Goal: Information Seeking & Learning: Learn about a topic

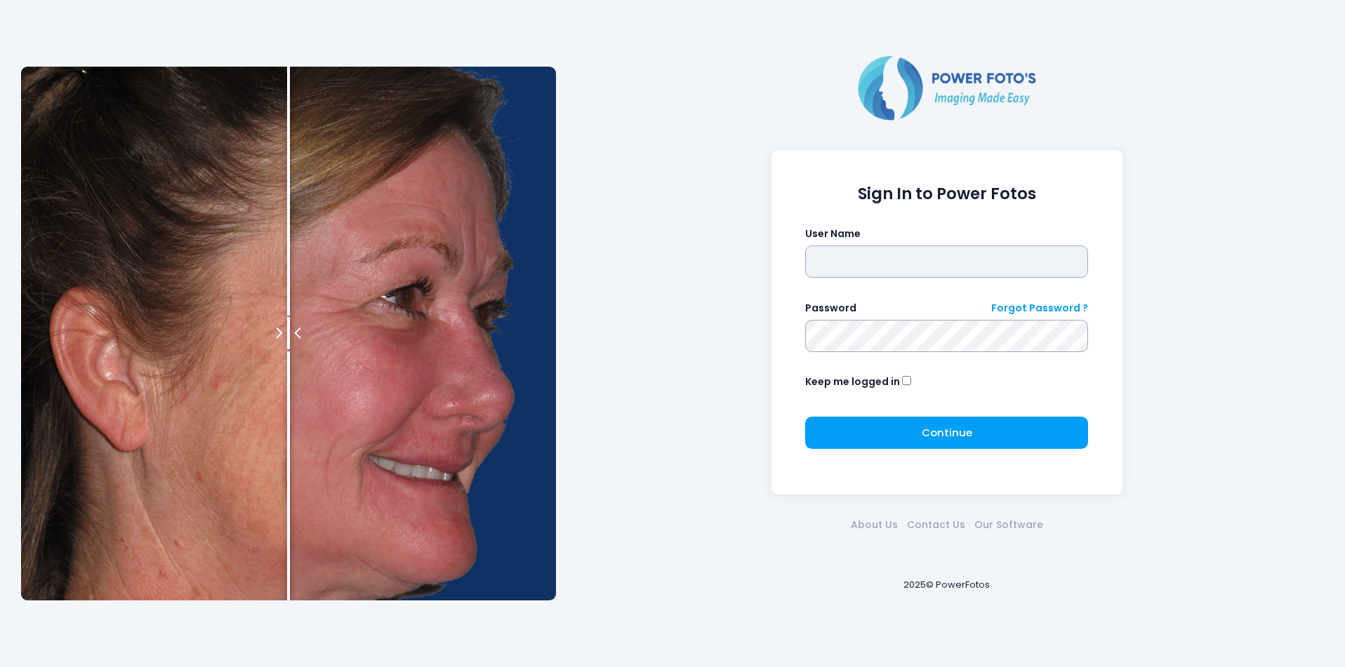
click at [1025, 266] on input "text" at bounding box center [946, 262] width 283 height 32
type input "********"
drag, startPoint x: 968, startPoint y: 265, endPoint x: 465, endPoint y: 275, distance: 502.6
click at [465, 275] on div "Sign In to Power Fotos User Name ******** Password Forgot Password ? Keep me lo…" at bounding box center [672, 333] width 1317 height 667
type input "********"
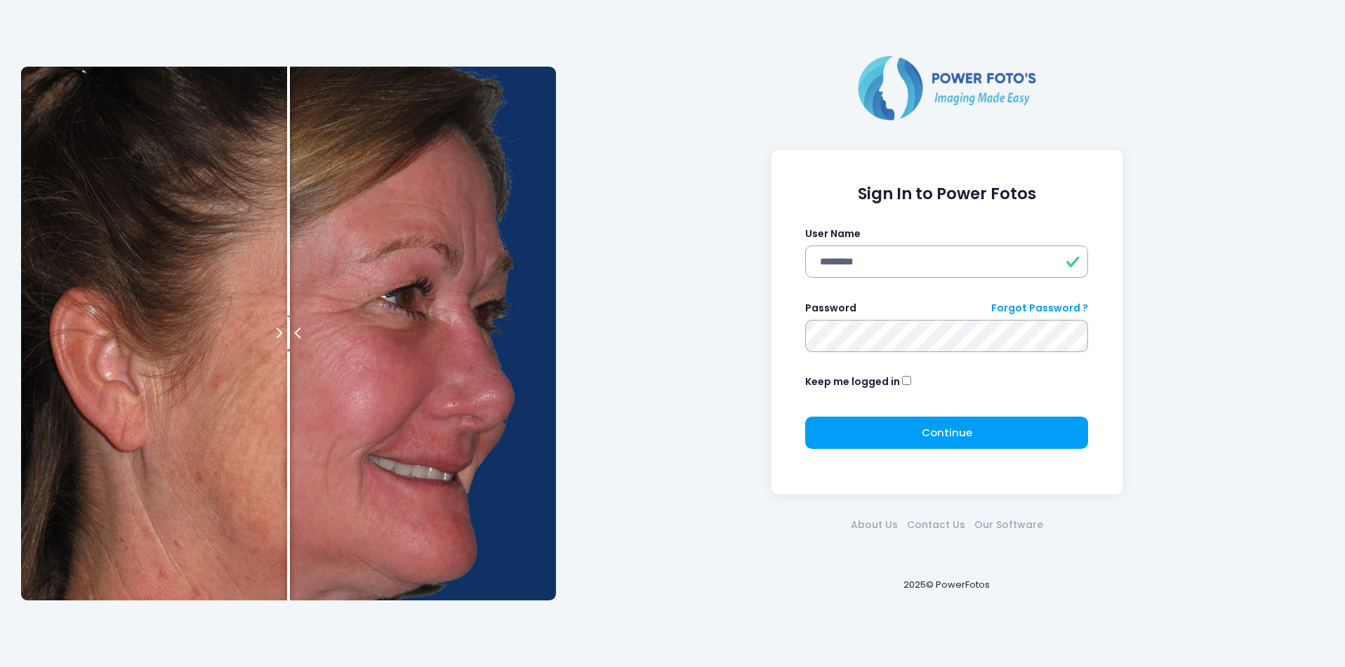
click button "submit" at bounding box center [0, 0] width 0 height 0
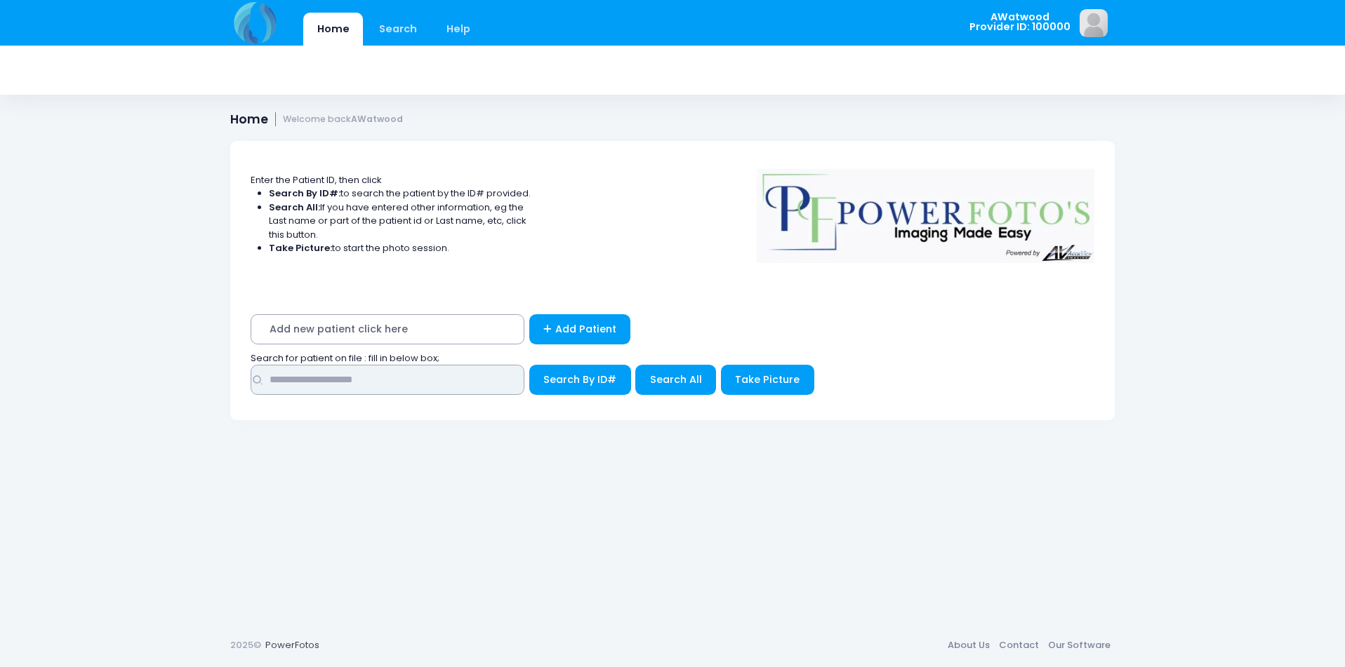
click at [474, 381] on input "text" at bounding box center [388, 380] width 274 height 30
type input "*******"
click at [637, 379] on button "Search All" at bounding box center [675, 380] width 81 height 30
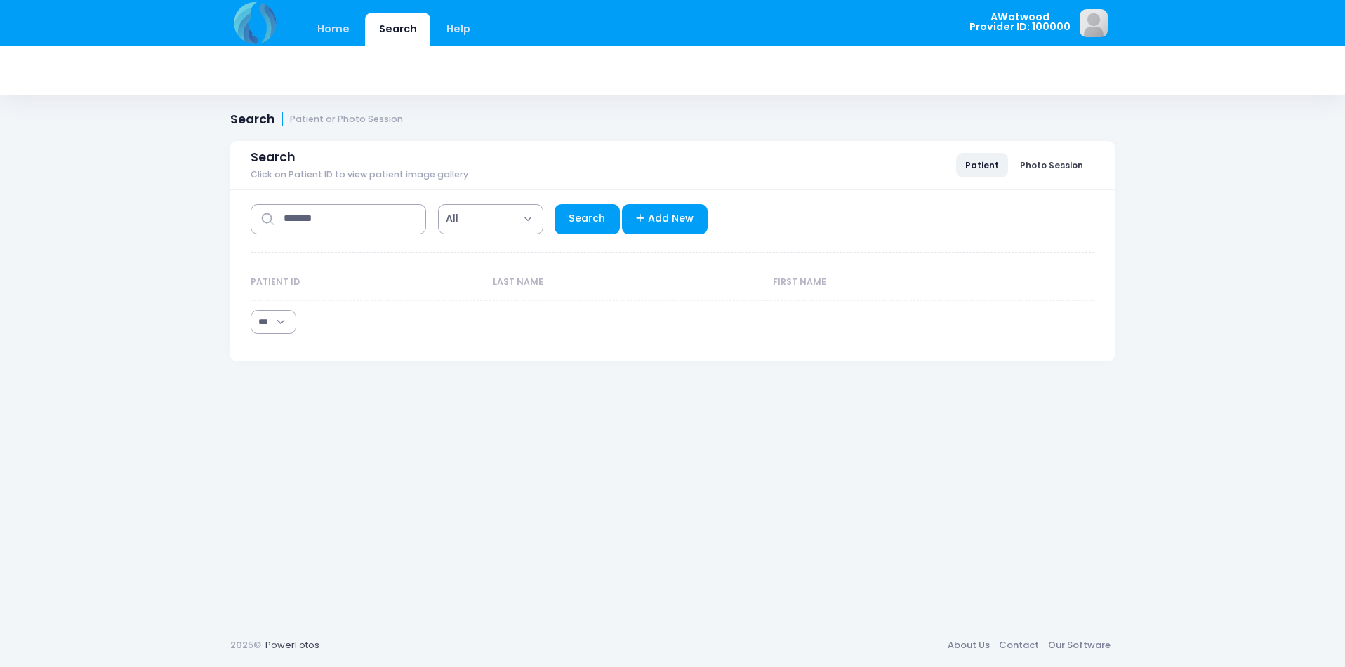
select select "***"
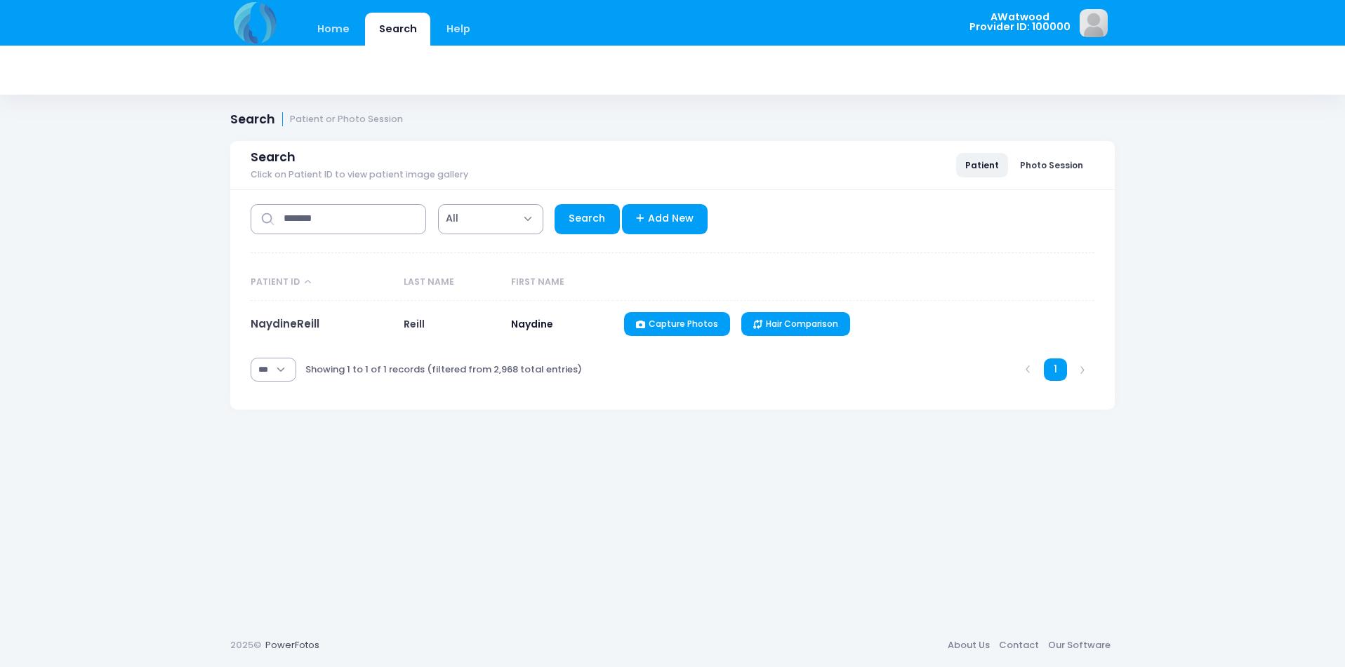
click at [326, 329] on td "NaydineReill" at bounding box center [324, 324] width 146 height 47
click at [288, 318] on link "NaydineReill" at bounding box center [285, 324] width 69 height 15
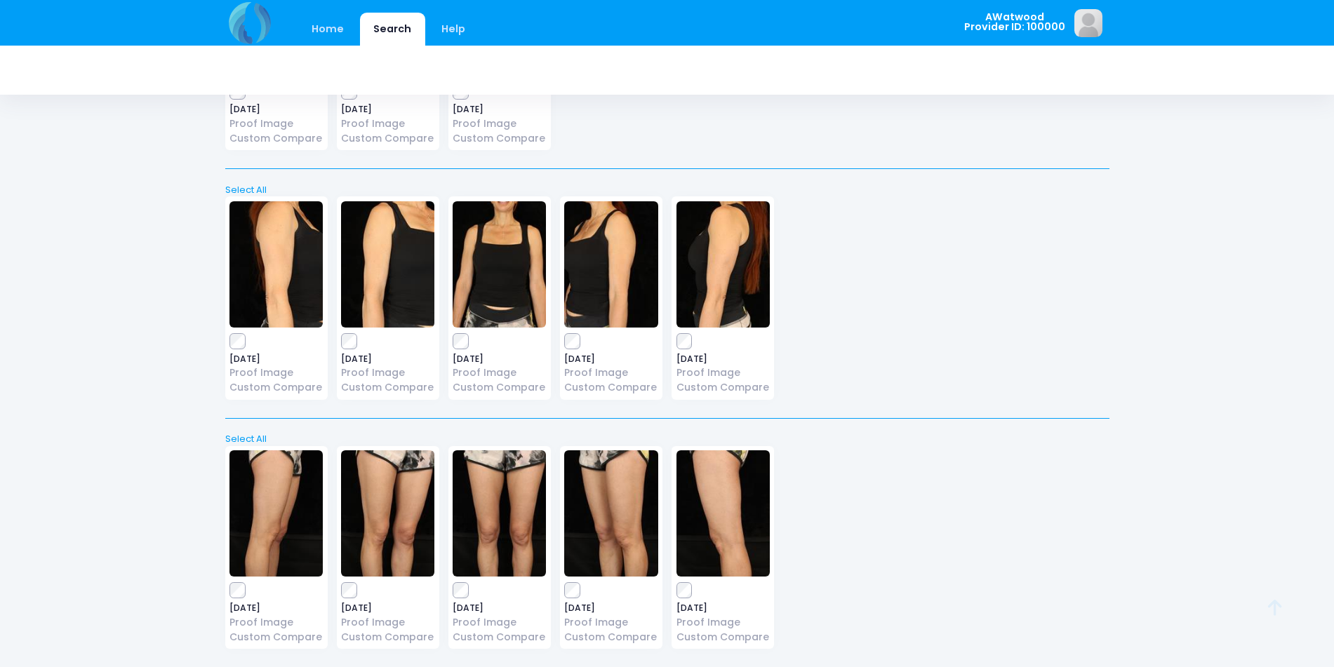
scroll to position [528, 0]
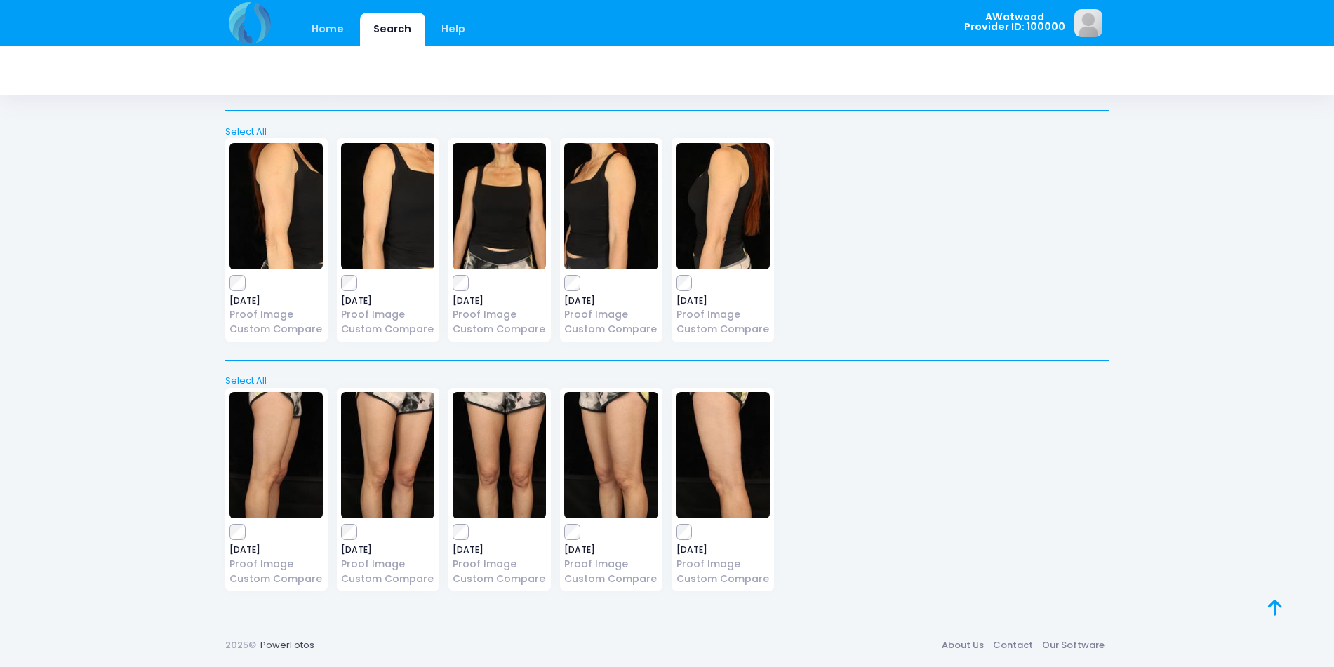
click at [302, 235] on img at bounding box center [275, 206] width 93 height 126
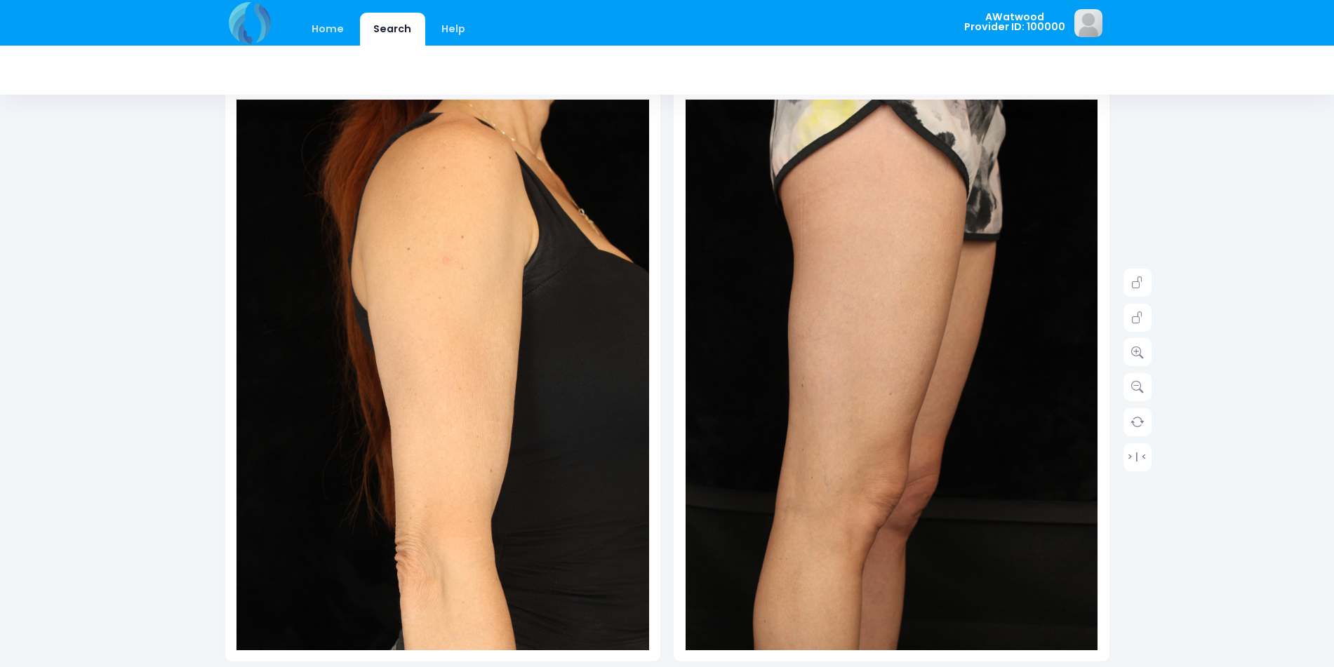
scroll to position [140, 0]
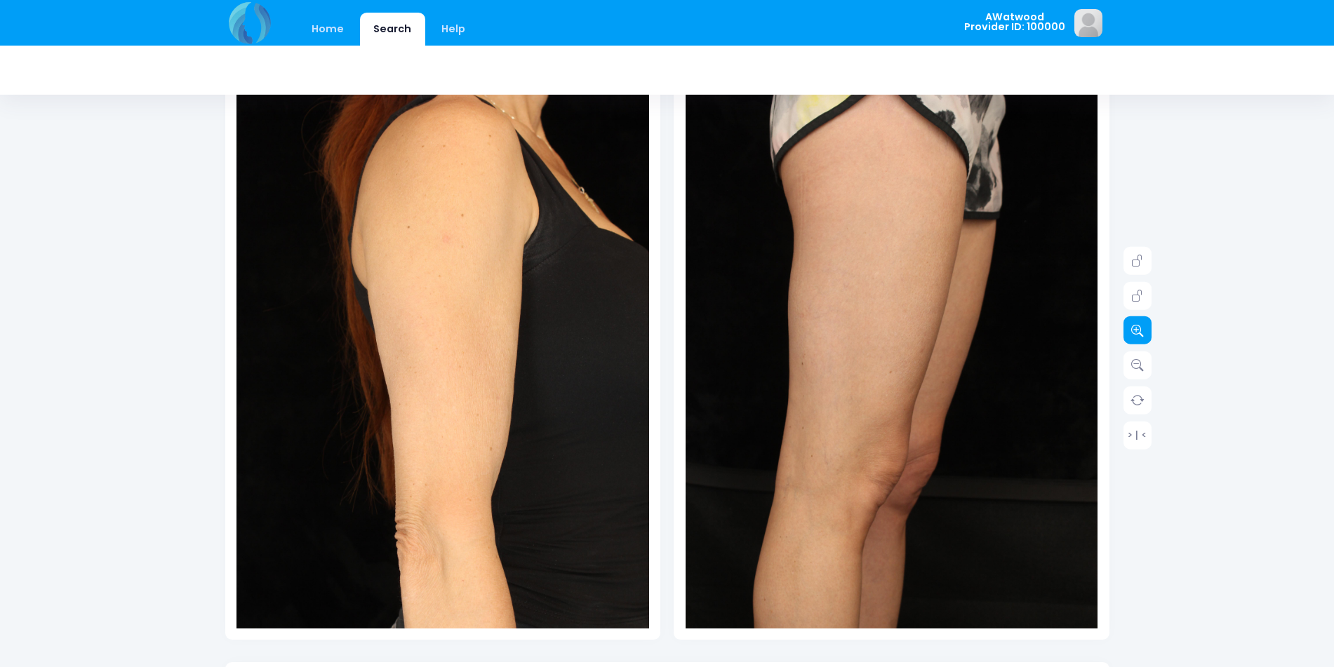
click at [1136, 327] on icon at bounding box center [1137, 330] width 13 height 13
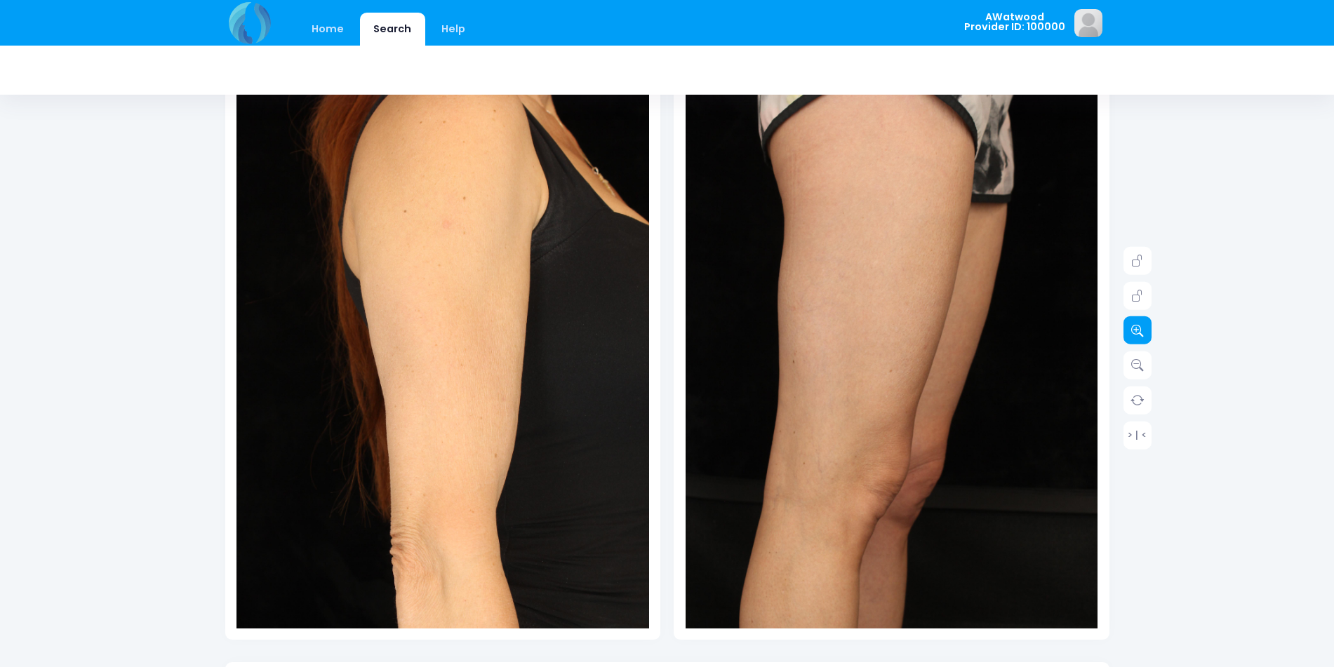
click at [1136, 327] on icon at bounding box center [1137, 330] width 13 height 13
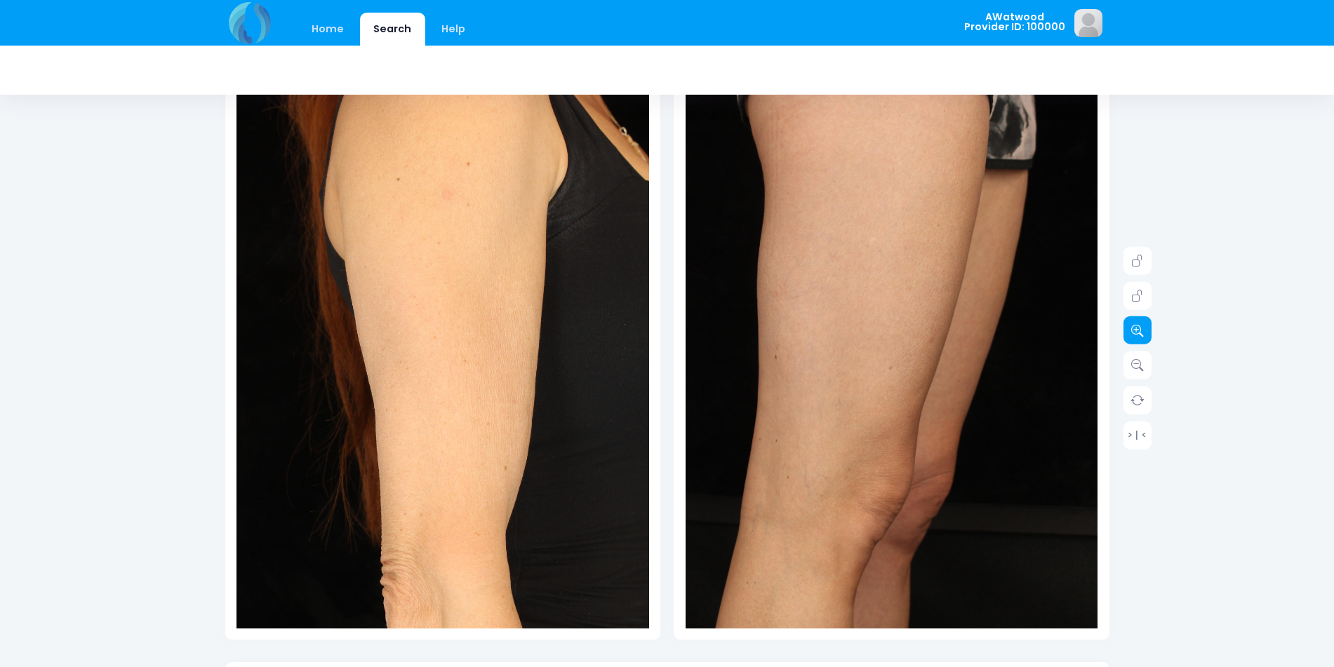
click at [1136, 327] on icon at bounding box center [1137, 330] width 13 height 13
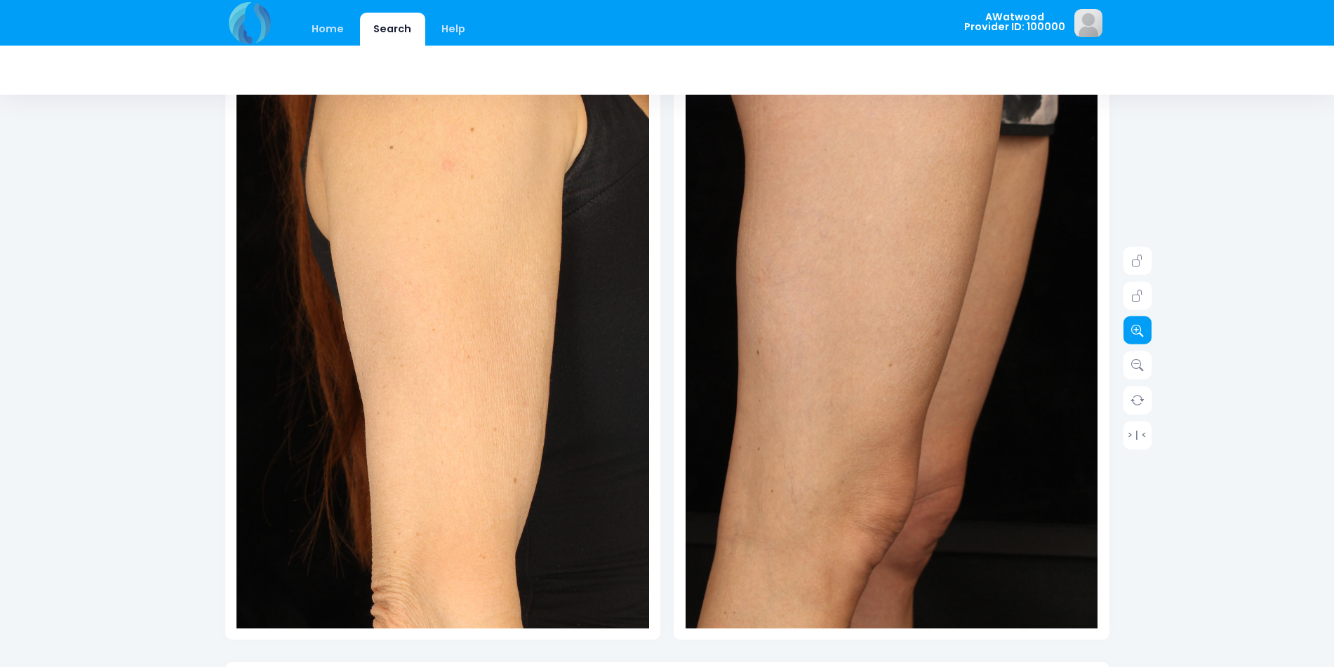
click at [1136, 327] on icon at bounding box center [1137, 330] width 13 height 13
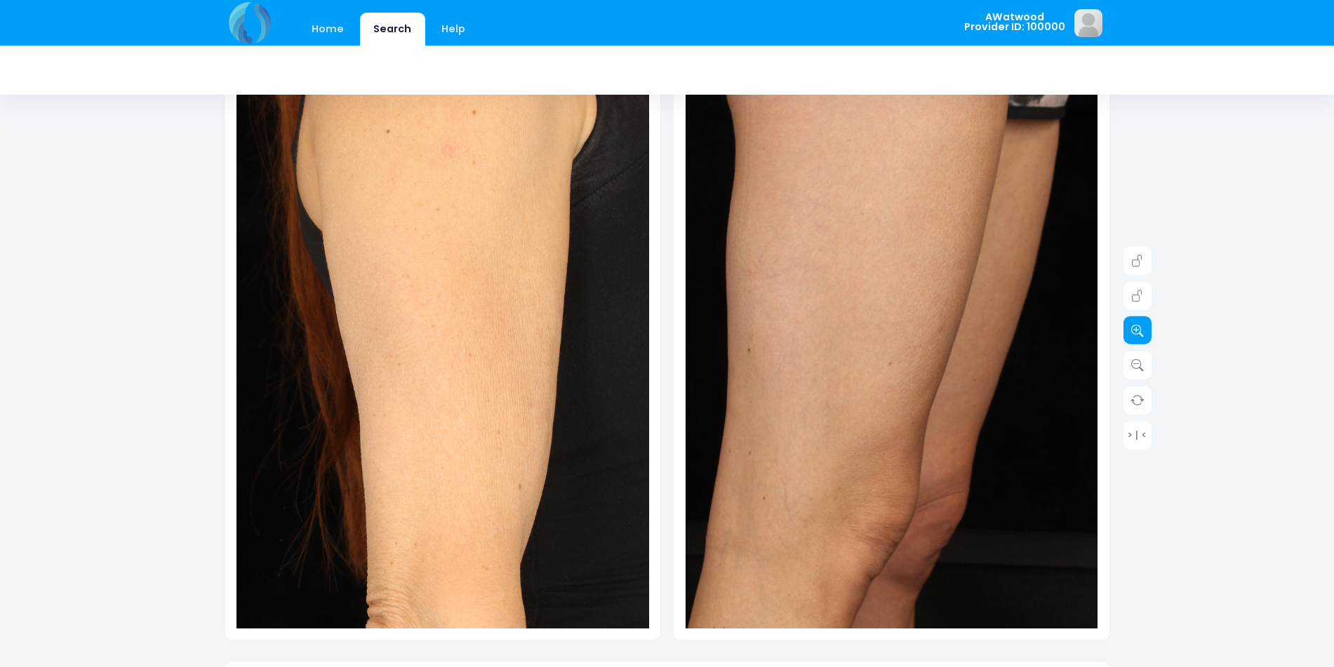
click at [1136, 327] on icon at bounding box center [1137, 330] width 13 height 13
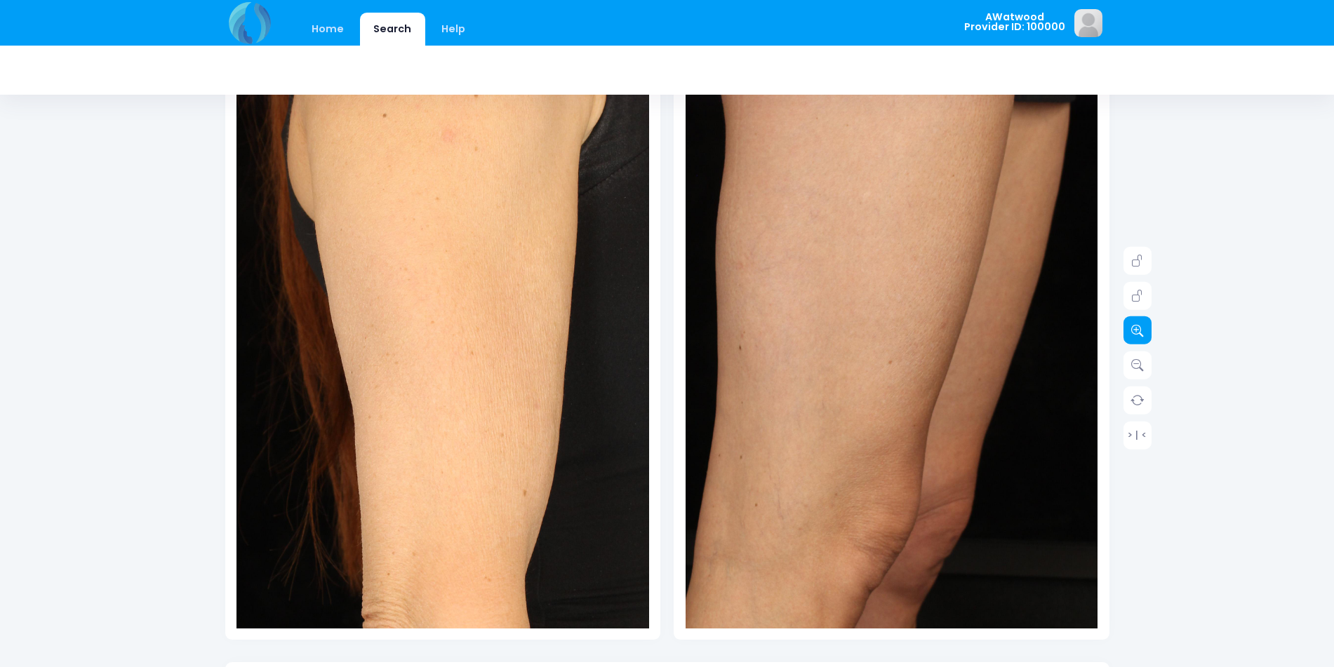
click at [1136, 327] on icon at bounding box center [1137, 330] width 13 height 13
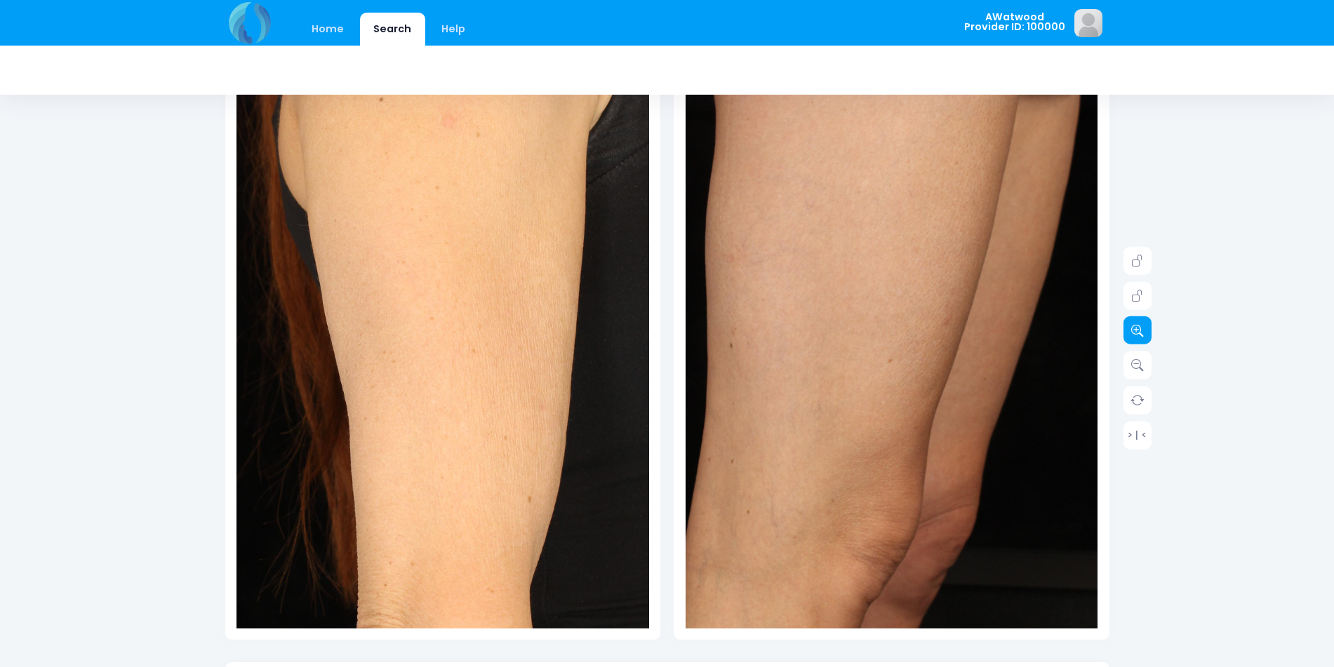
click at [1136, 327] on icon at bounding box center [1137, 330] width 13 height 13
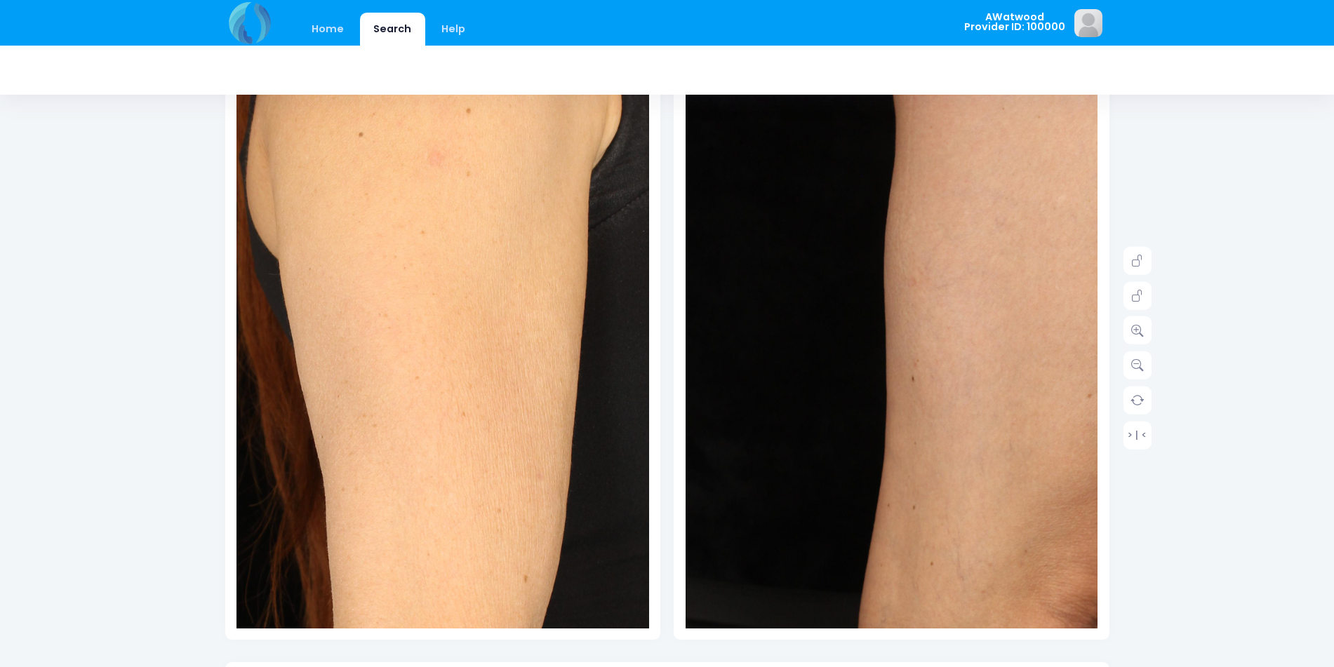
click at [456, 293] on img at bounding box center [428, 453] width 825 height 1237
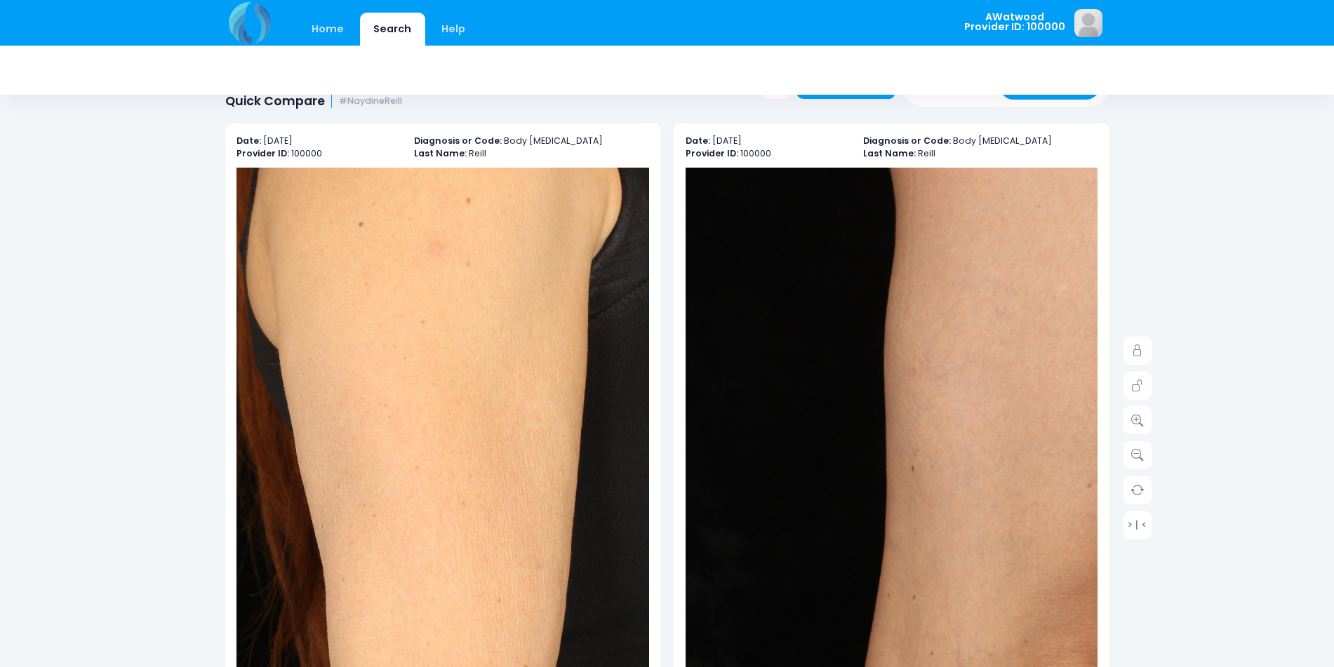
scroll to position [0, 0]
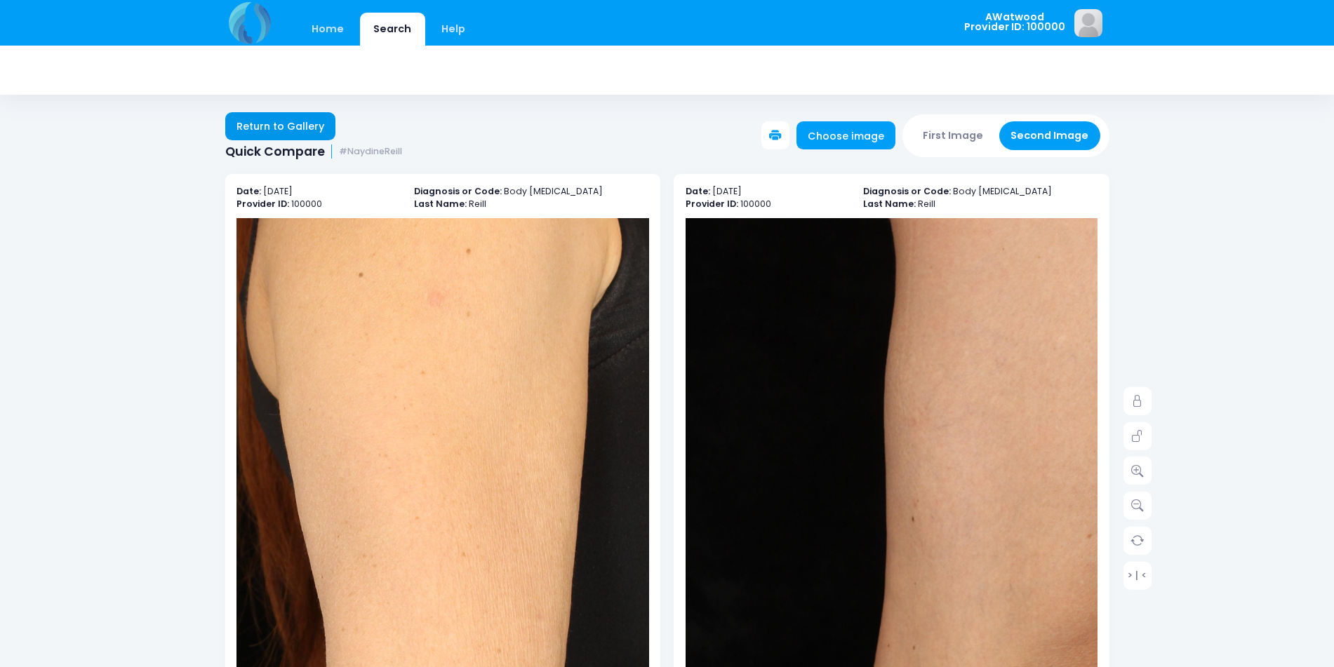
click at [231, 117] on link "Return to Gallery" at bounding box center [280, 126] width 111 height 28
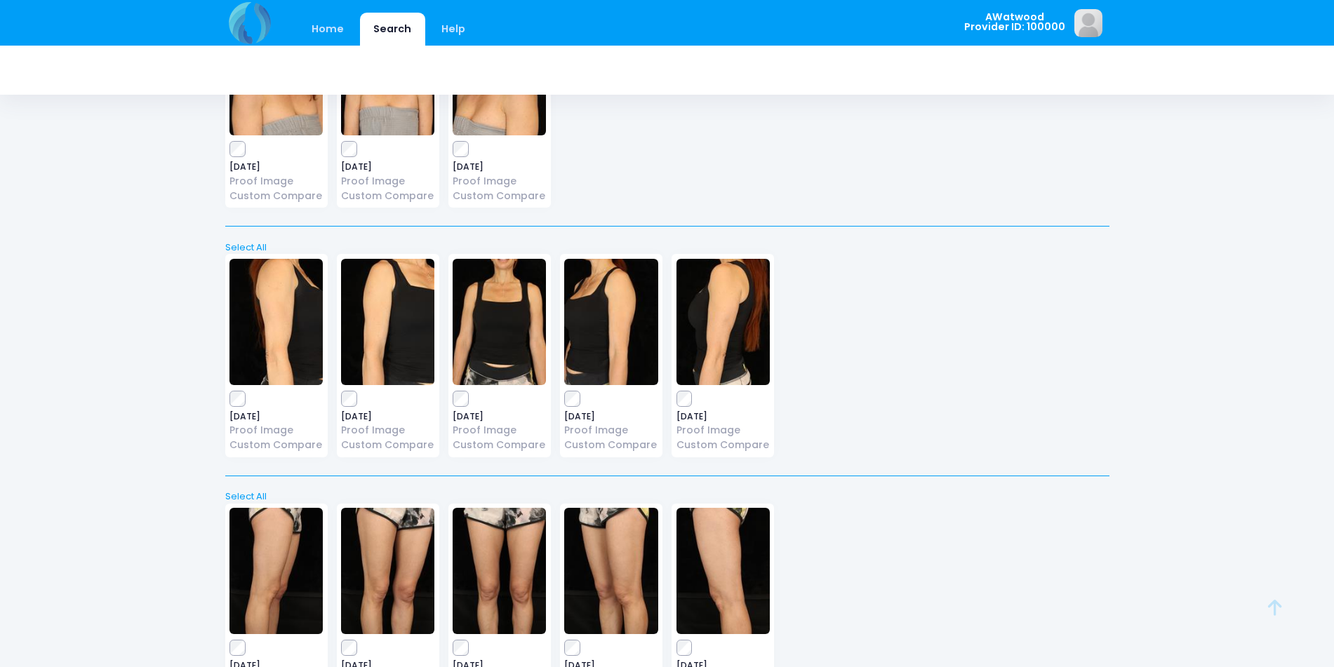
scroll to position [421, 0]
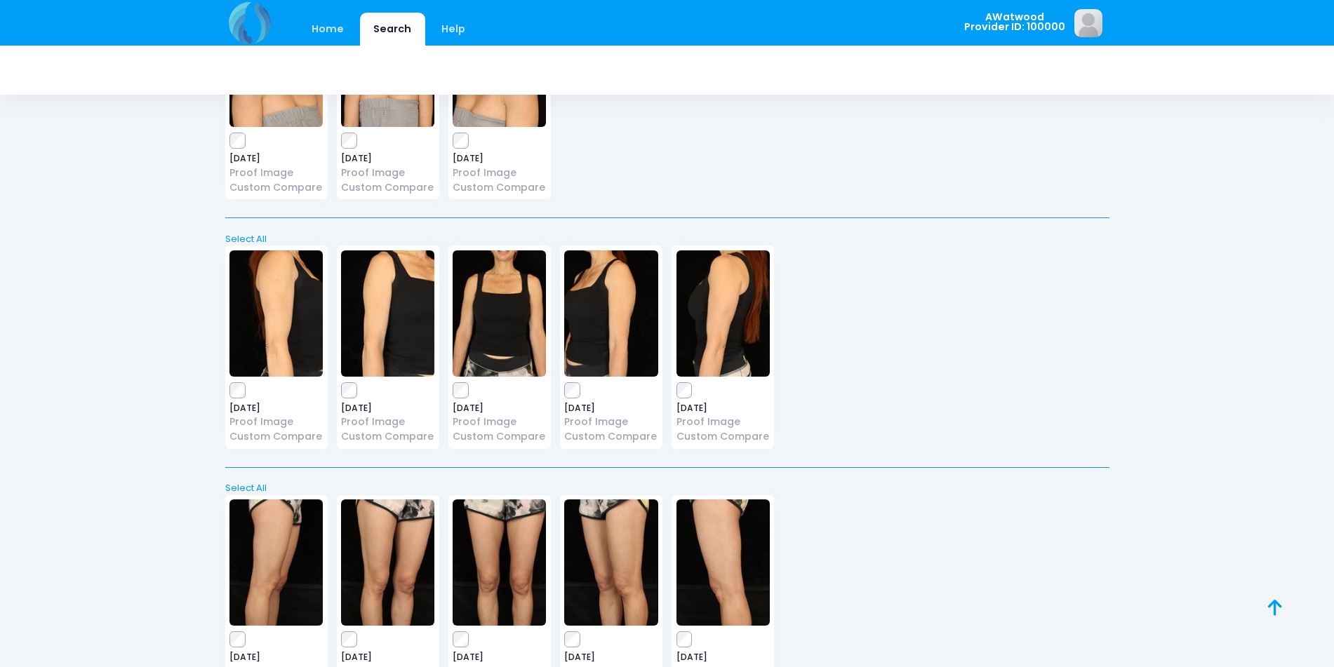
click at [391, 360] on img at bounding box center [387, 314] width 93 height 126
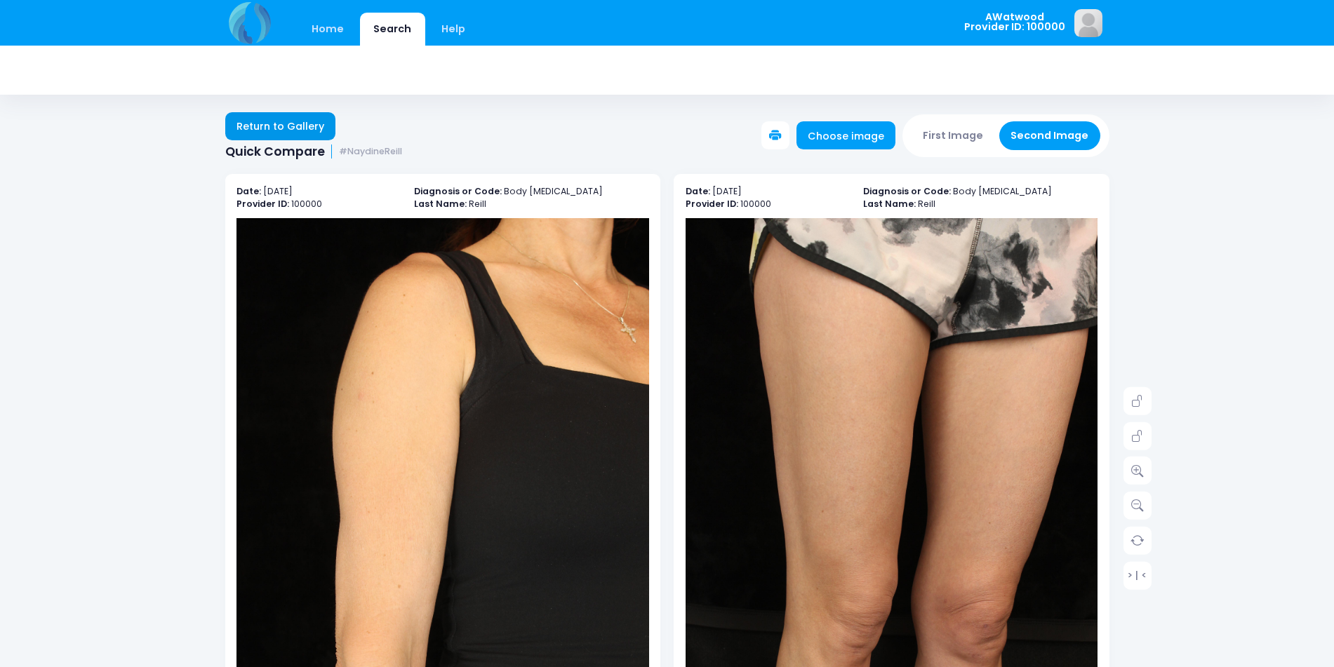
click at [262, 115] on link "Return to Gallery" at bounding box center [280, 126] width 111 height 28
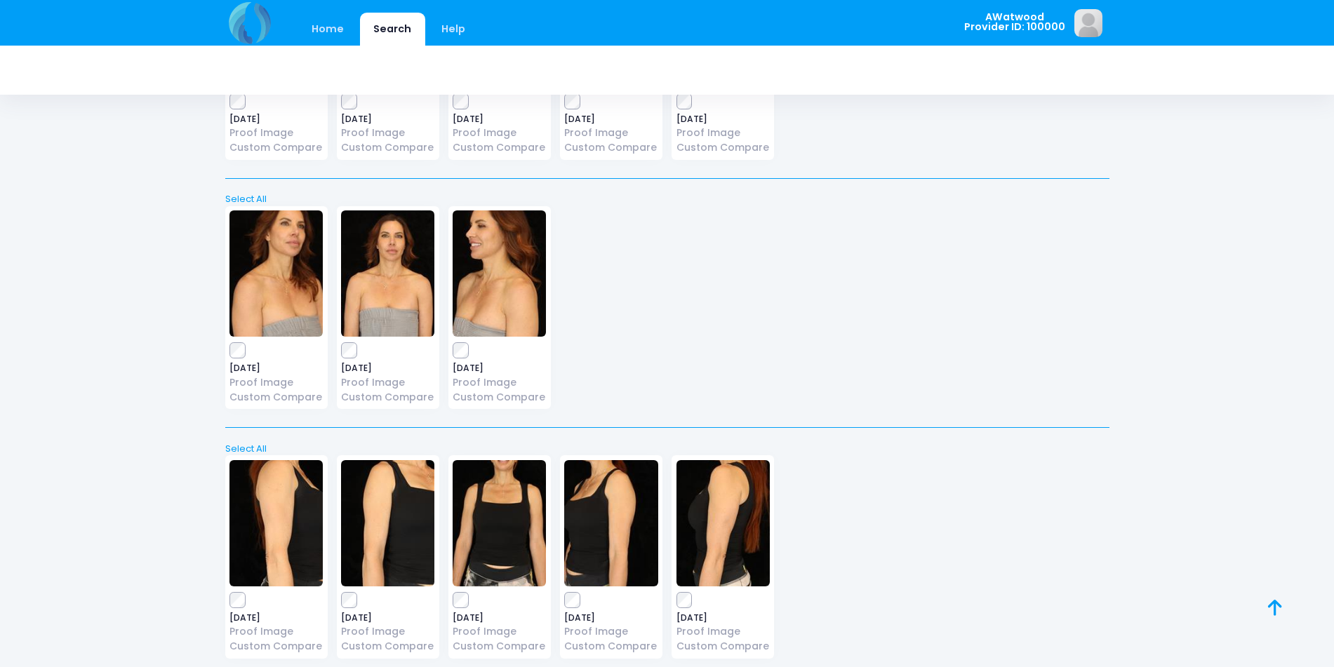
scroll to position [211, 0]
click at [310, 298] on img at bounding box center [275, 274] width 93 height 126
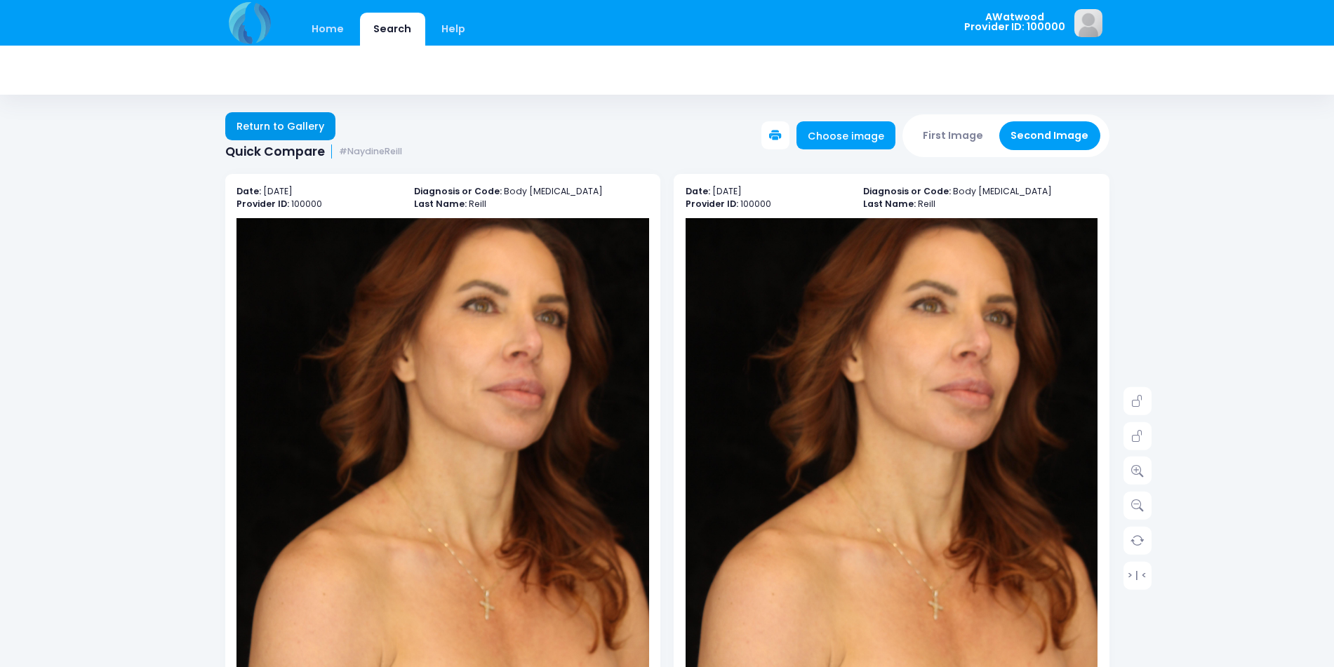
click at [246, 114] on link "Return to Gallery" at bounding box center [280, 126] width 111 height 28
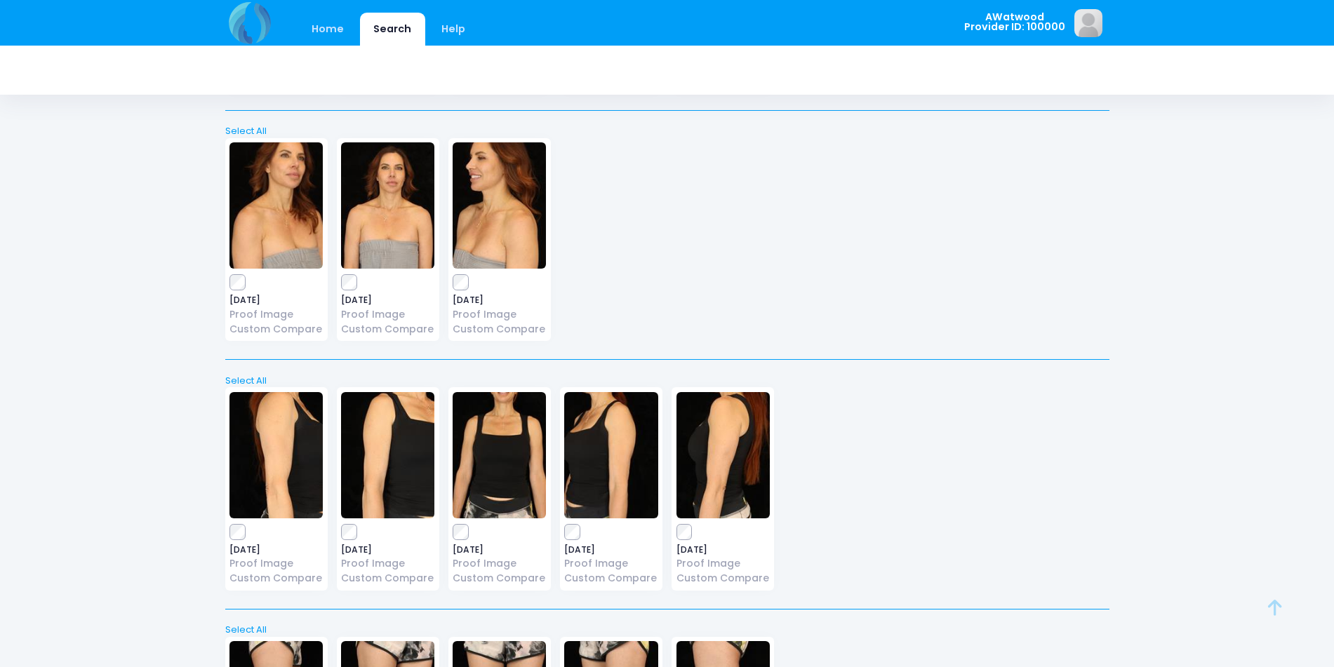
scroll to position [281, 0]
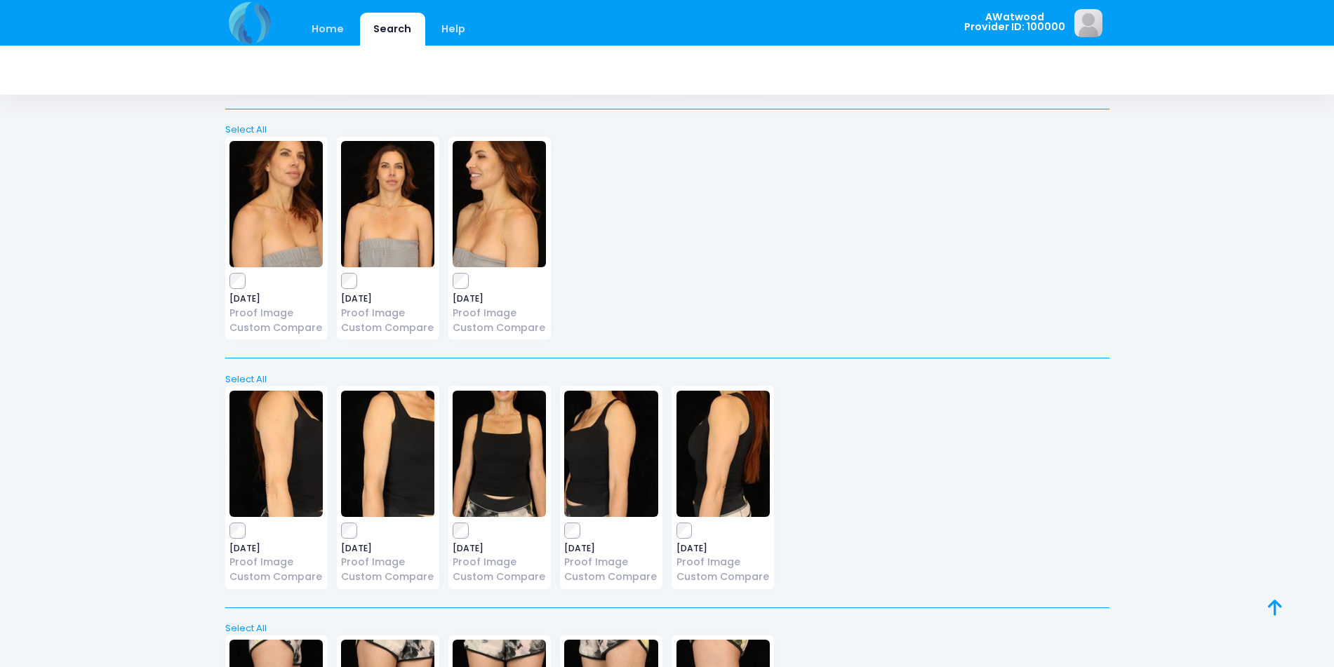
click at [451, 465] on div "2025-06-13 Proof Image Custom Compare" at bounding box center [499, 488] width 102 height 204
click at [427, 471] on img at bounding box center [387, 454] width 93 height 126
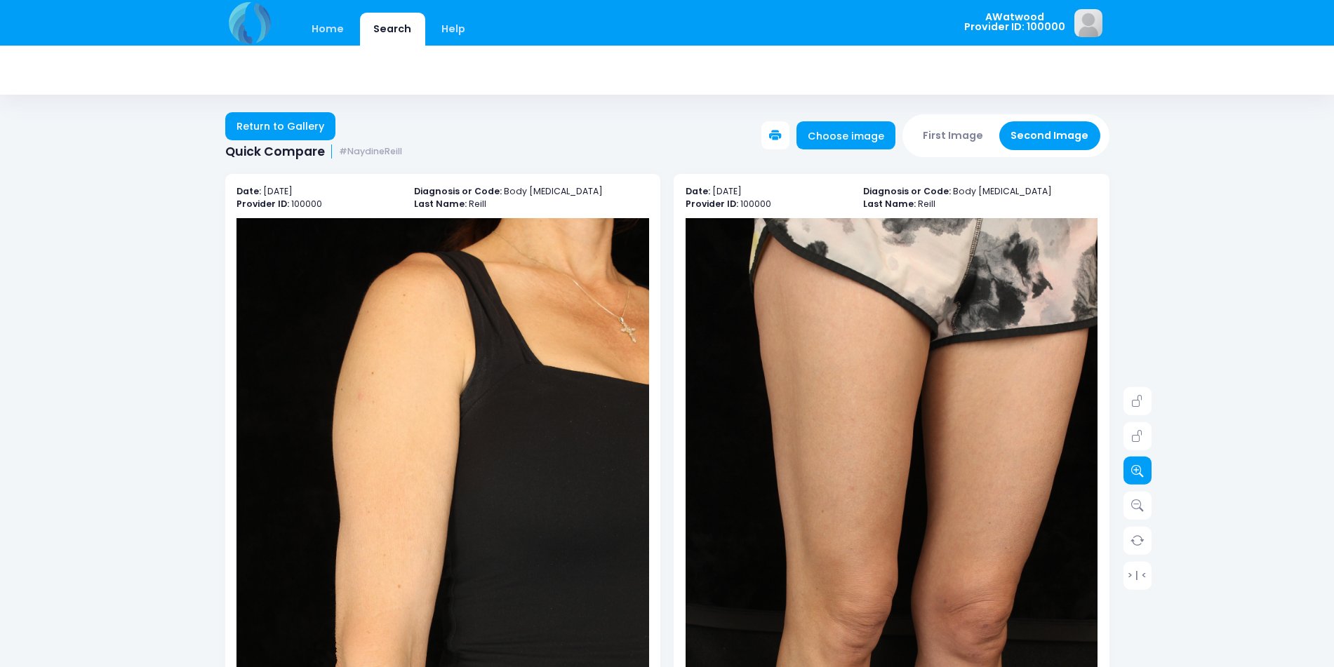
click at [1131, 465] on icon at bounding box center [1137, 471] width 13 height 13
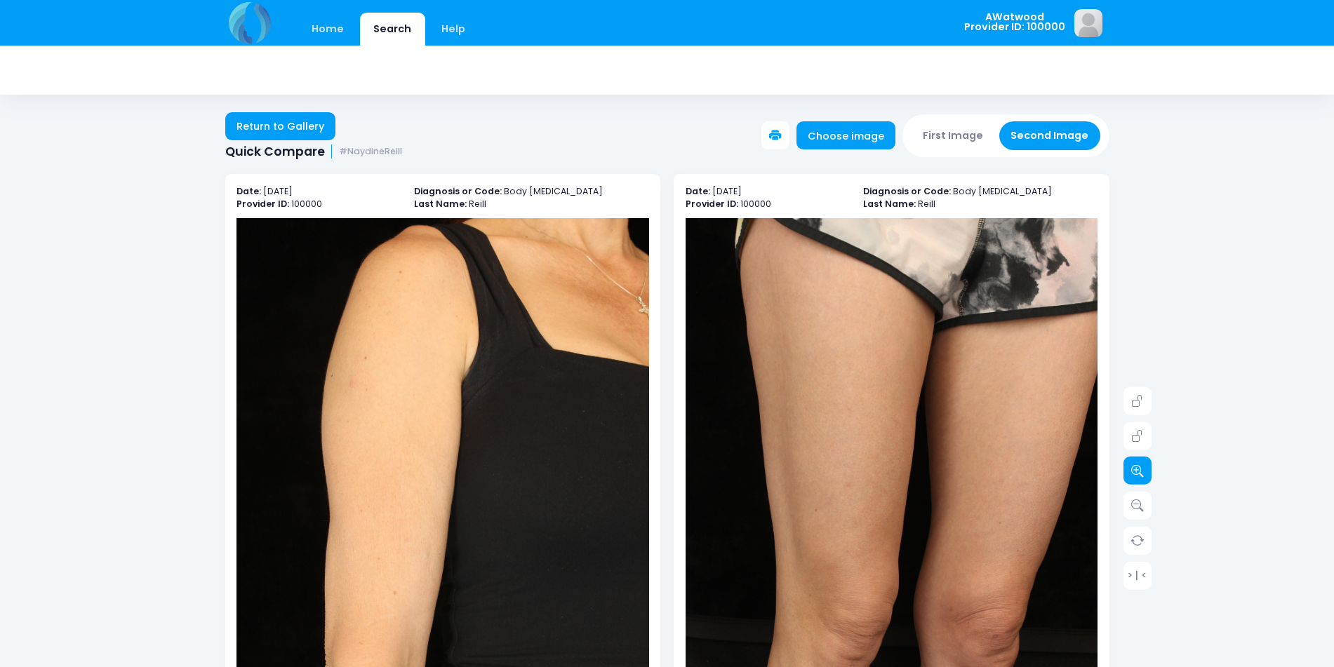
click at [1131, 465] on icon at bounding box center [1137, 471] width 13 height 13
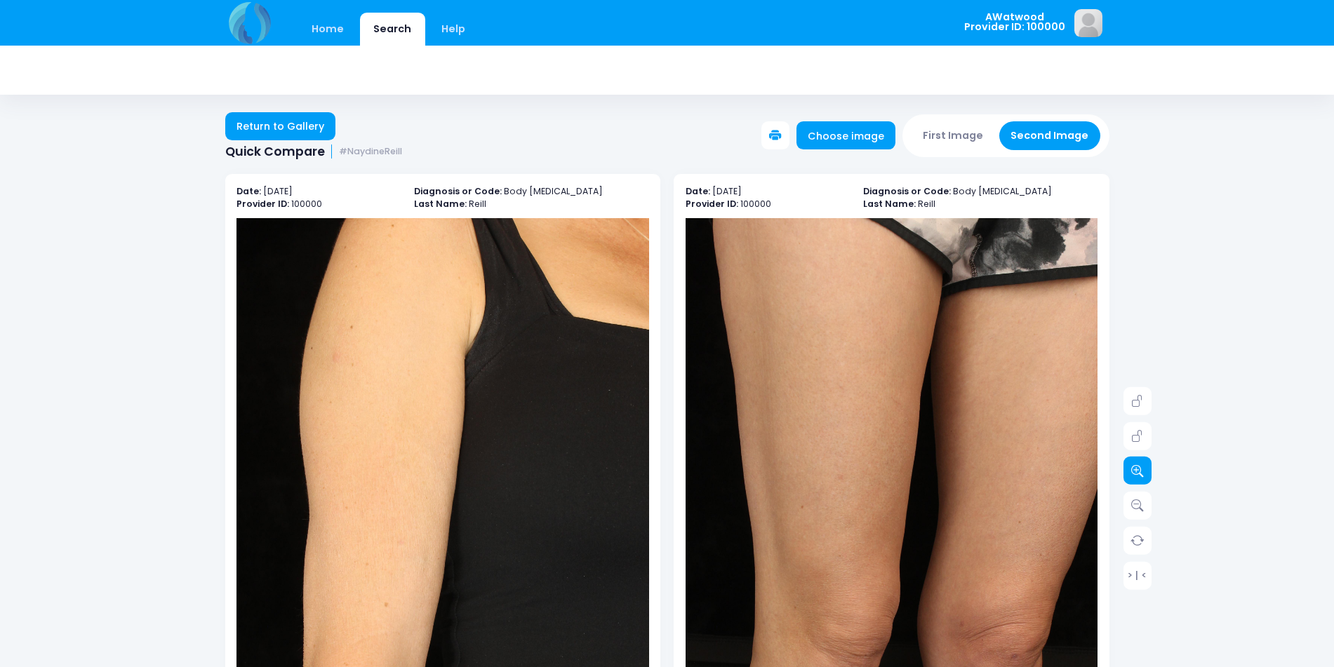
click at [1131, 465] on icon at bounding box center [1137, 471] width 13 height 13
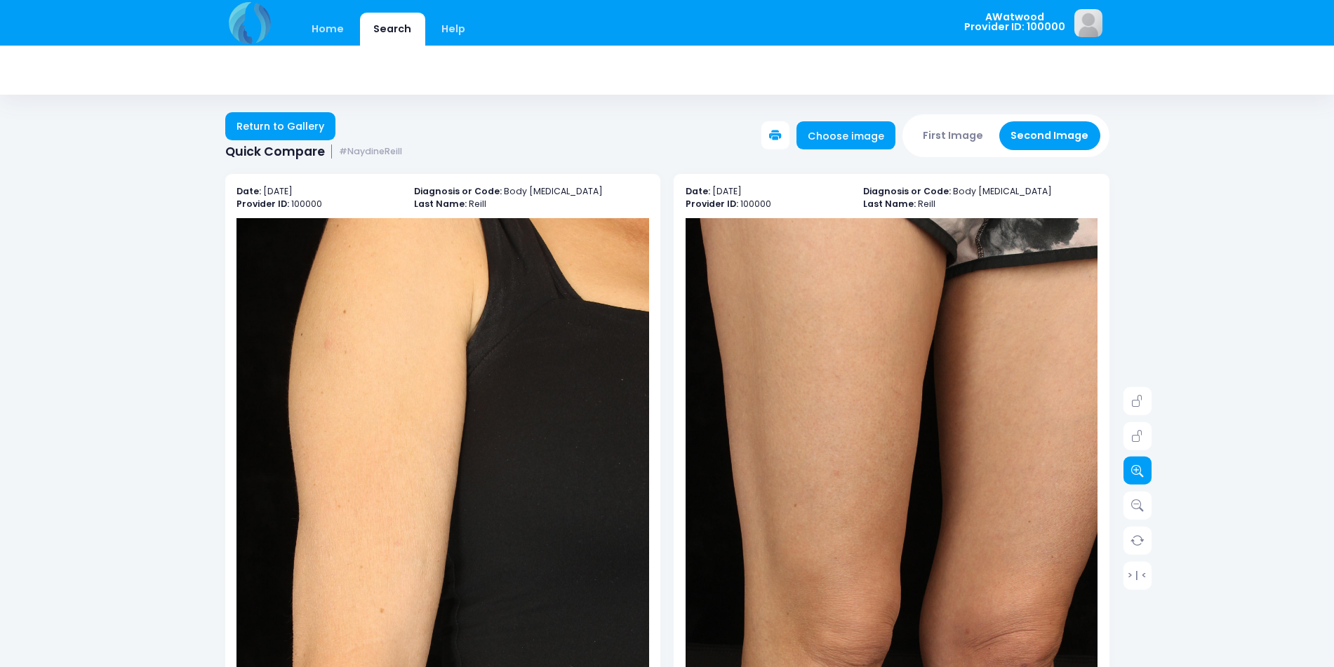
click at [1131, 465] on icon at bounding box center [1137, 471] width 13 height 13
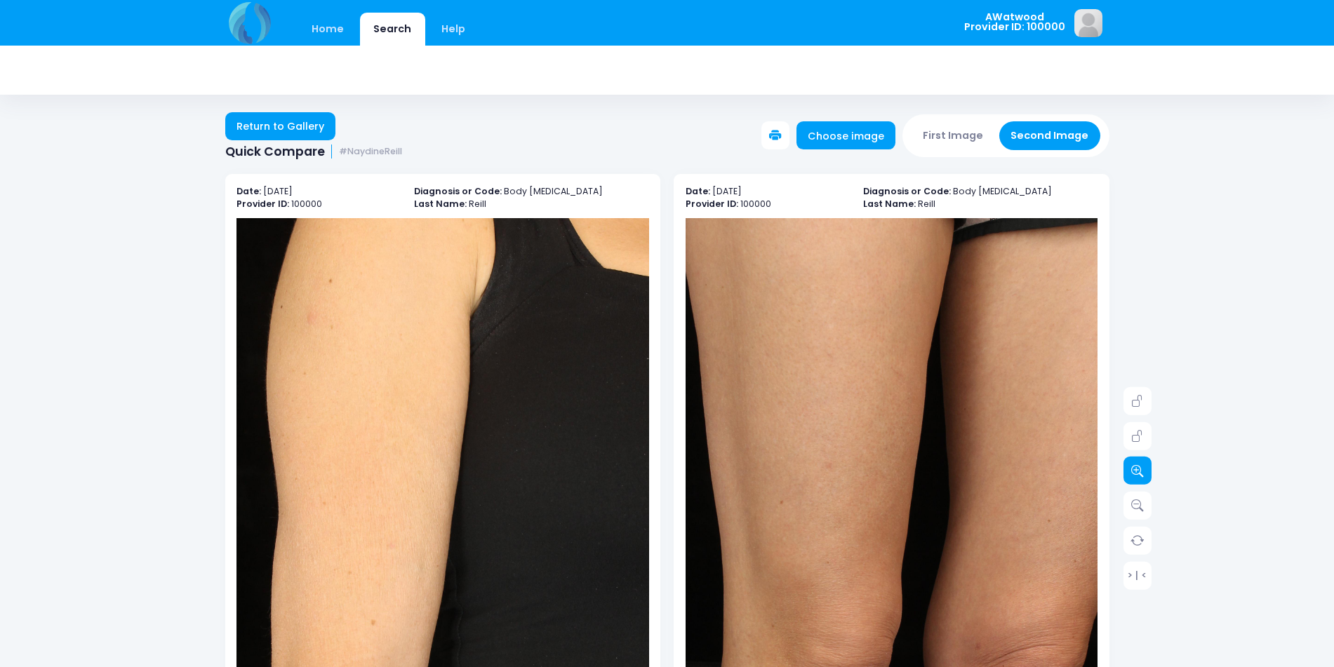
click at [1131, 465] on icon at bounding box center [1137, 471] width 13 height 13
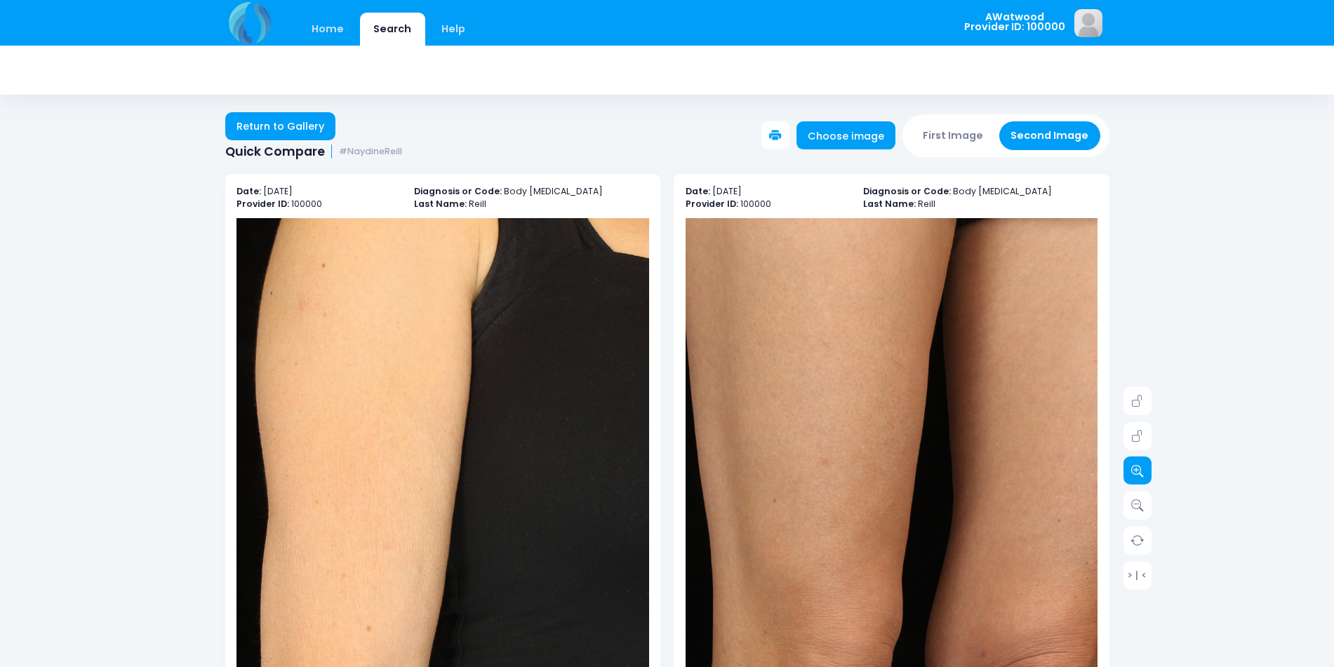
click at [1131, 465] on icon at bounding box center [1137, 471] width 13 height 13
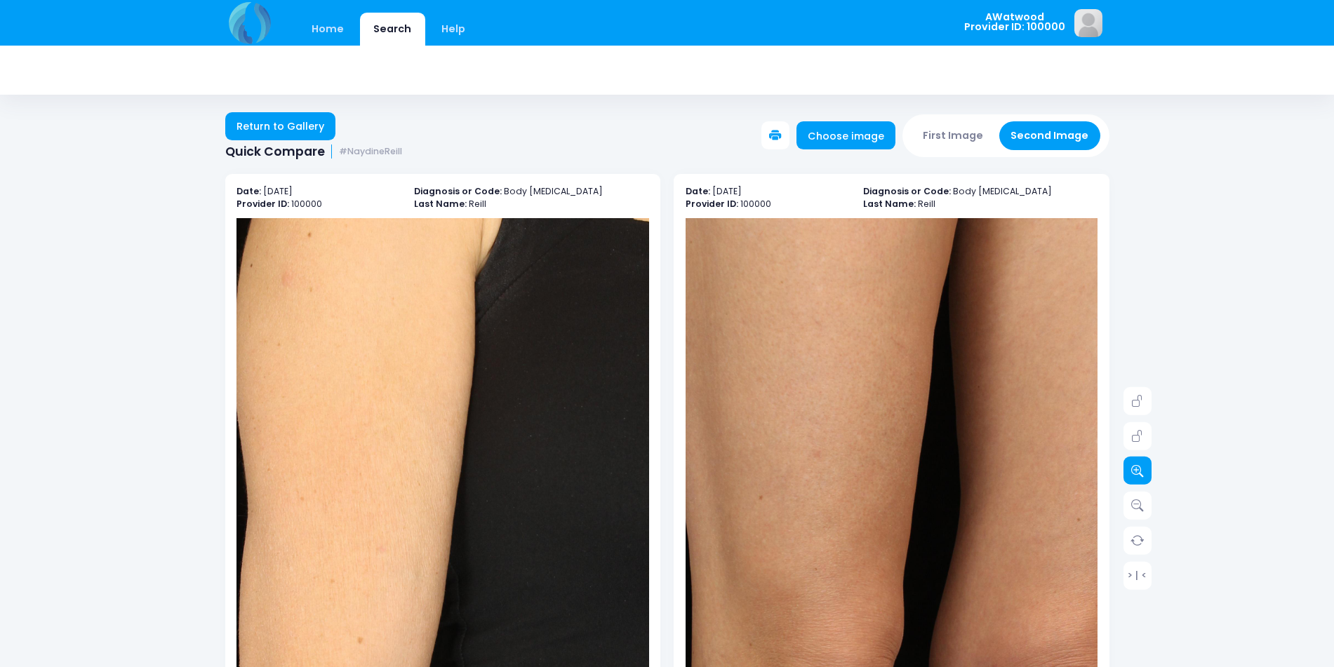
click at [1131, 465] on icon at bounding box center [1137, 471] width 13 height 13
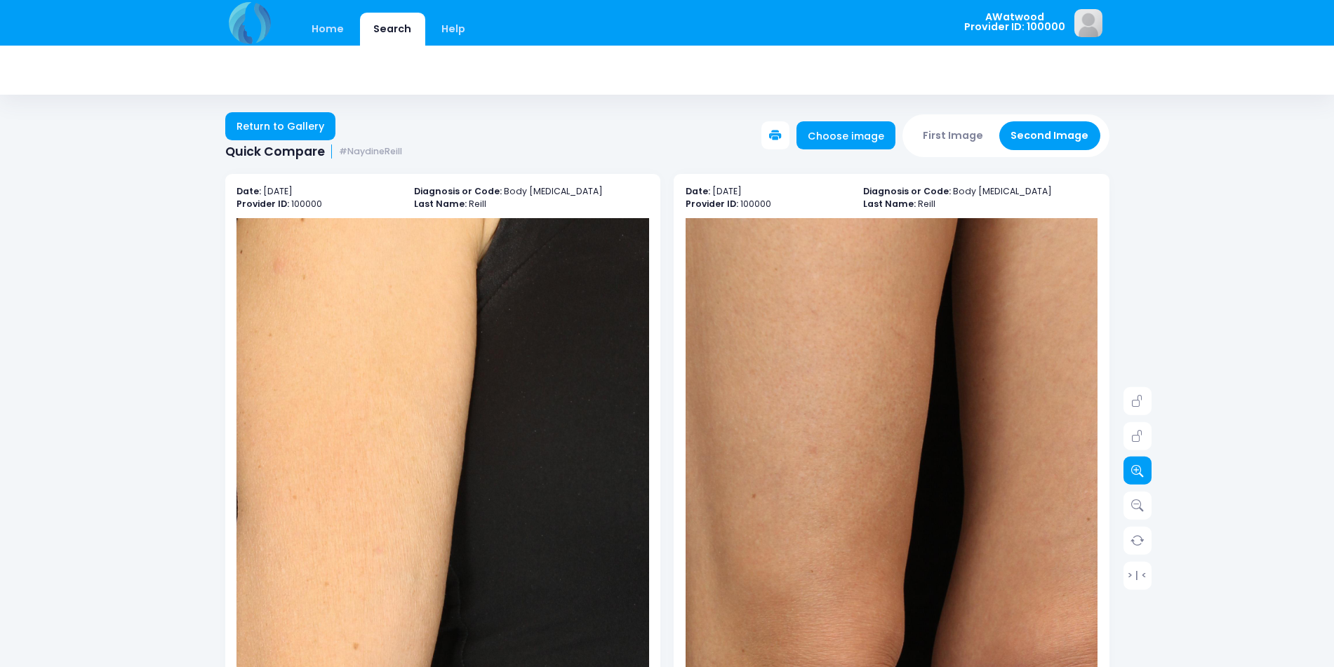
click at [1131, 465] on icon at bounding box center [1137, 471] width 13 height 13
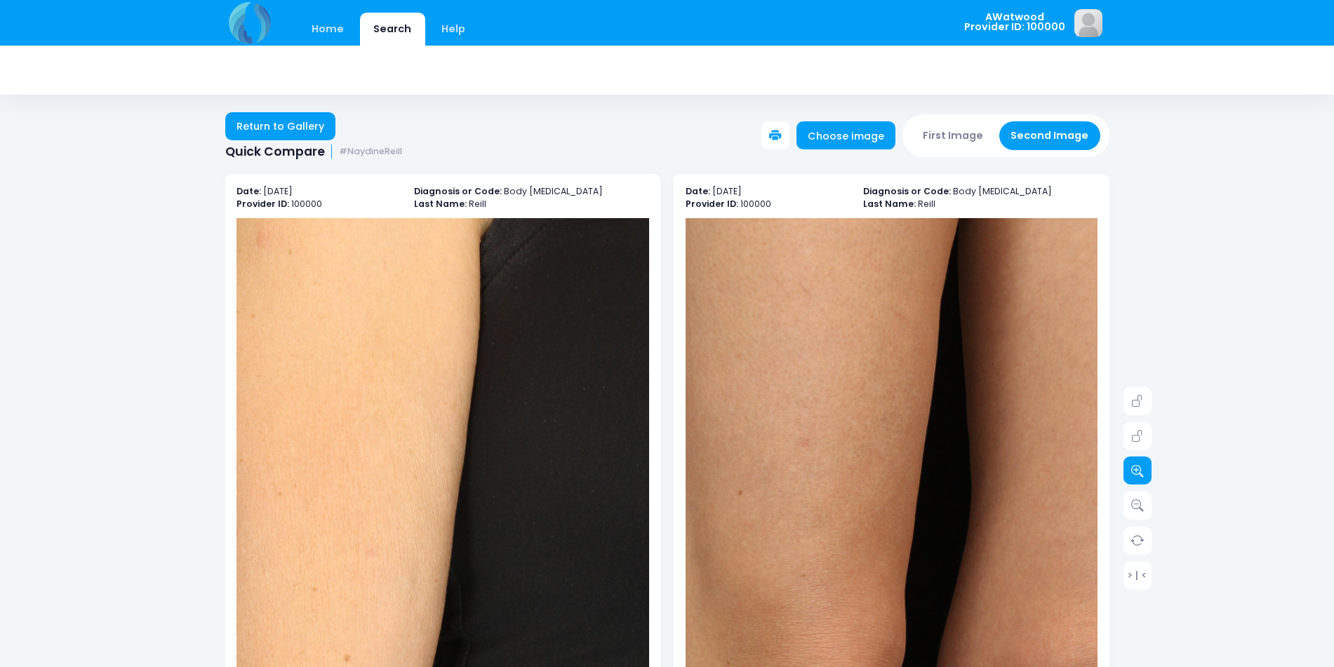
click at [1131, 465] on icon at bounding box center [1137, 471] width 13 height 13
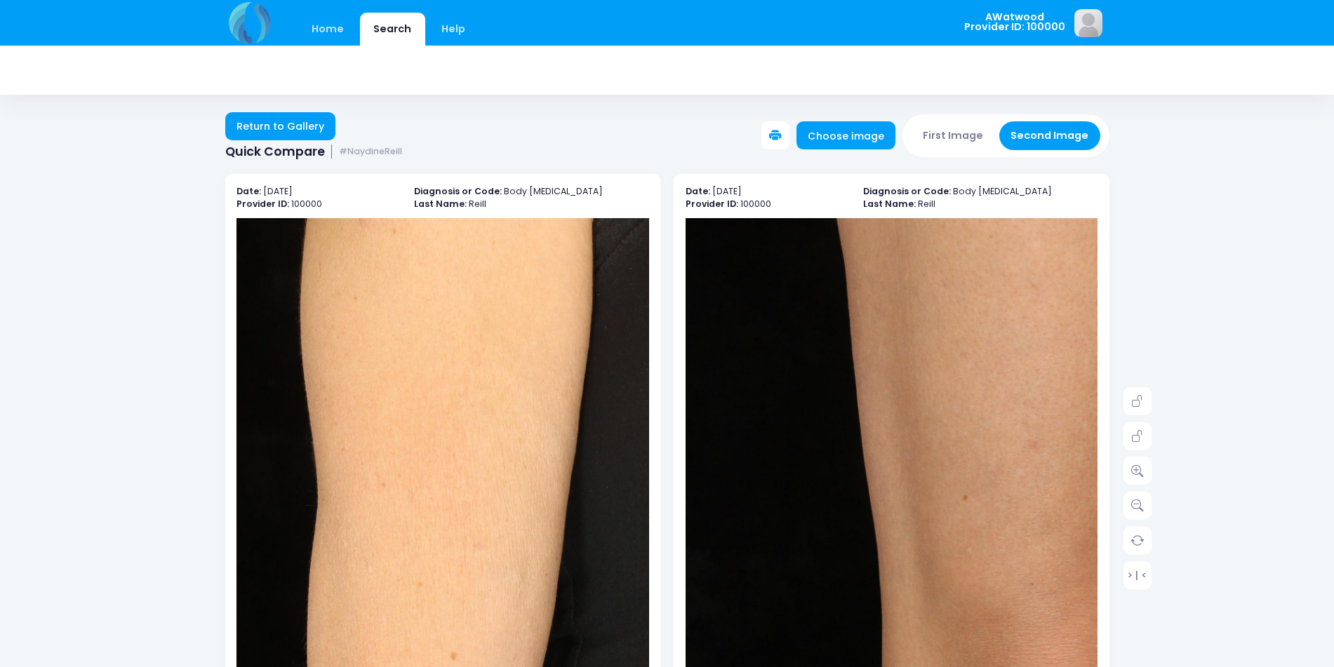
click at [357, 499] on img at bounding box center [553, 519] width 949 height 1423
click at [336, 31] on link "Home" at bounding box center [328, 29] width 60 height 33
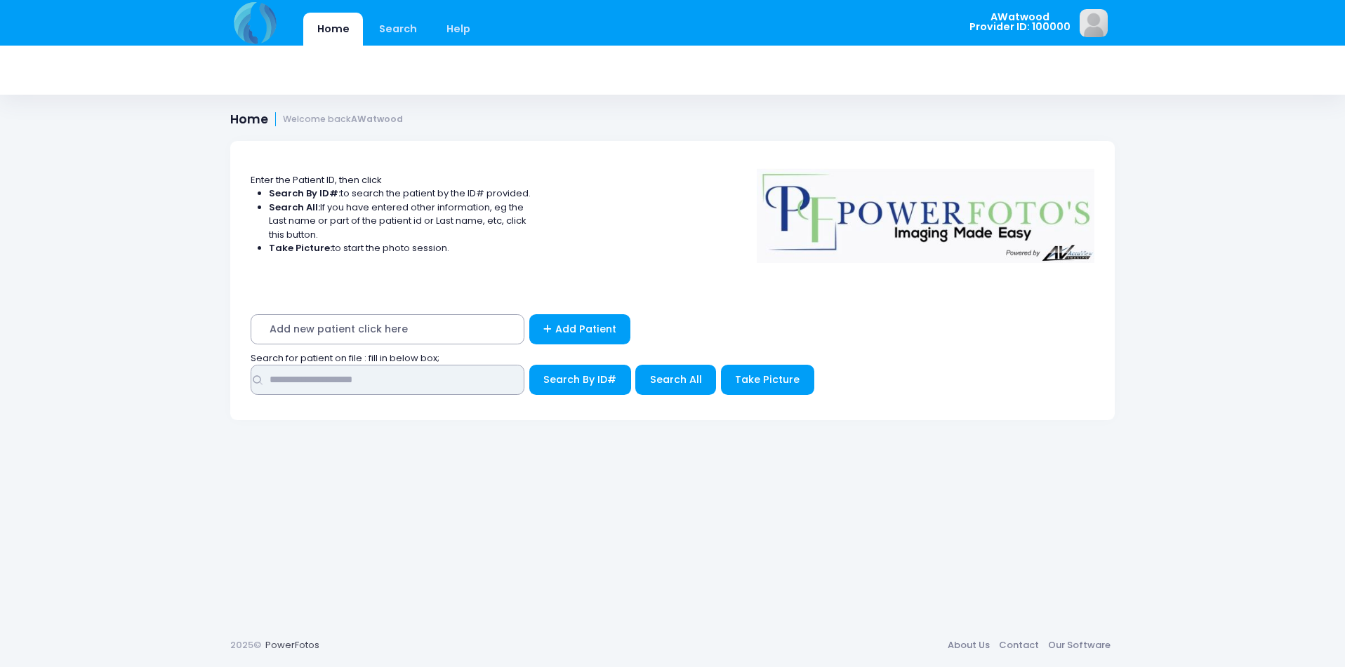
click at [418, 373] on input "text" at bounding box center [388, 380] width 274 height 30
type input "********"
click at [670, 370] on button "Search All" at bounding box center [675, 380] width 81 height 30
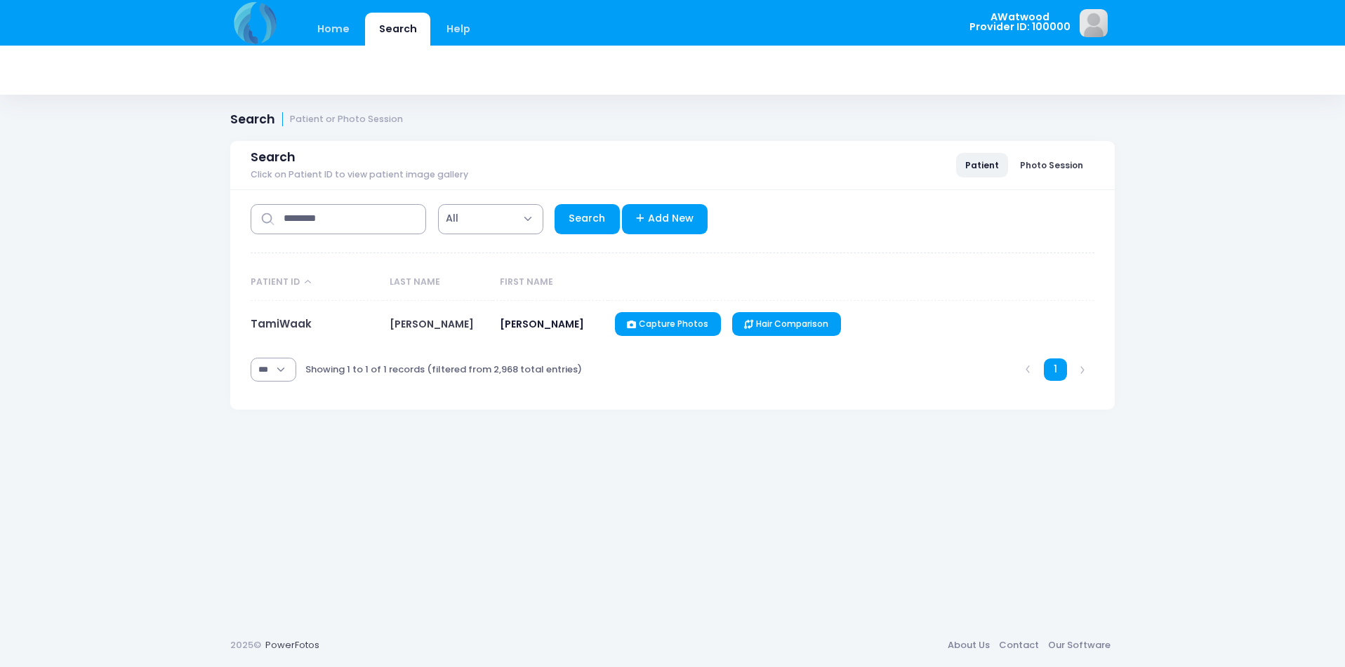
select select "***"
click at [285, 317] on link "TamiWaak" at bounding box center [281, 324] width 61 height 15
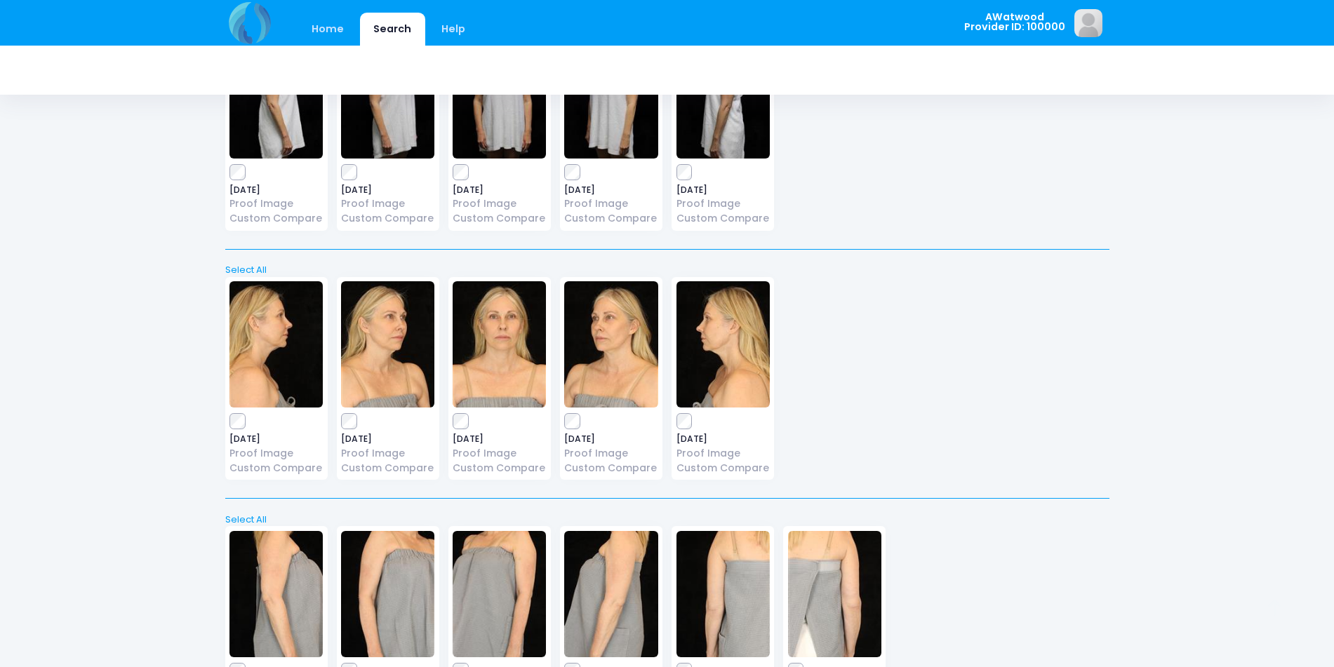
scroll to position [491, 0]
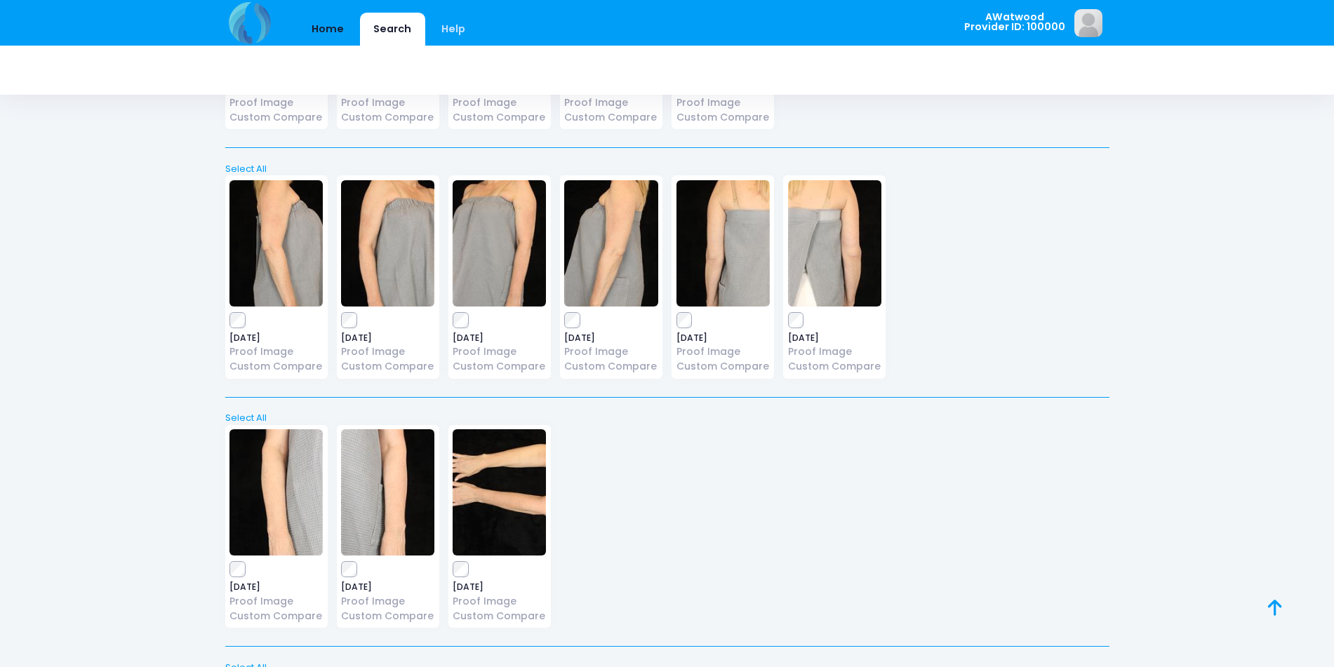
click at [322, 31] on link "Home" at bounding box center [328, 29] width 60 height 33
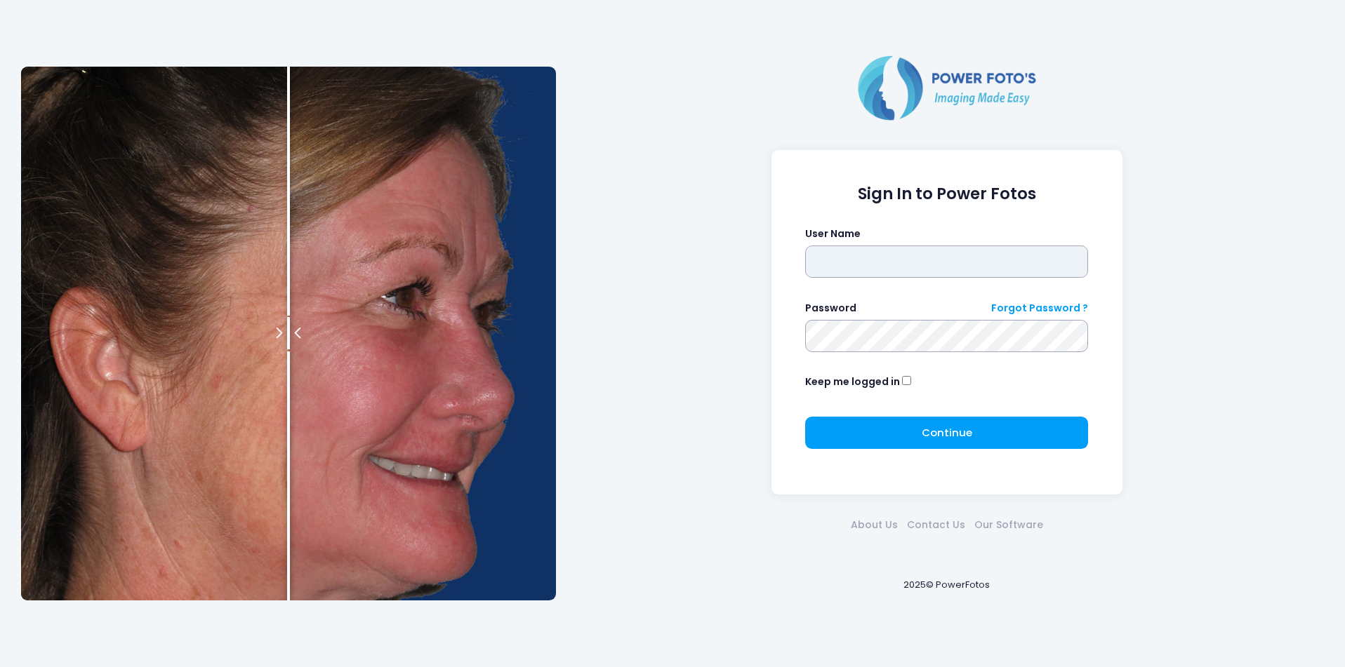
click at [879, 269] on input "text" at bounding box center [946, 262] width 283 height 32
type input "********"
click button "submit" at bounding box center [0, 0] width 0 height 0
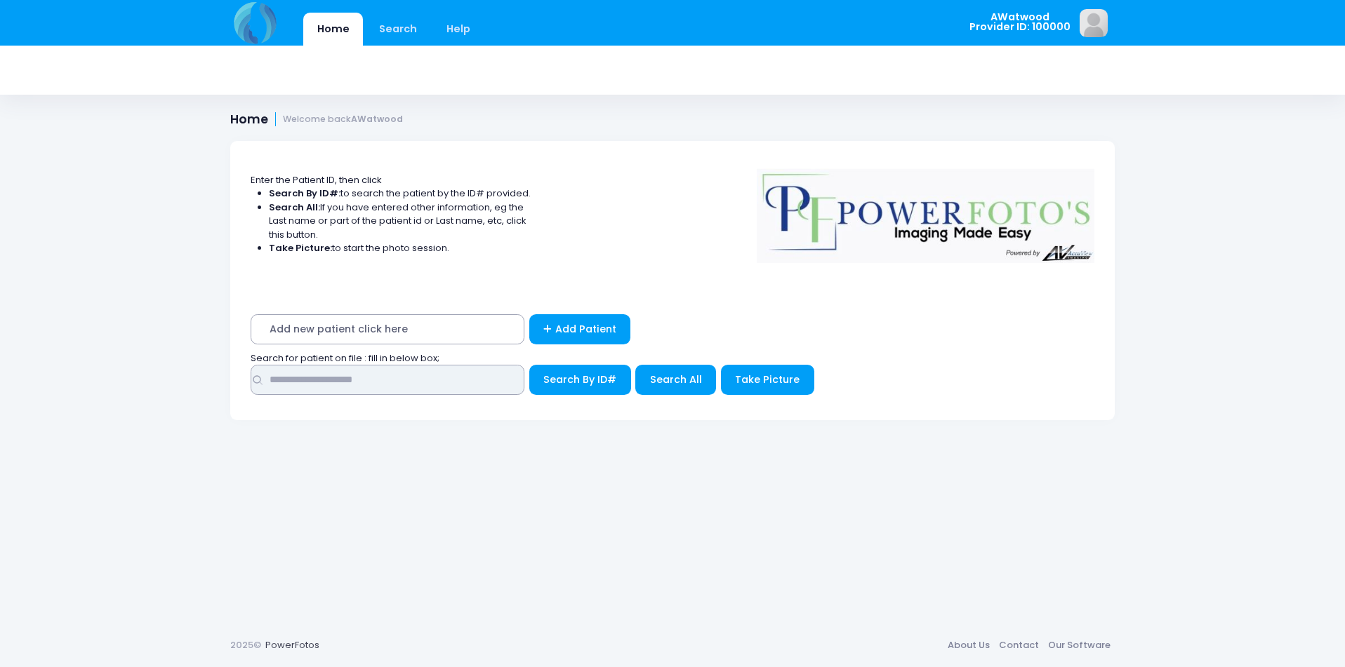
click at [480, 377] on input "text" at bounding box center [388, 380] width 274 height 30
type input "****"
click at [529, 365] on button "Search By ID#" at bounding box center [580, 380] width 102 height 30
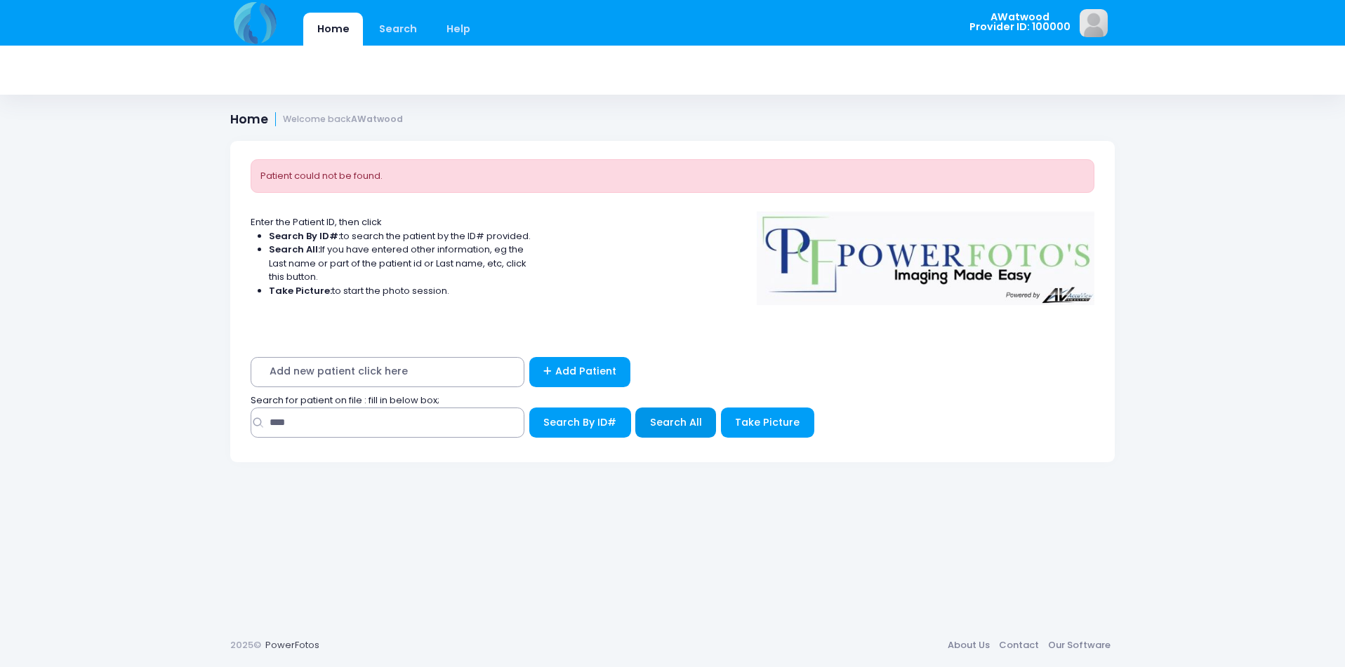
drag, startPoint x: 688, startPoint y: 397, endPoint x: 677, endPoint y: 411, distance: 18.5
click at [683, 402] on div "Search for patient on file : fill in below box;" at bounding box center [672, 401] width 857 height 14
click at [677, 411] on button "Search All" at bounding box center [675, 423] width 81 height 30
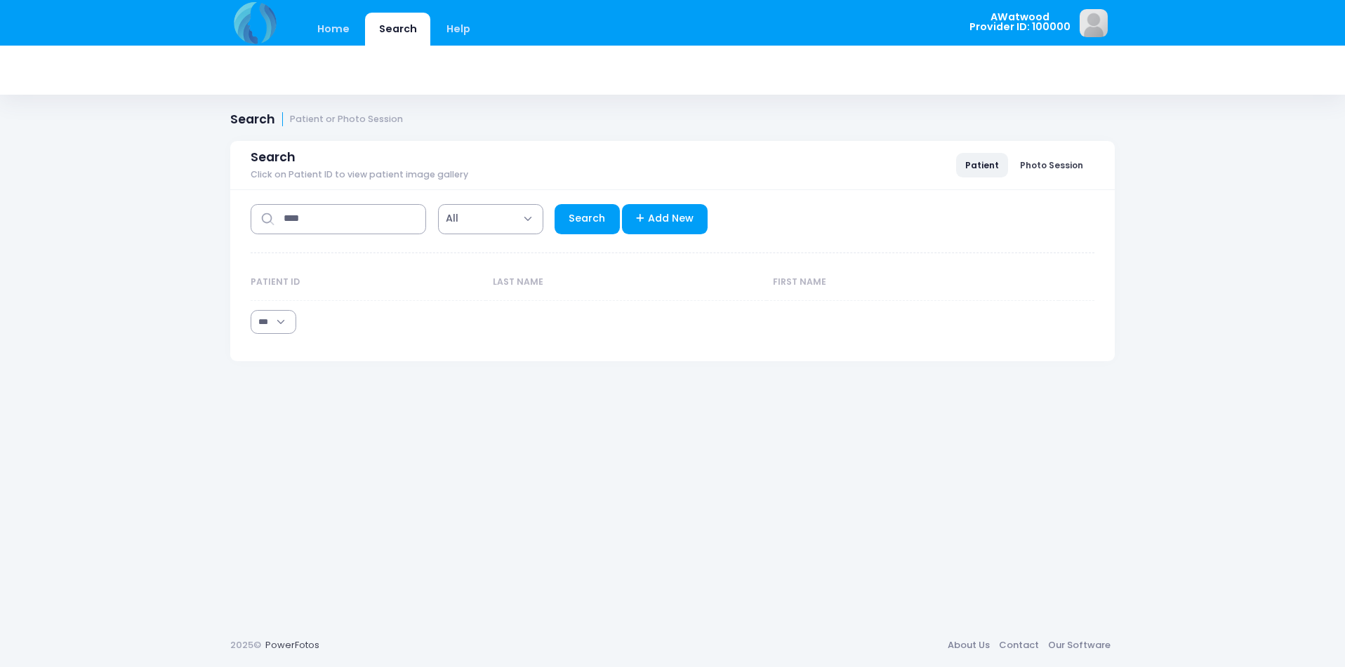
select select "***"
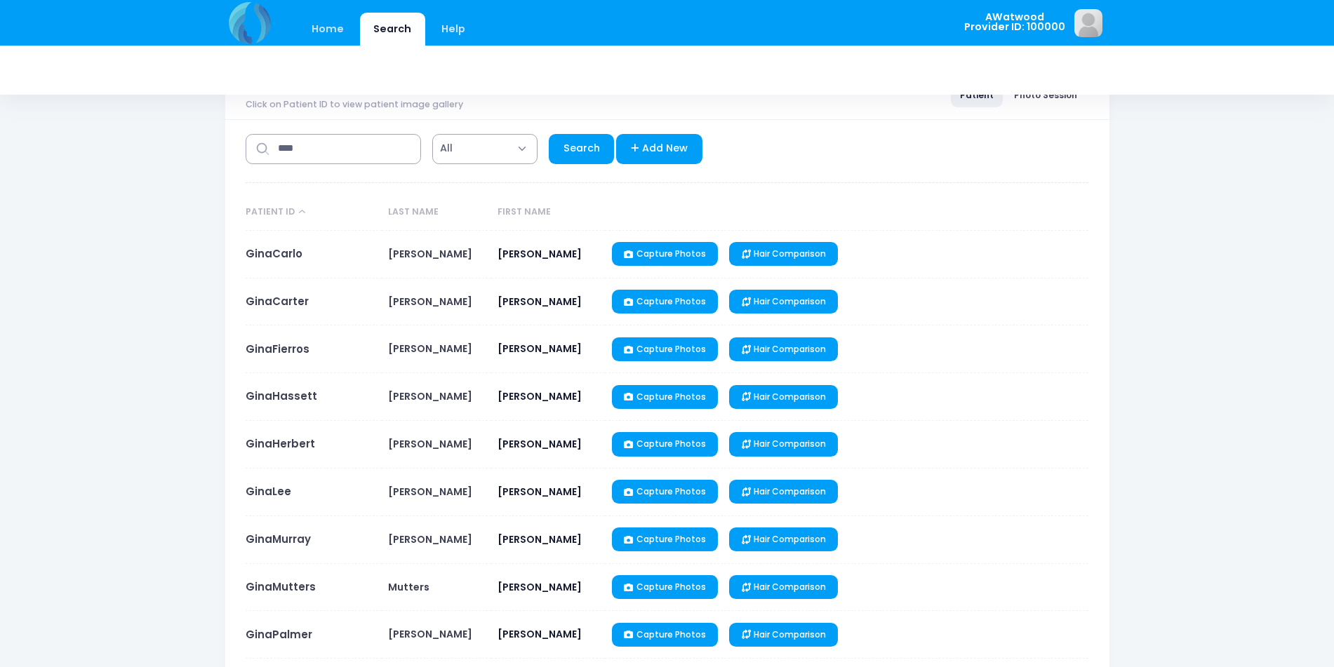
scroll to position [140, 0]
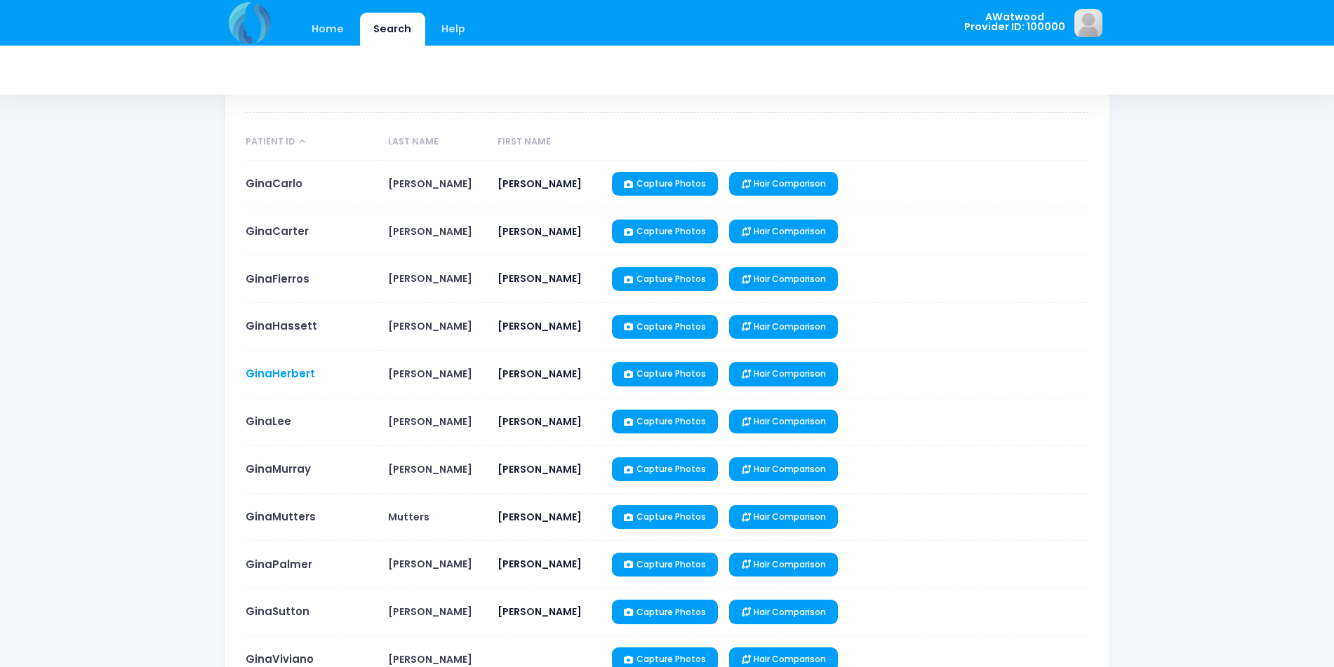
click at [297, 378] on link "GinaHerbert" at bounding box center [280, 373] width 69 height 15
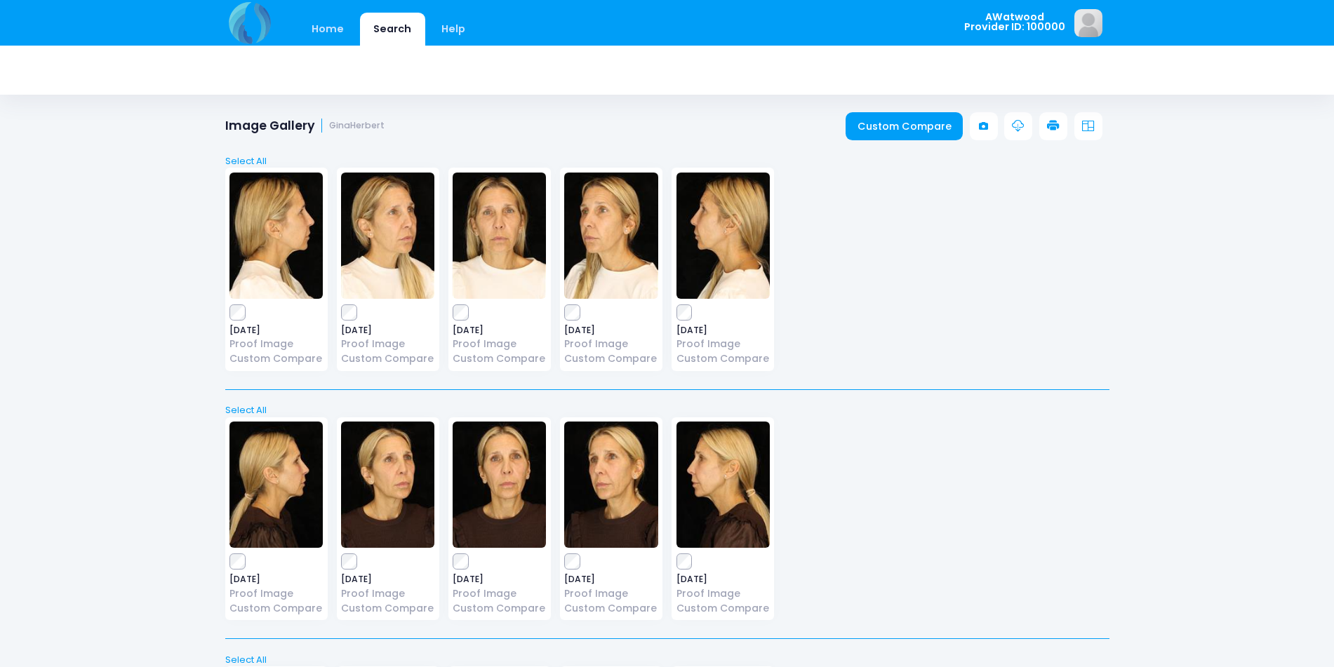
click at [586, 246] on img at bounding box center [610, 236] width 93 height 126
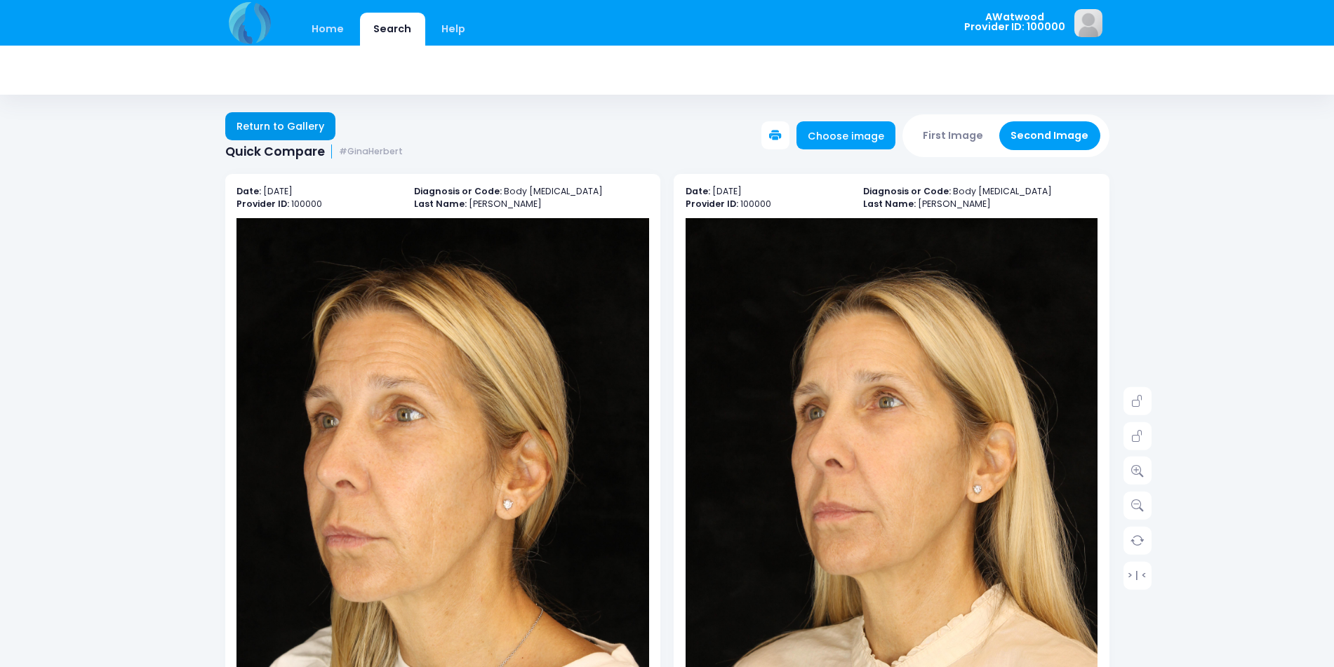
click at [232, 115] on link "Return to Gallery" at bounding box center [280, 126] width 111 height 28
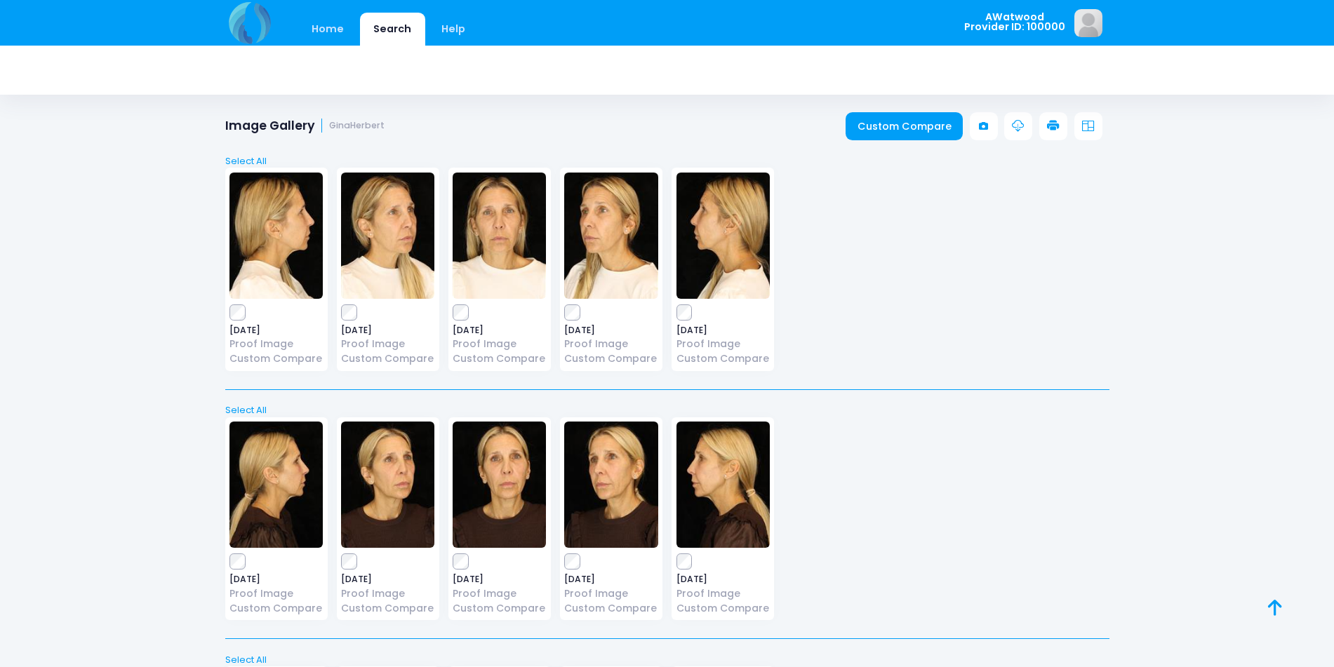
click at [479, 243] on img at bounding box center [499, 236] width 93 height 126
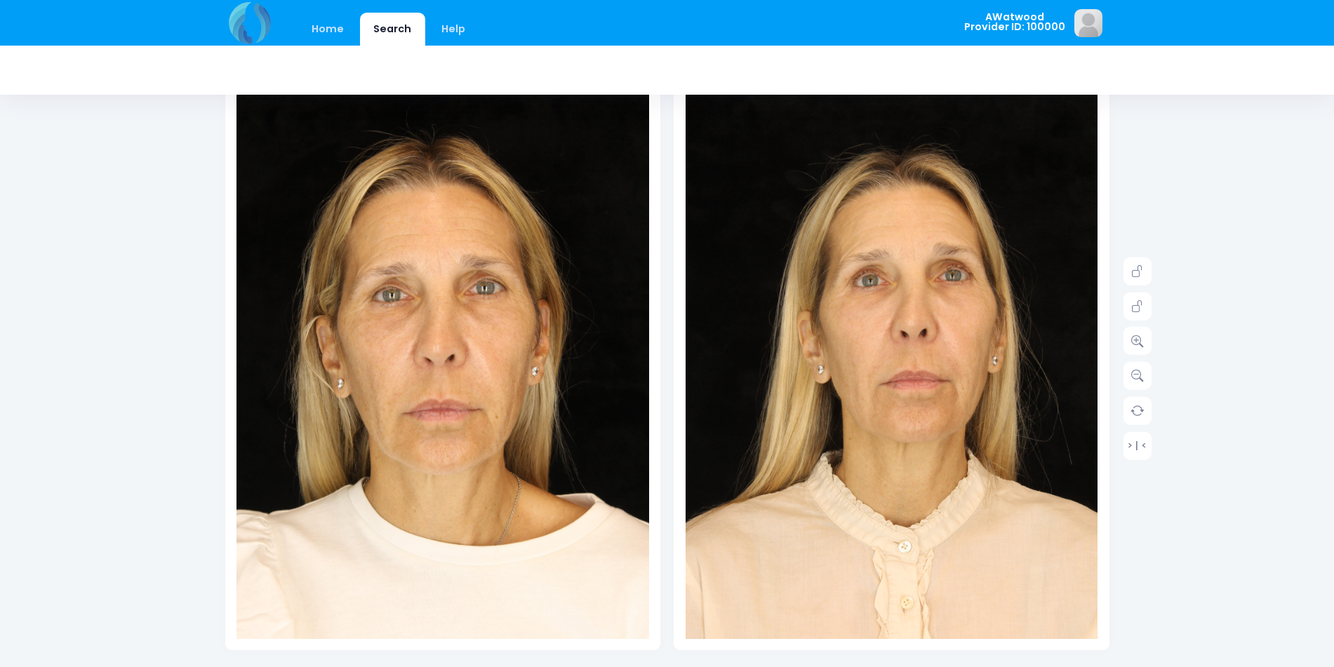
scroll to position [140, 0]
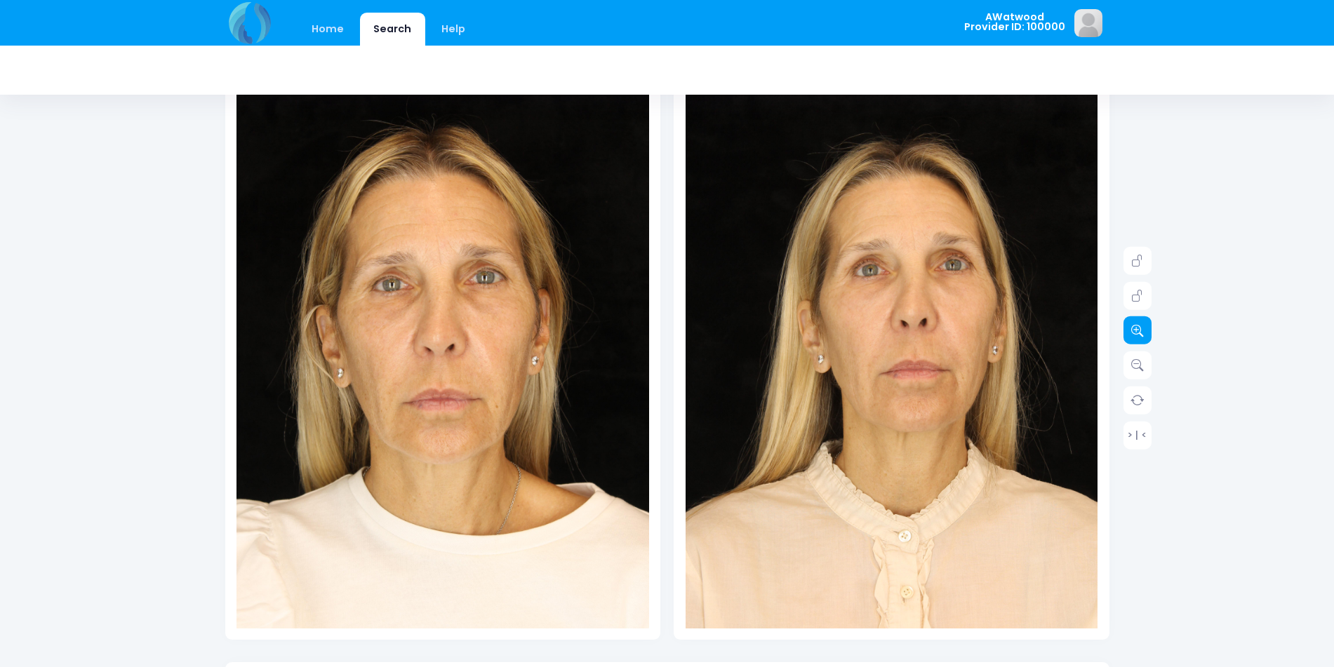
click at [1129, 321] on link at bounding box center [1138, 331] width 28 height 28
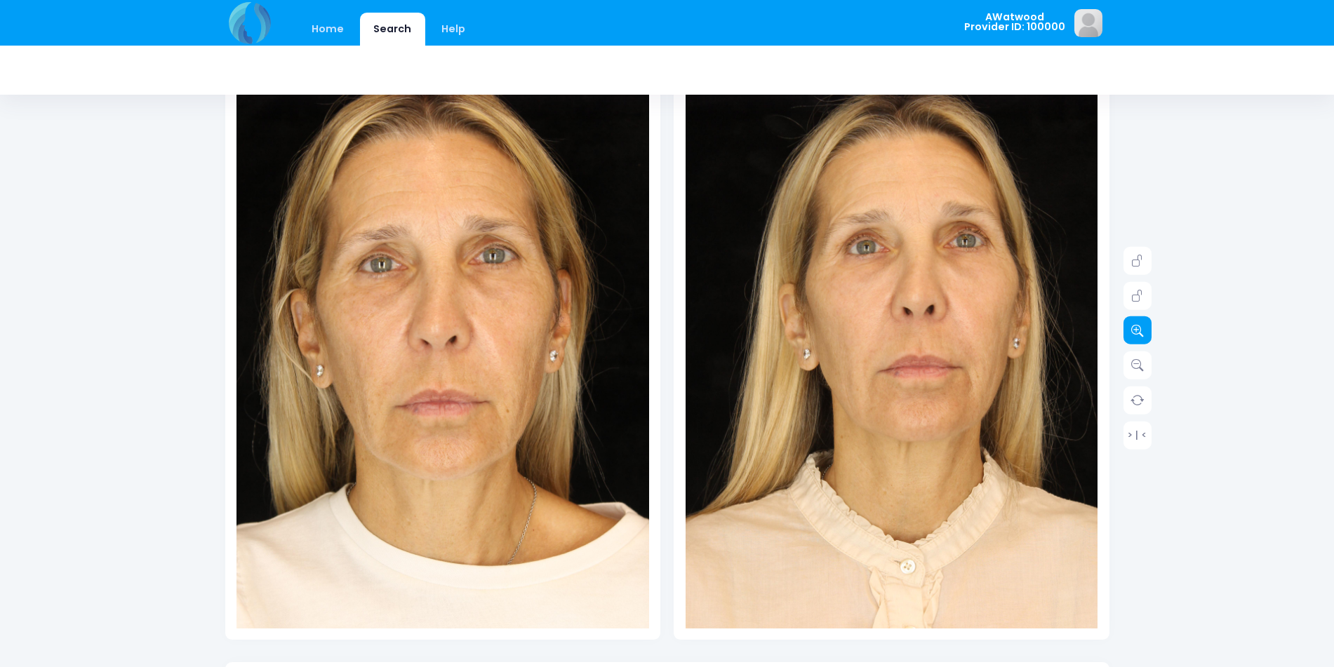
click at [1129, 321] on link at bounding box center [1138, 331] width 28 height 28
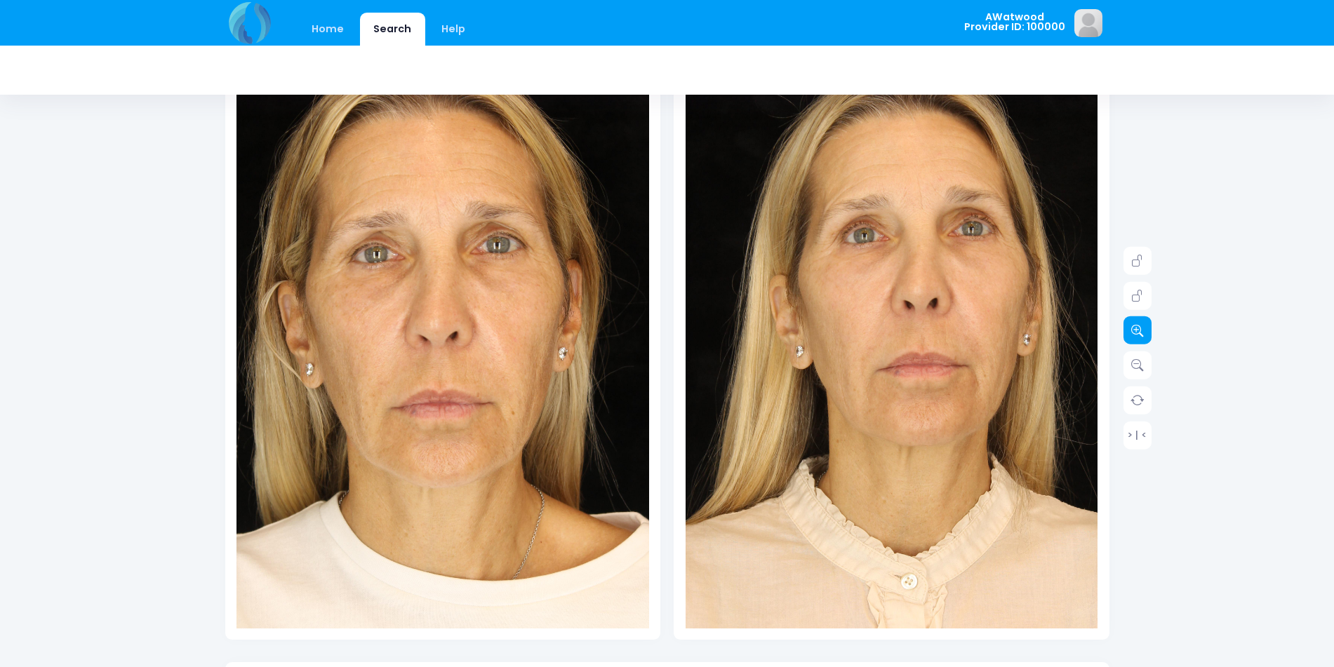
click at [1129, 321] on link at bounding box center [1138, 331] width 28 height 28
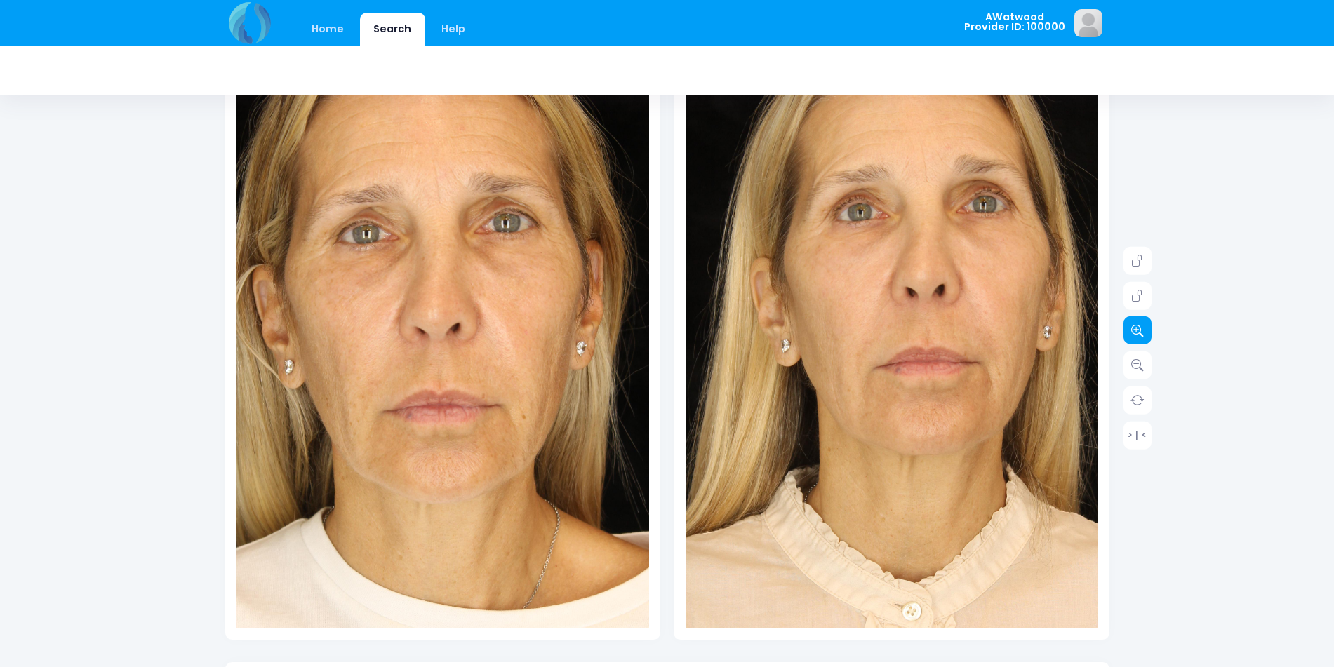
click at [1129, 321] on link at bounding box center [1138, 331] width 28 height 28
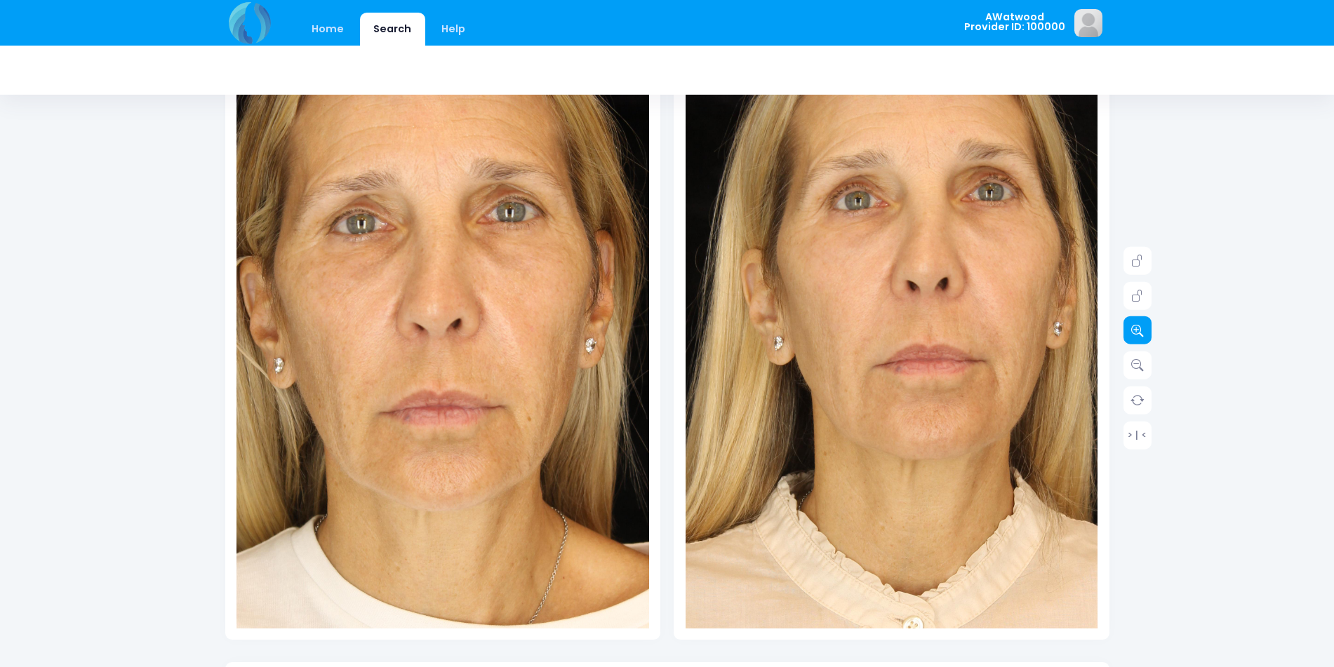
click at [1129, 321] on link at bounding box center [1138, 331] width 28 height 28
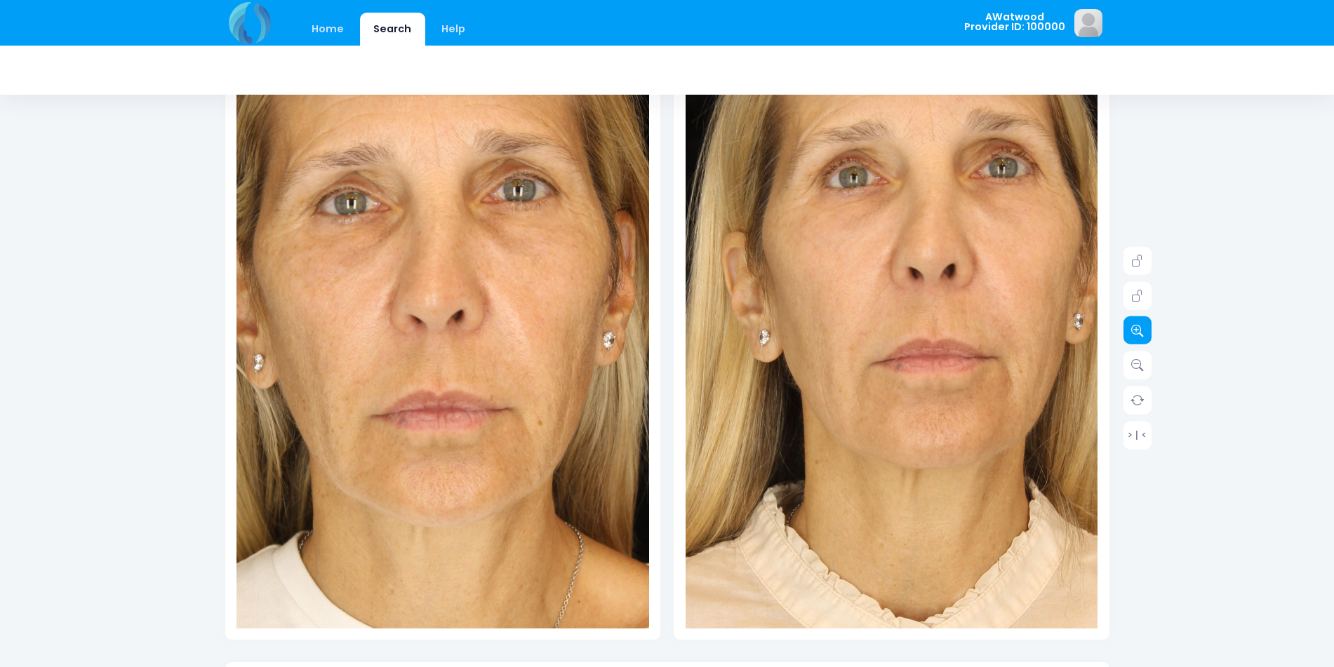
click at [1129, 321] on link at bounding box center [1138, 331] width 28 height 28
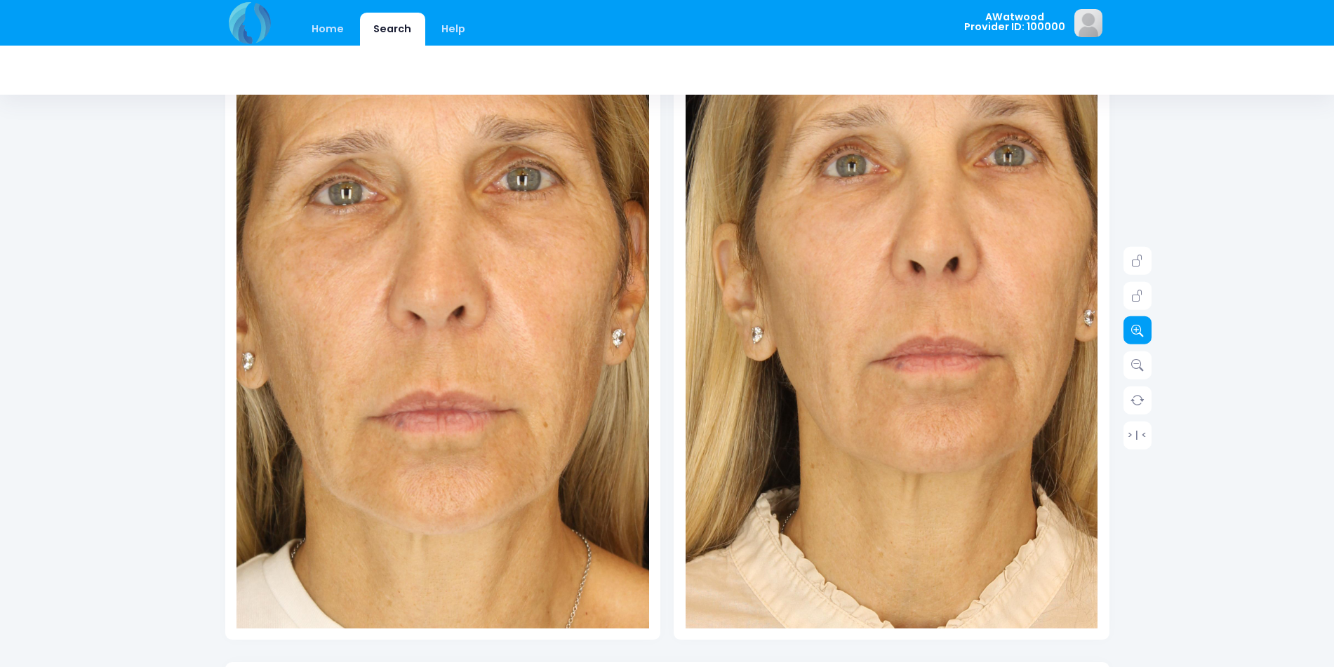
click at [1129, 321] on link at bounding box center [1138, 331] width 28 height 28
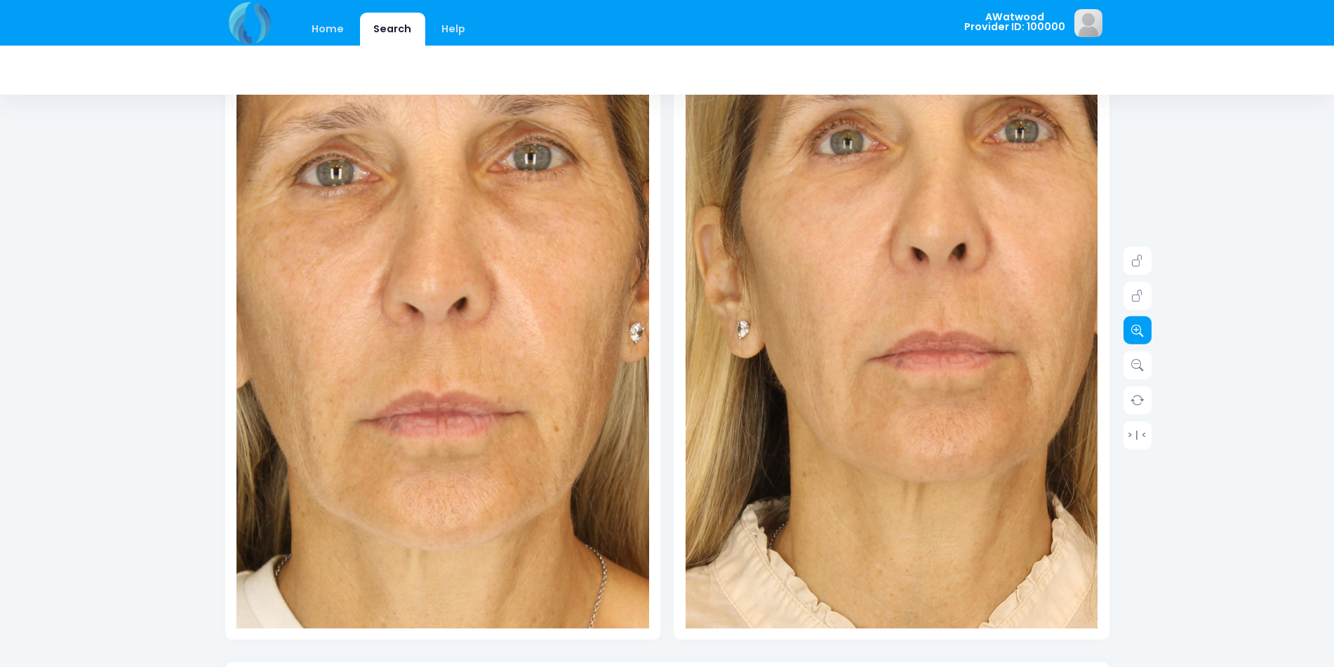
click at [1129, 321] on link at bounding box center [1138, 331] width 28 height 28
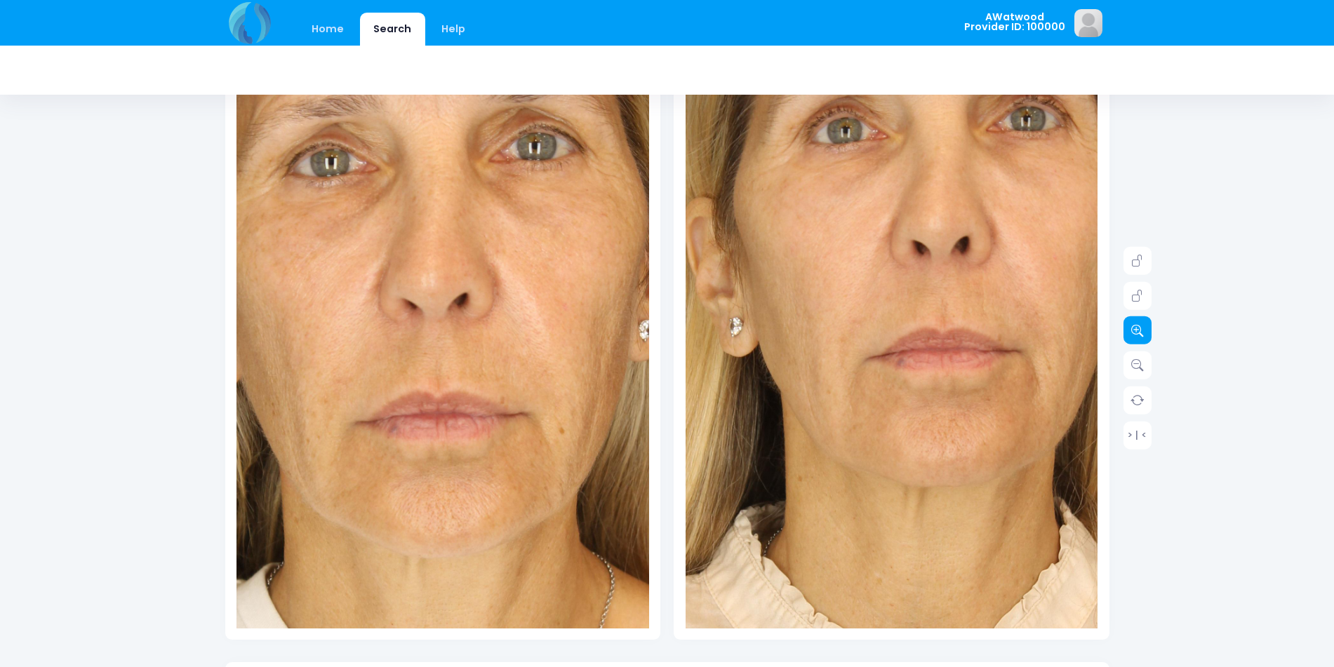
click at [1129, 321] on link at bounding box center [1138, 331] width 28 height 28
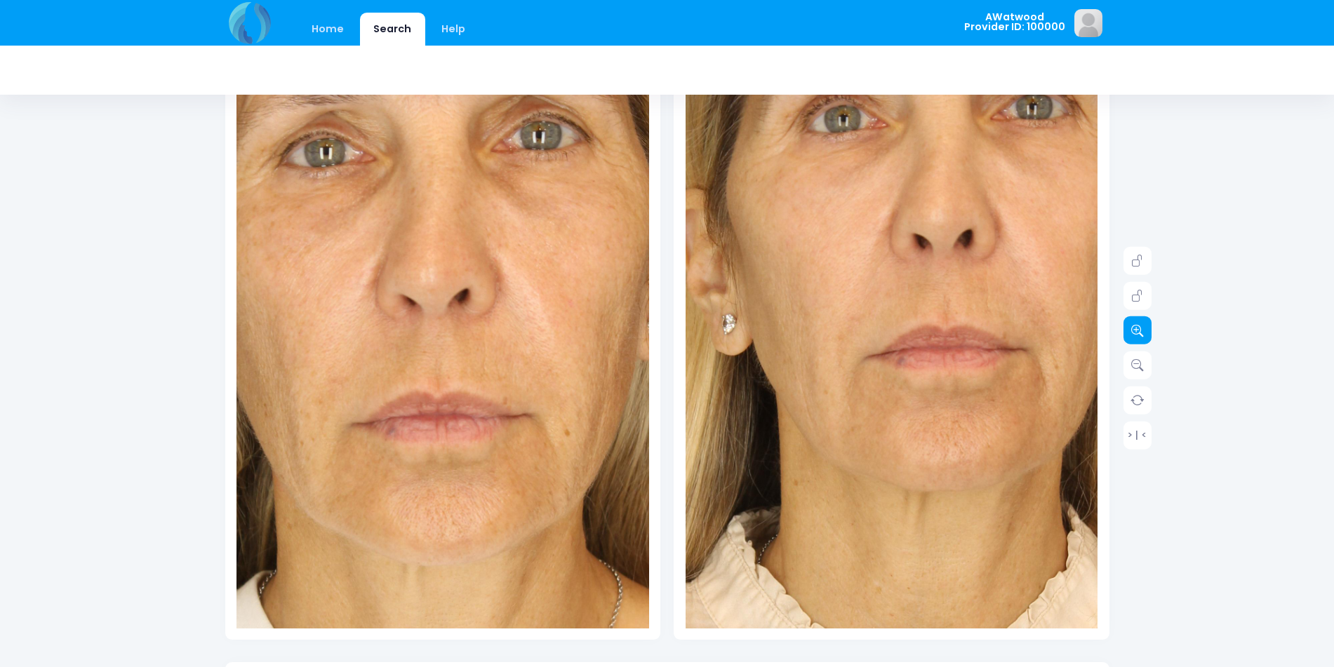
click at [1129, 321] on link at bounding box center [1138, 331] width 28 height 28
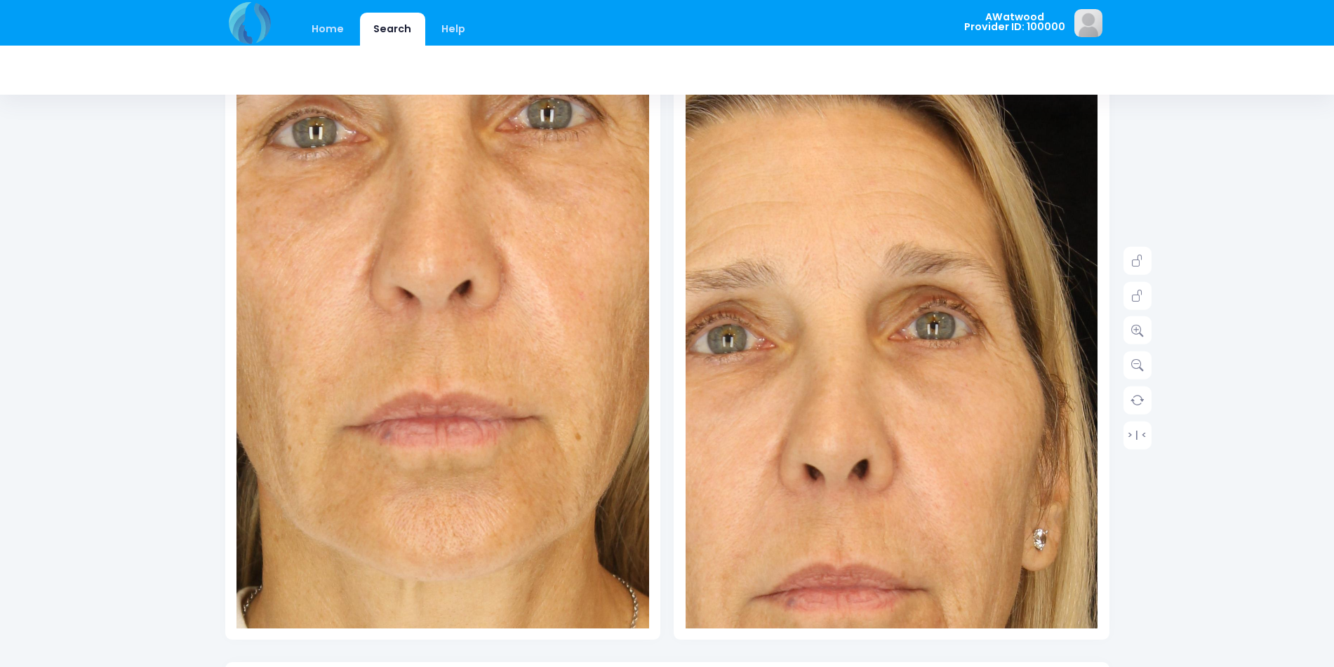
click at [966, 208] on img at bounding box center [780, 631] width 1031 height 1547
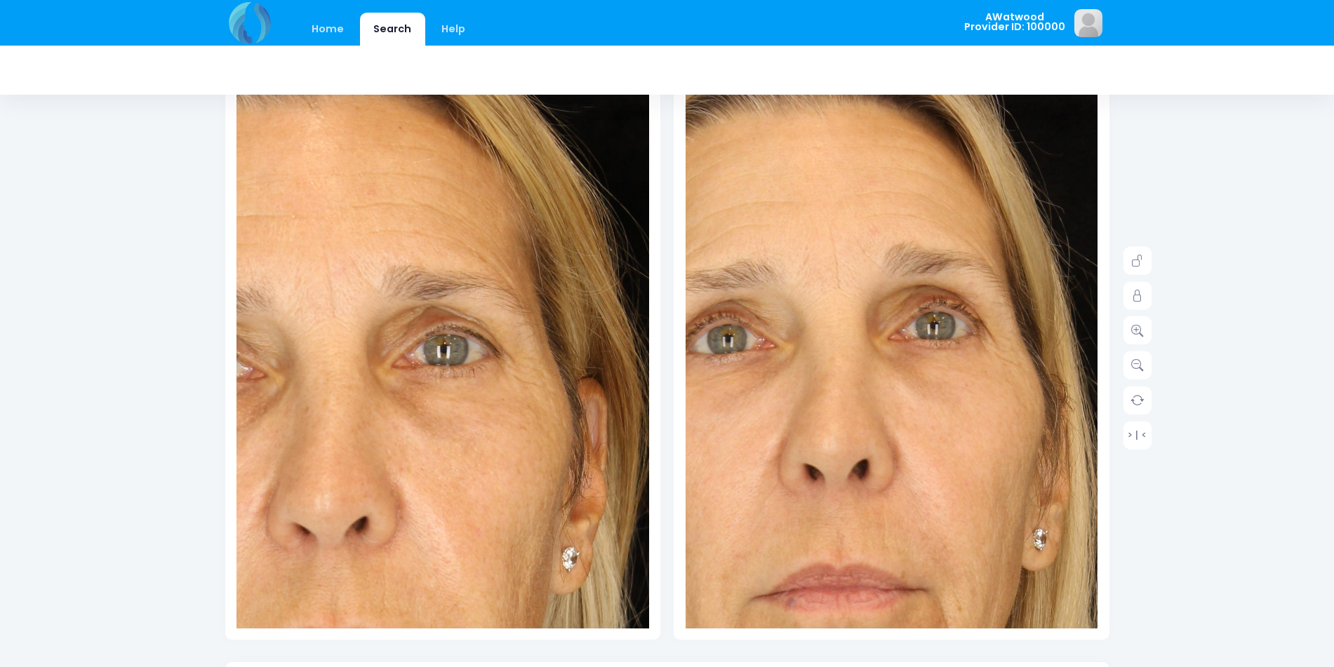
click at [512, 213] on img at bounding box center [338, 623] width 1031 height 1547
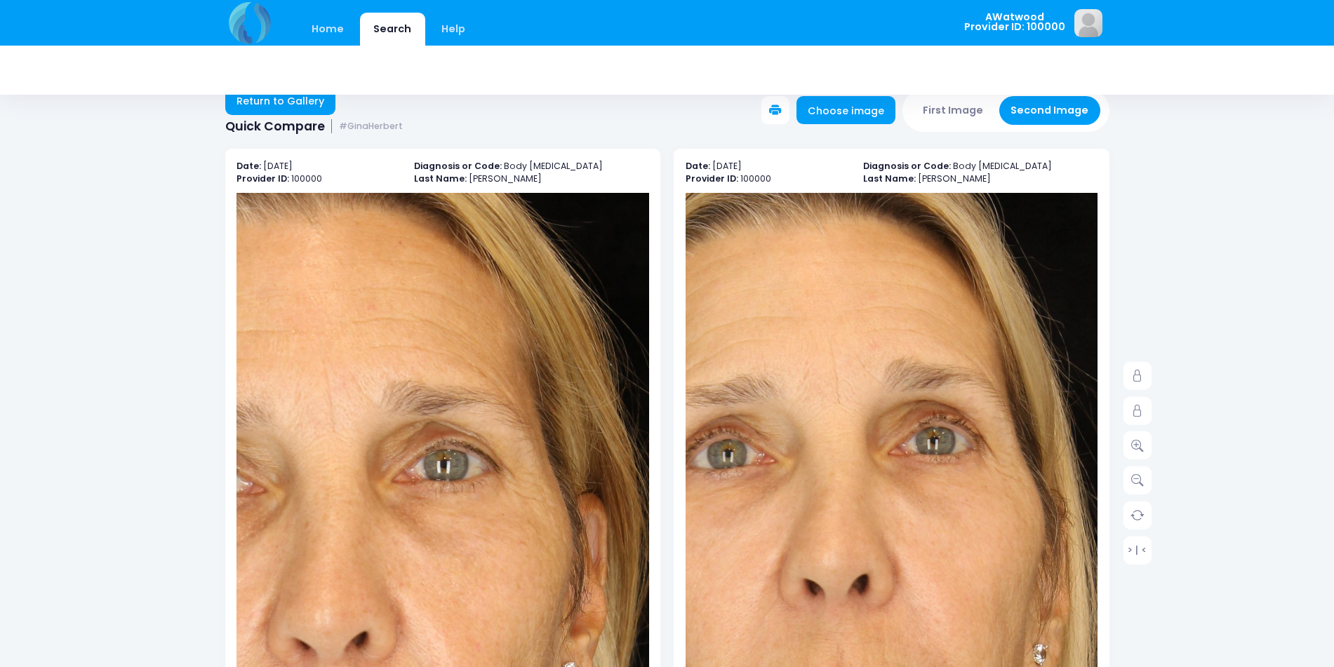
scroll to position [0, 0]
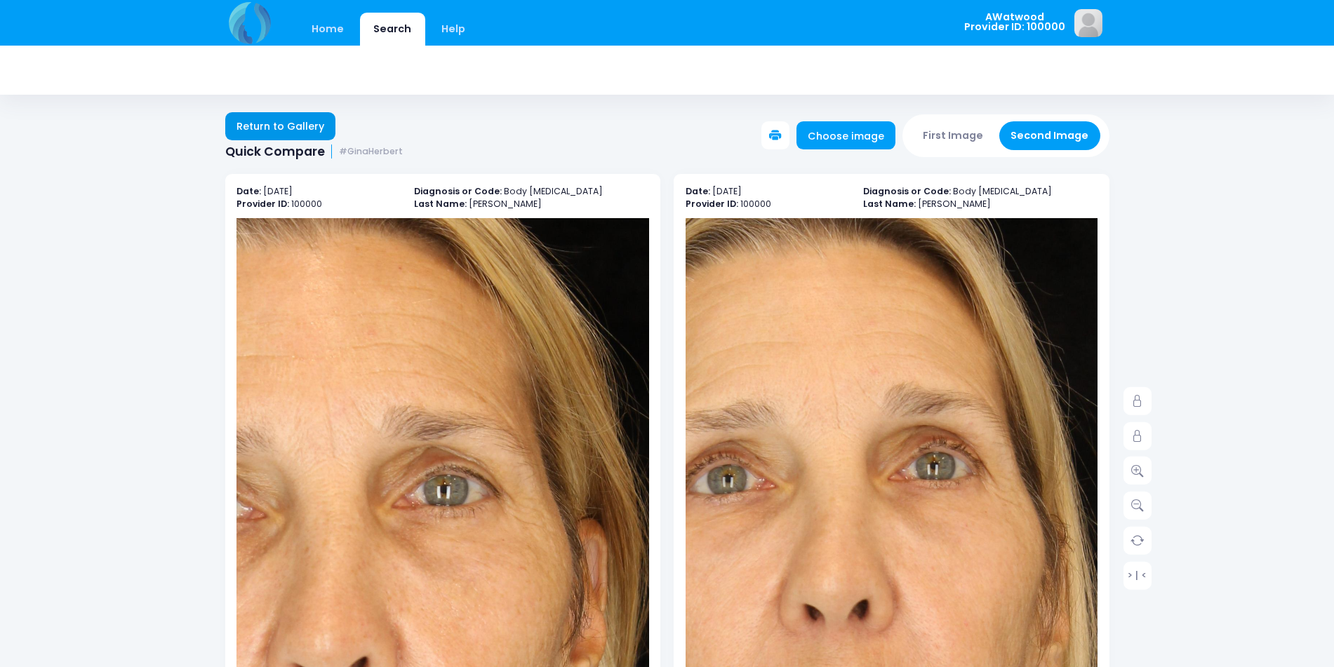
click at [244, 113] on link "Return to Gallery" at bounding box center [280, 126] width 111 height 28
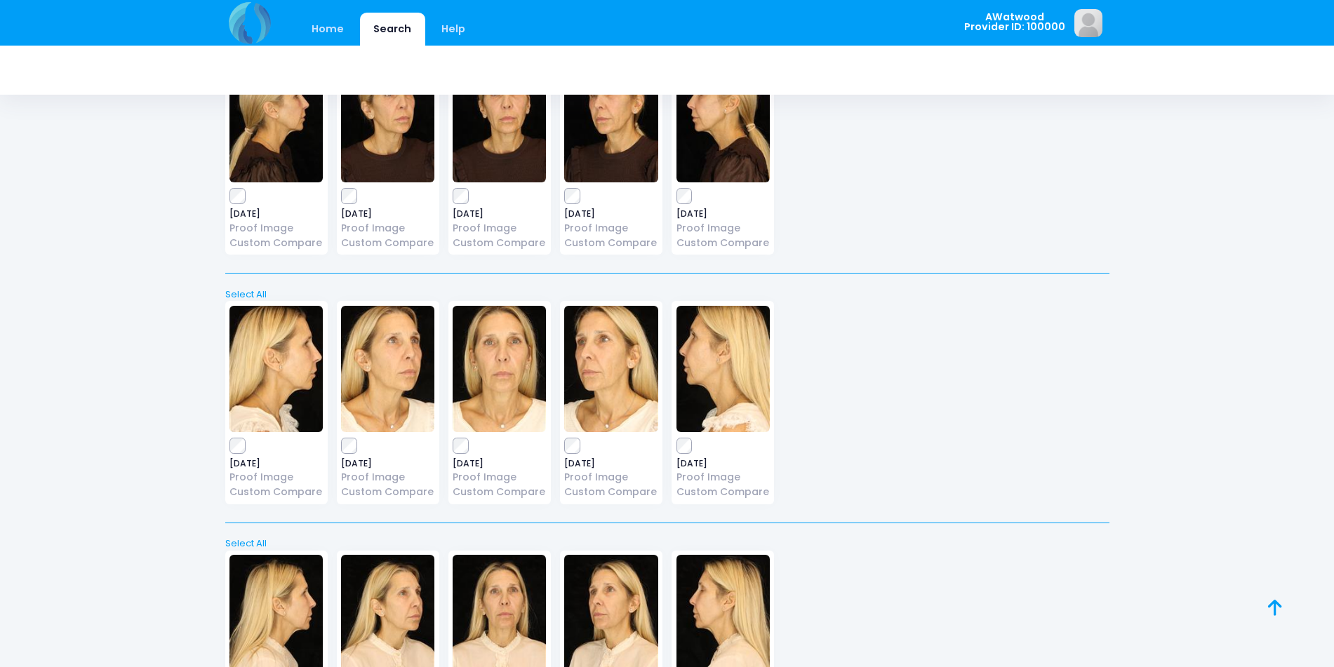
scroll to position [528, 0]
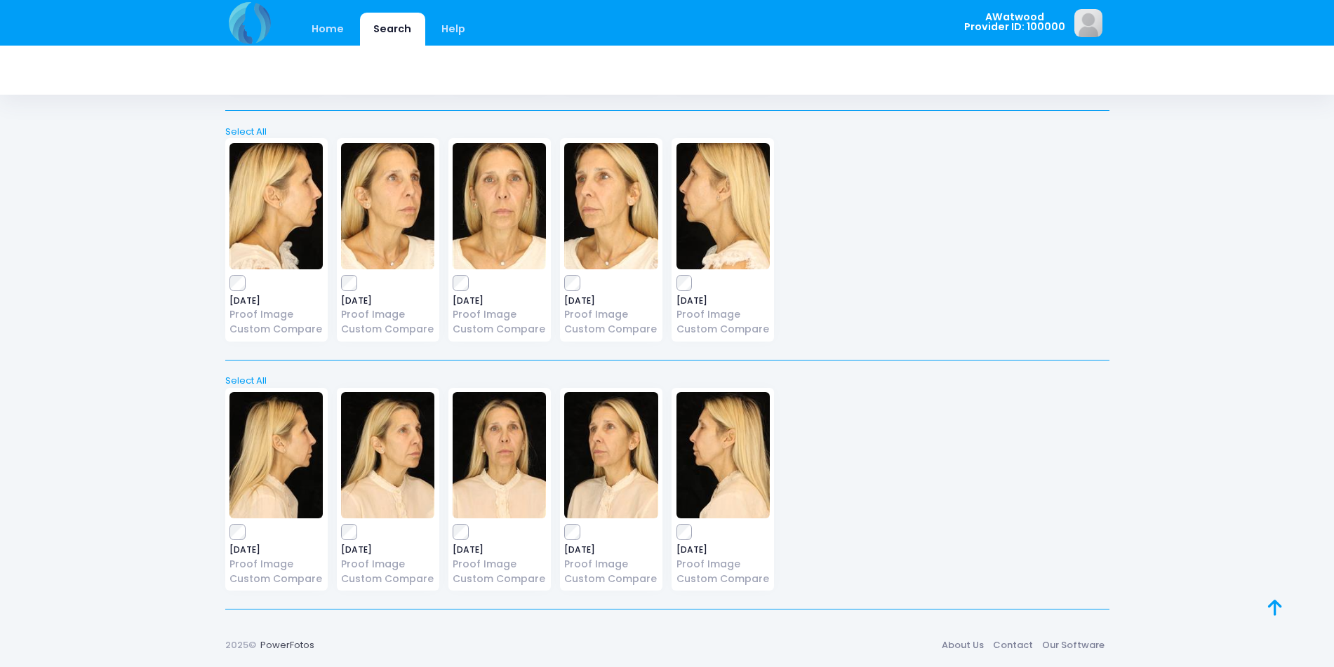
click at [536, 478] on img at bounding box center [499, 455] width 93 height 126
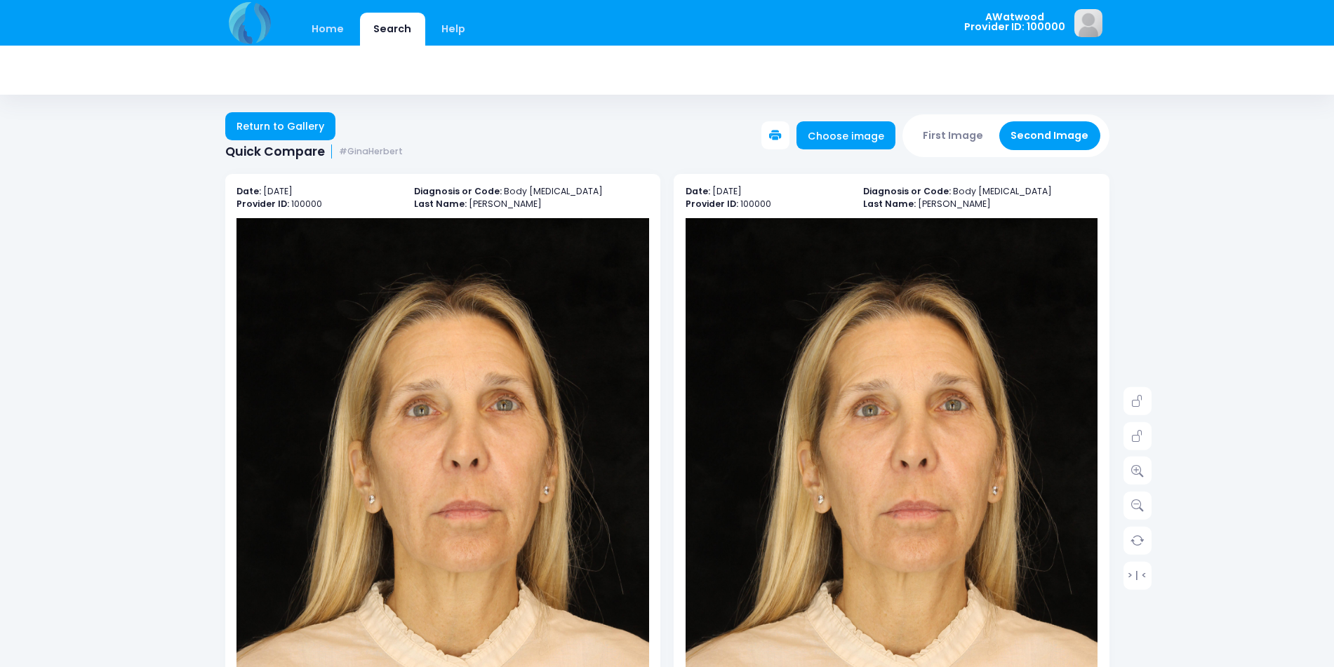
click at [1138, 453] on div "> | <" at bounding box center [1138, 488] width 28 height 203
click at [1140, 458] on link at bounding box center [1138, 471] width 28 height 28
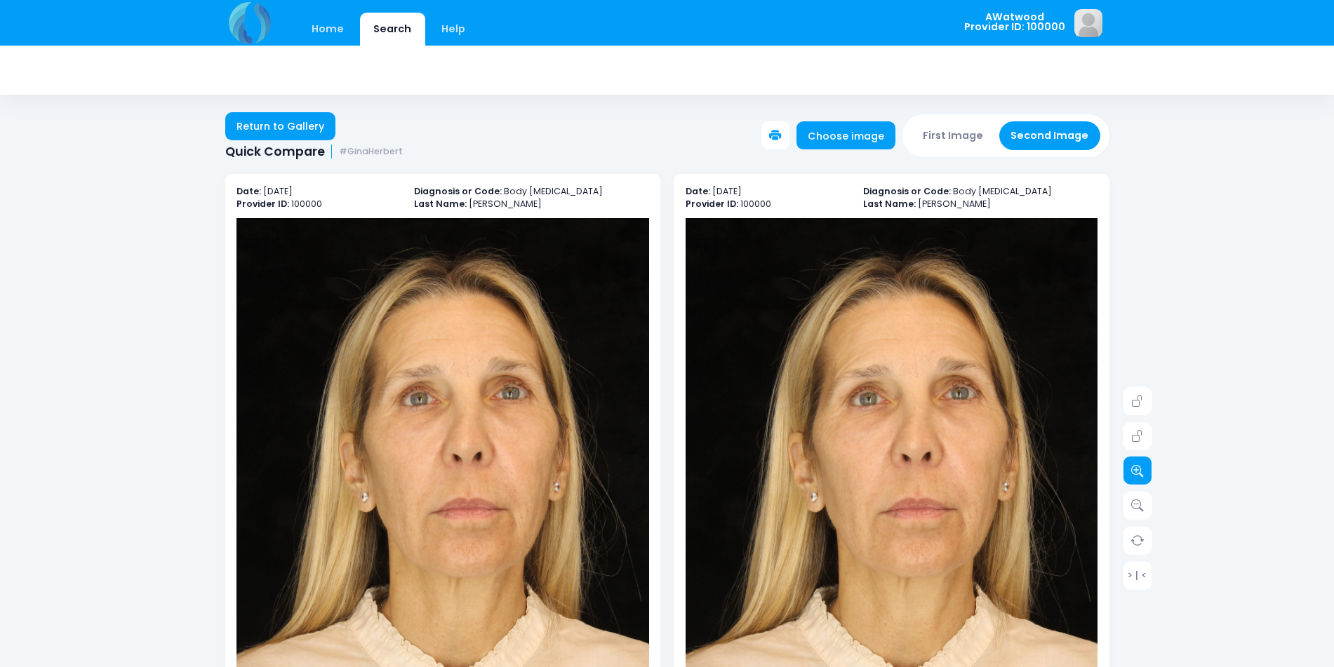
click at [1140, 458] on link at bounding box center [1138, 471] width 28 height 28
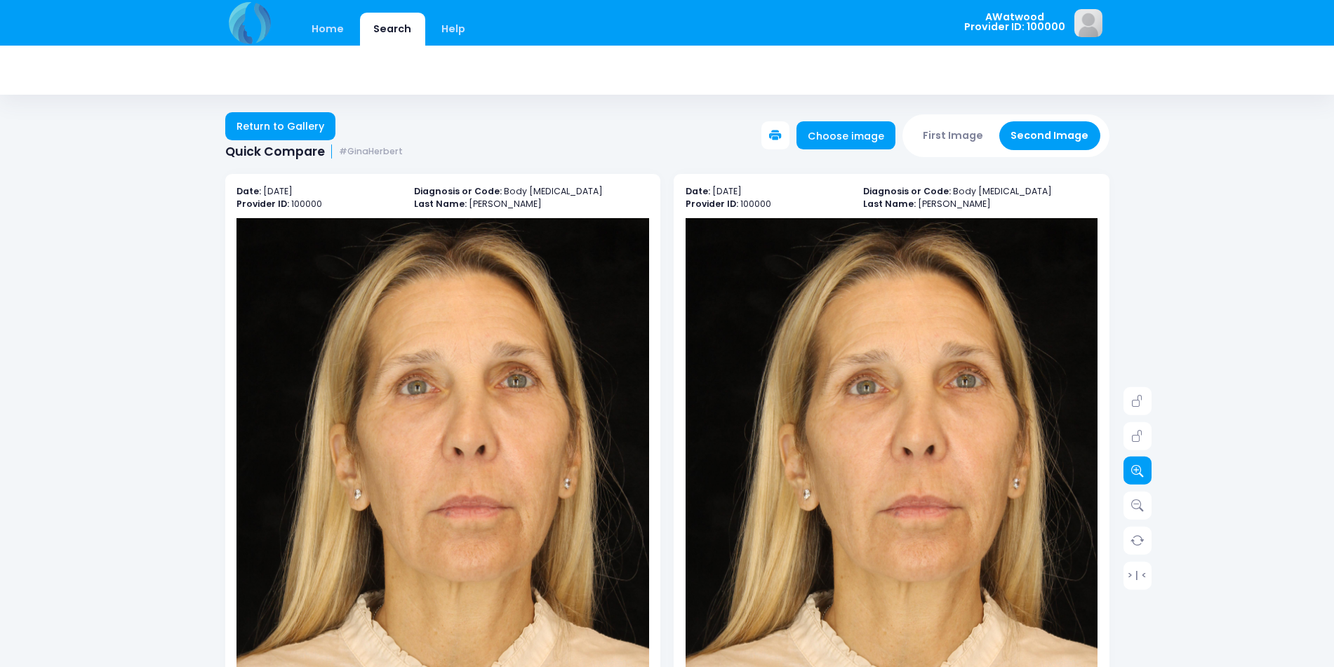
click at [1140, 458] on link at bounding box center [1138, 471] width 28 height 28
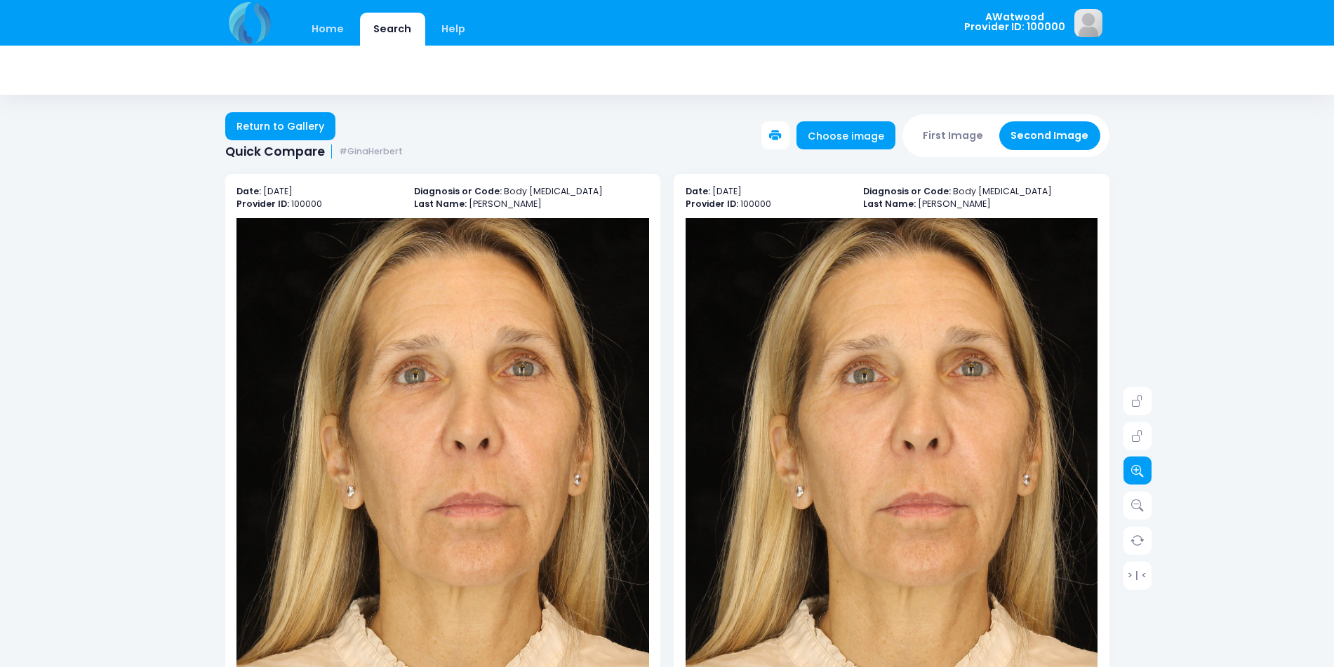
click at [1140, 458] on link at bounding box center [1138, 471] width 28 height 28
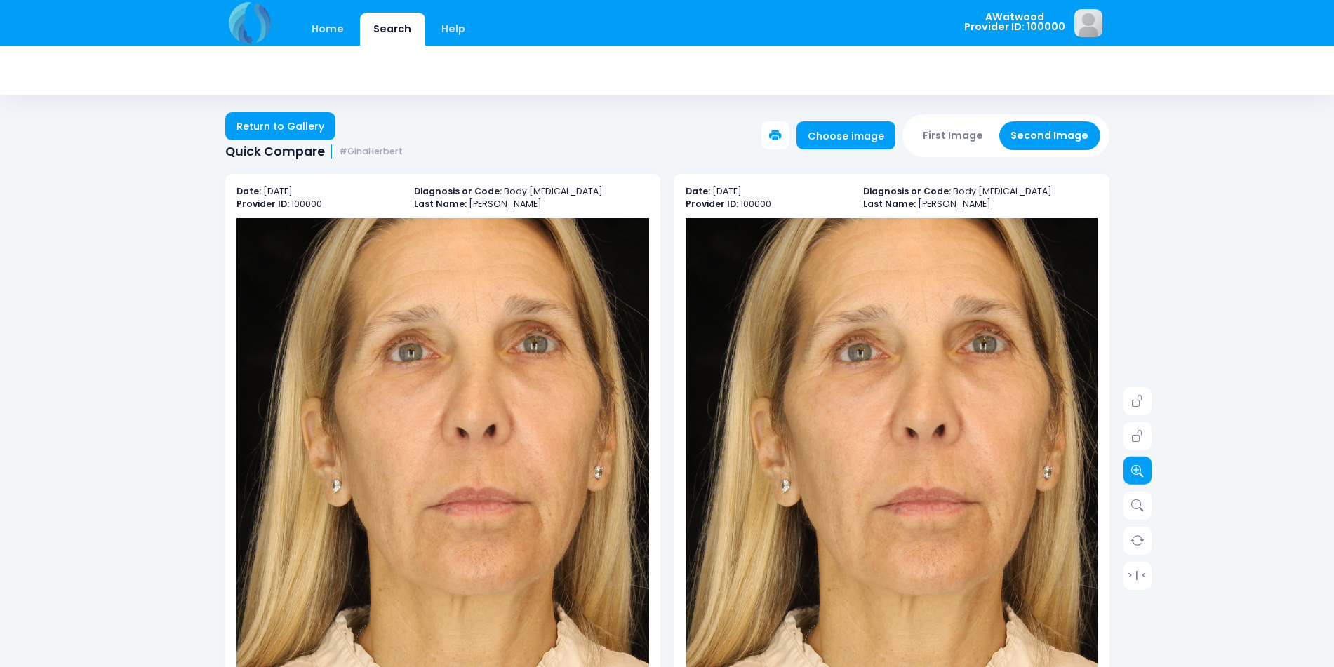
click at [1140, 458] on link at bounding box center [1138, 471] width 28 height 28
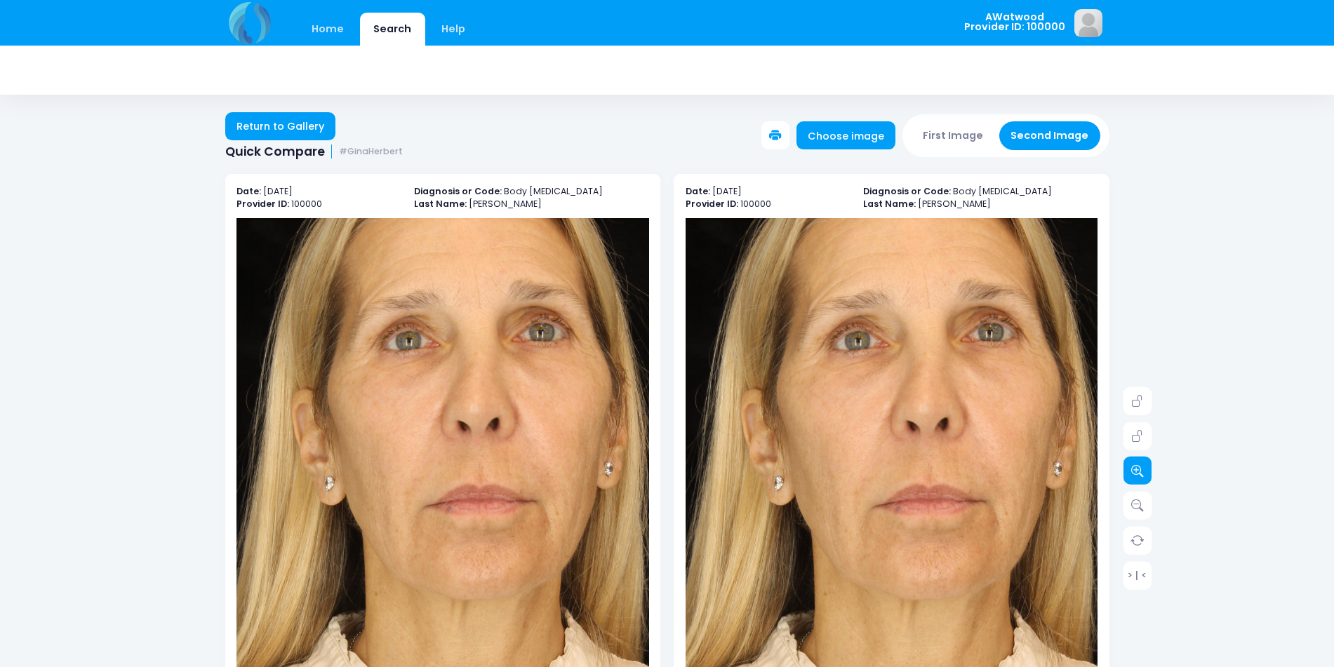
click at [1140, 458] on link at bounding box center [1138, 471] width 28 height 28
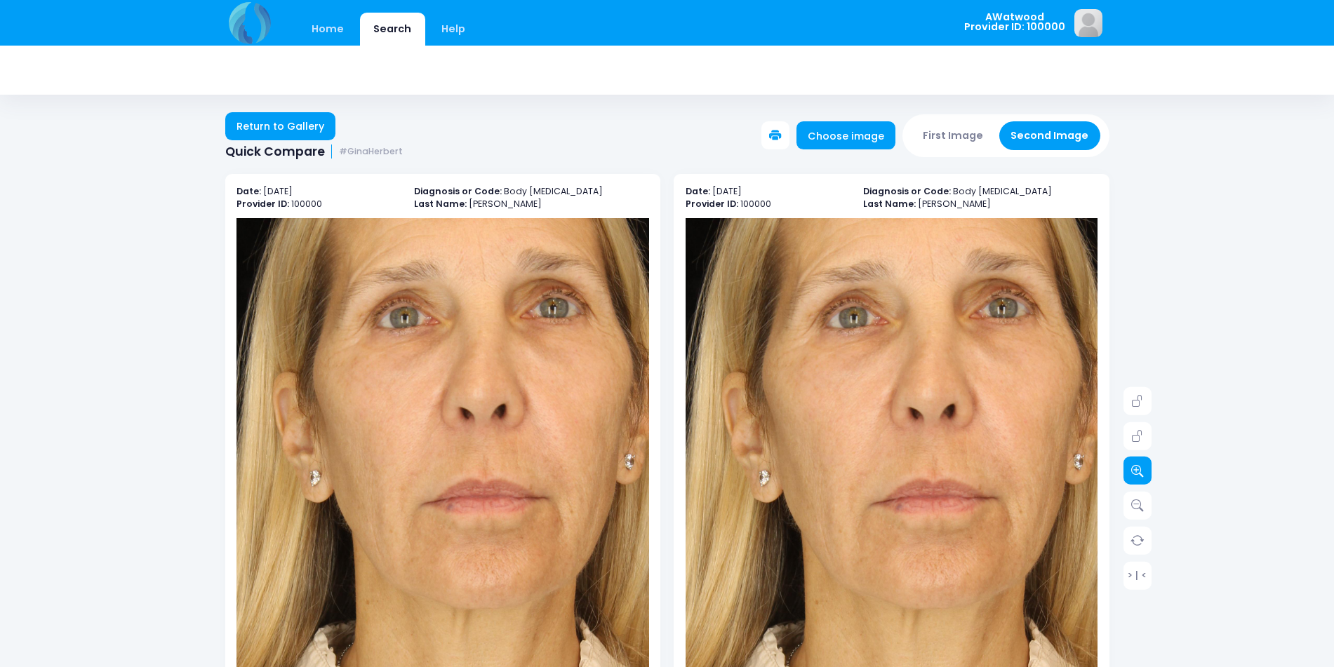
click at [1140, 458] on link at bounding box center [1138, 471] width 28 height 28
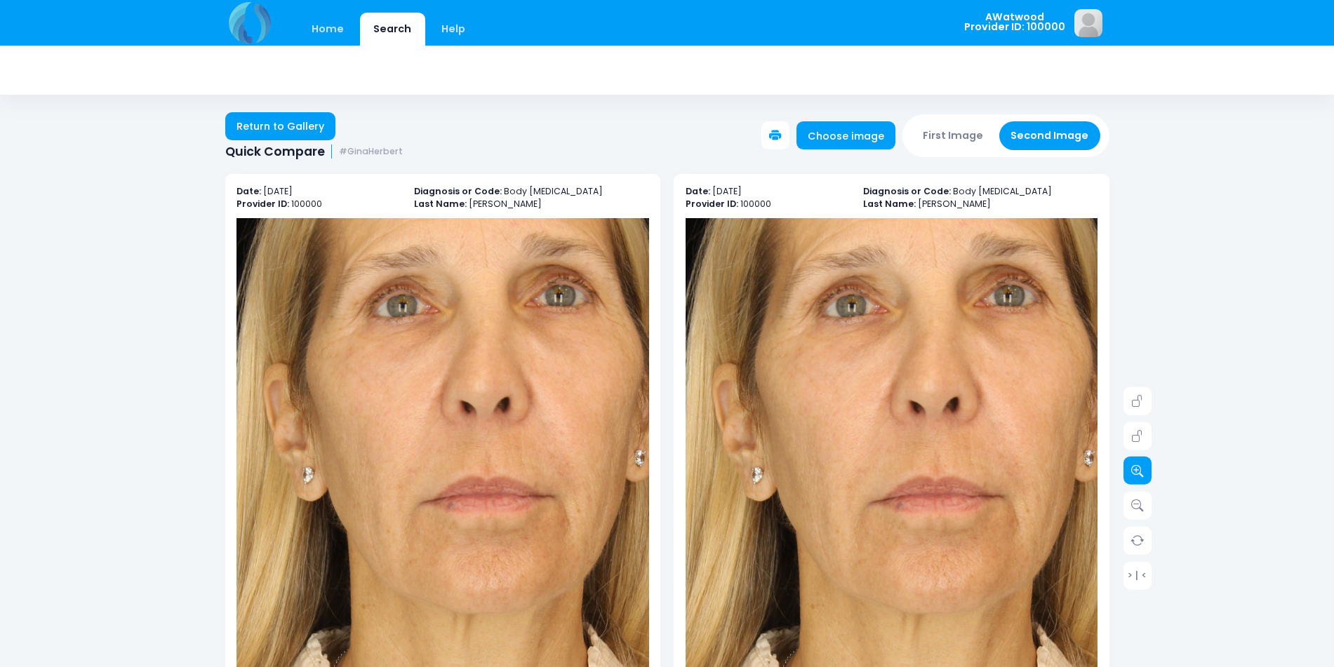
click at [1140, 458] on link at bounding box center [1138, 471] width 28 height 28
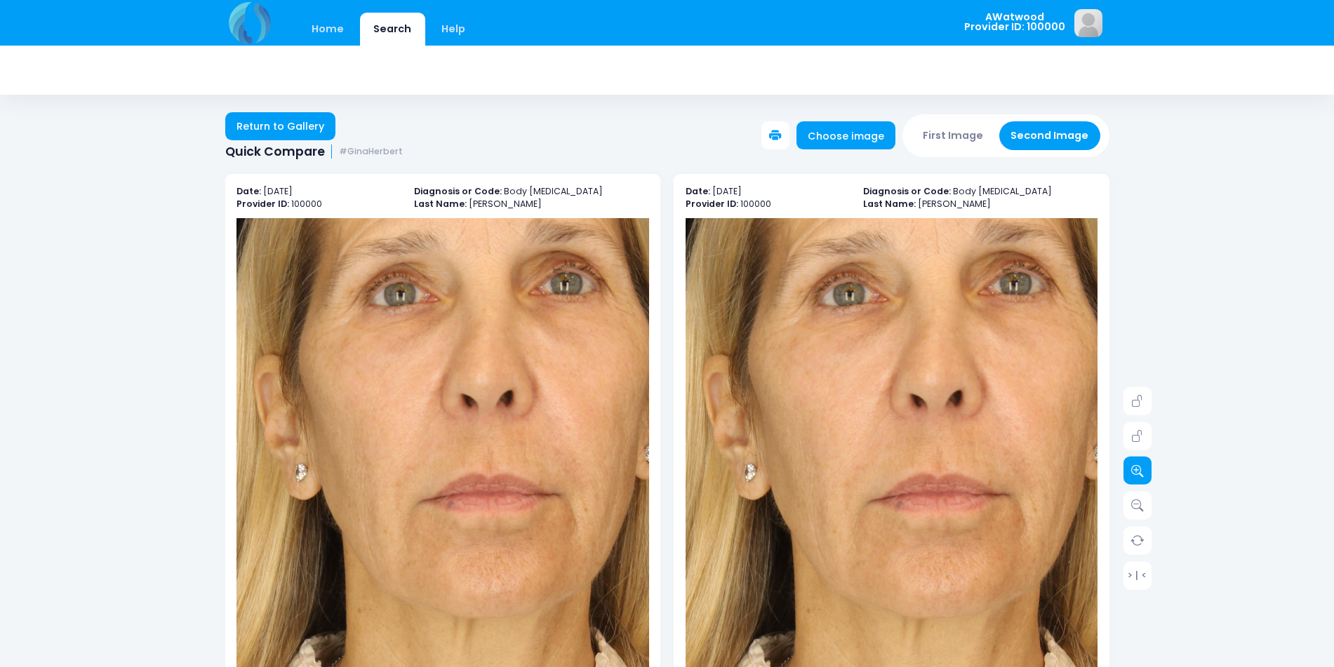
click at [1140, 458] on link at bounding box center [1138, 471] width 28 height 28
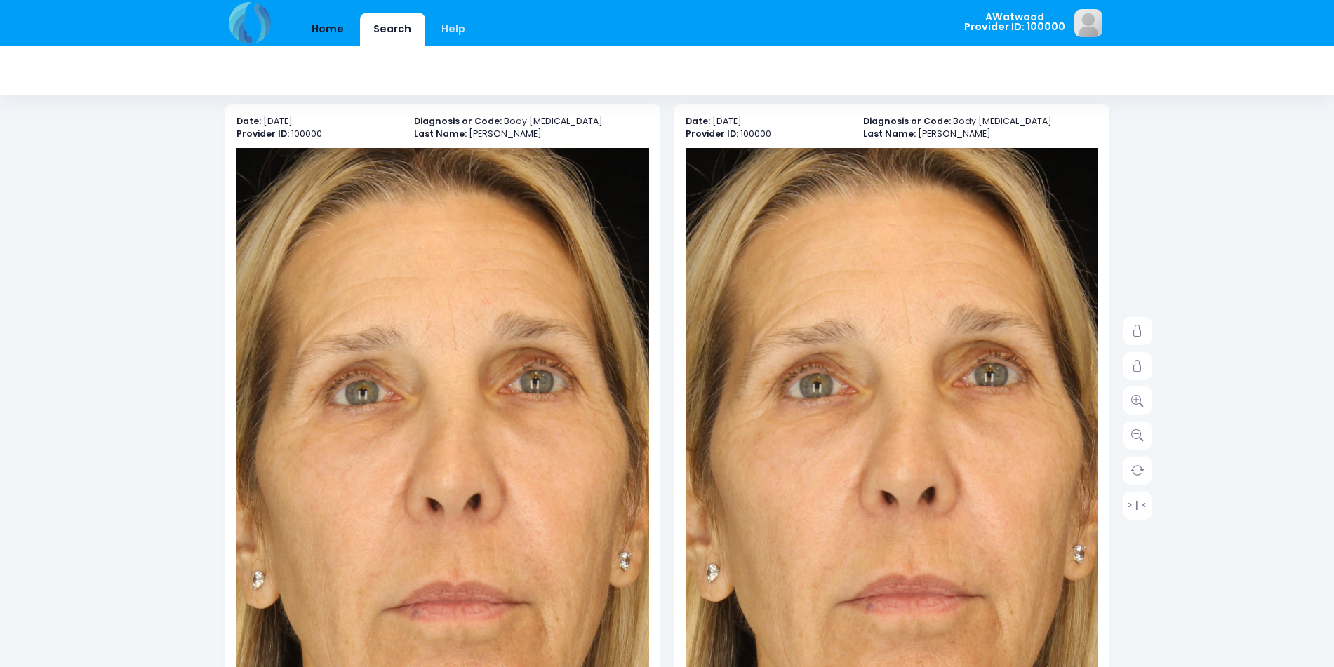
click at [329, 42] on link "Home" at bounding box center [328, 29] width 60 height 33
click at [322, 35] on link "Home" at bounding box center [328, 29] width 60 height 33
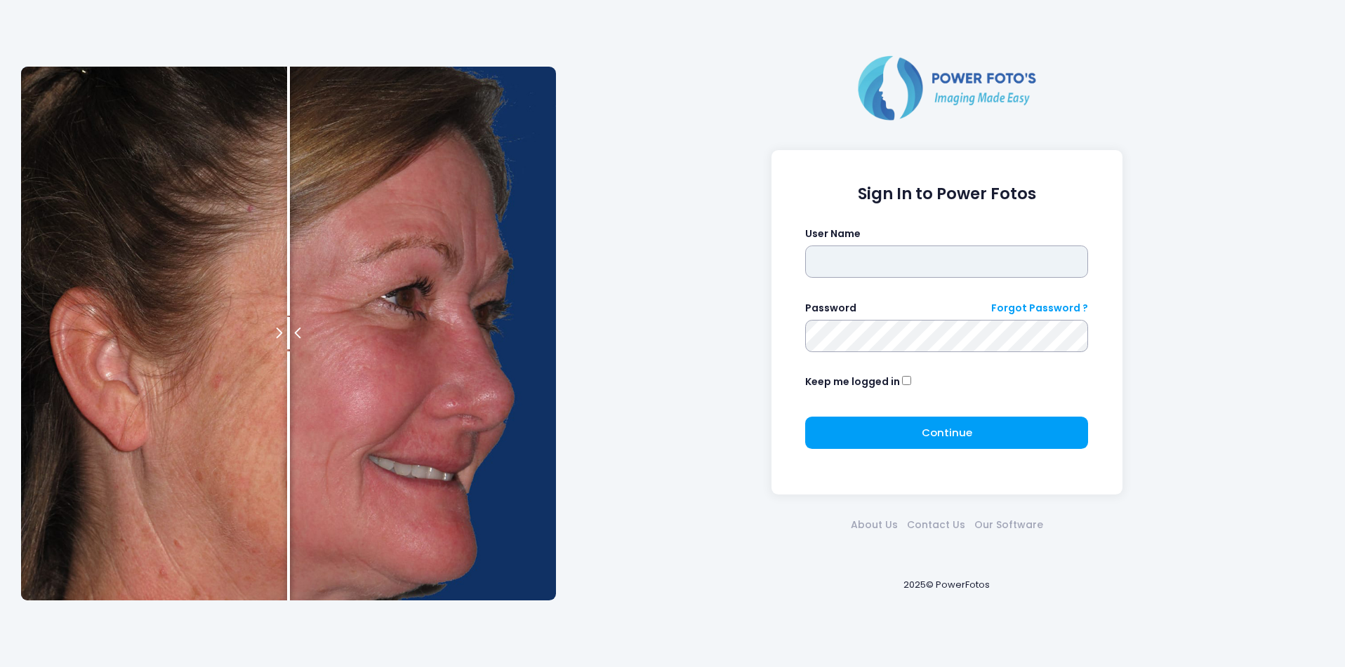
click at [860, 275] on input "text" at bounding box center [946, 262] width 283 height 32
type input "********"
click button "submit" at bounding box center [0, 0] width 0 height 0
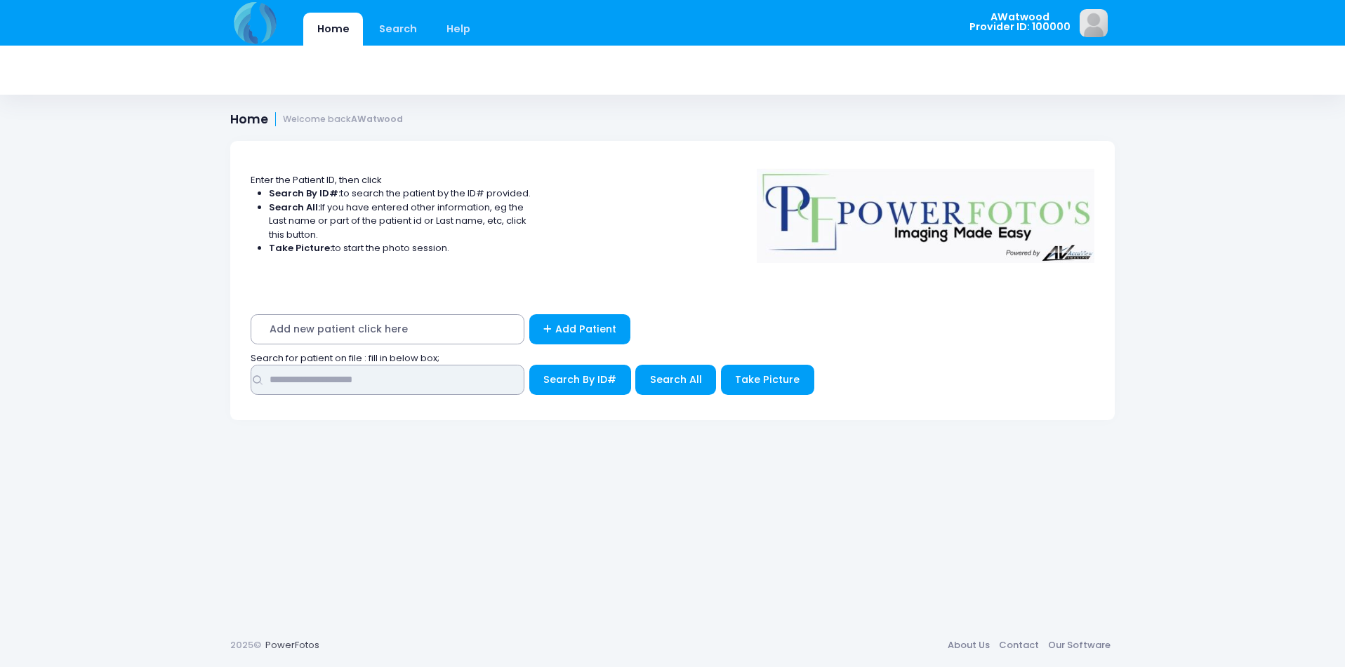
click at [279, 378] on input "text" at bounding box center [388, 380] width 274 height 30
type input "********"
click at [712, 379] on button "Search All" at bounding box center [675, 380] width 81 height 30
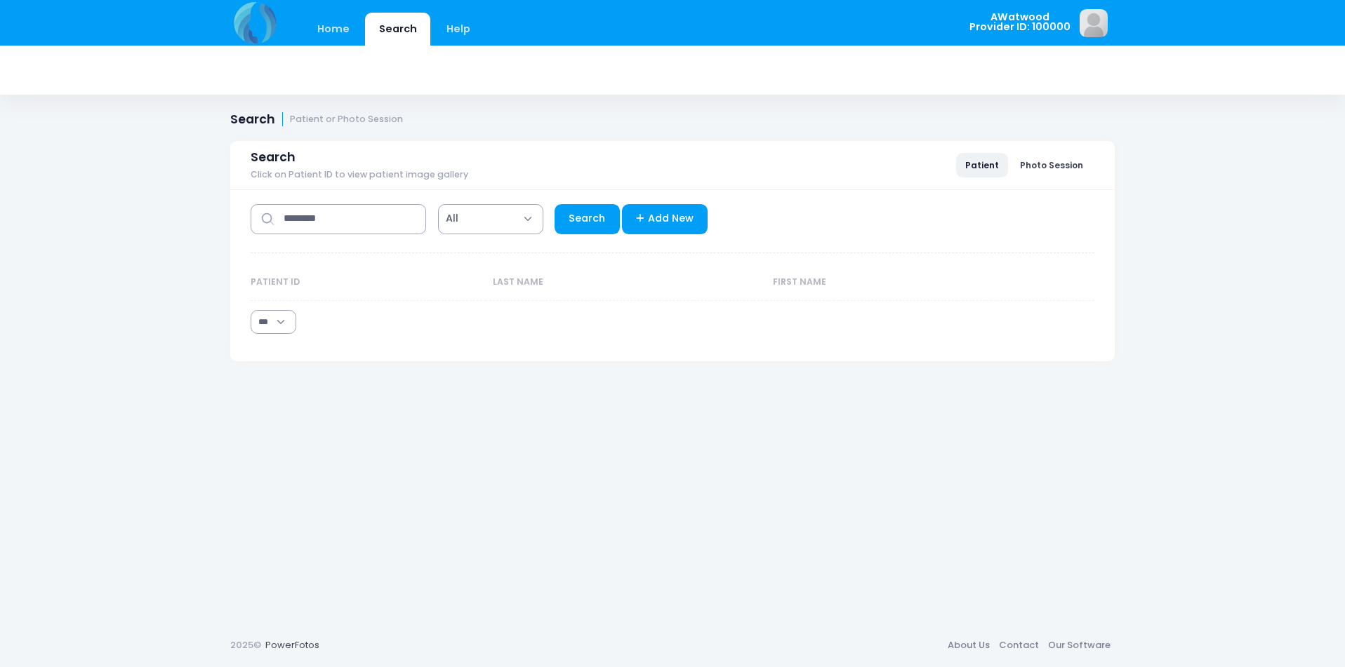
select select "***"
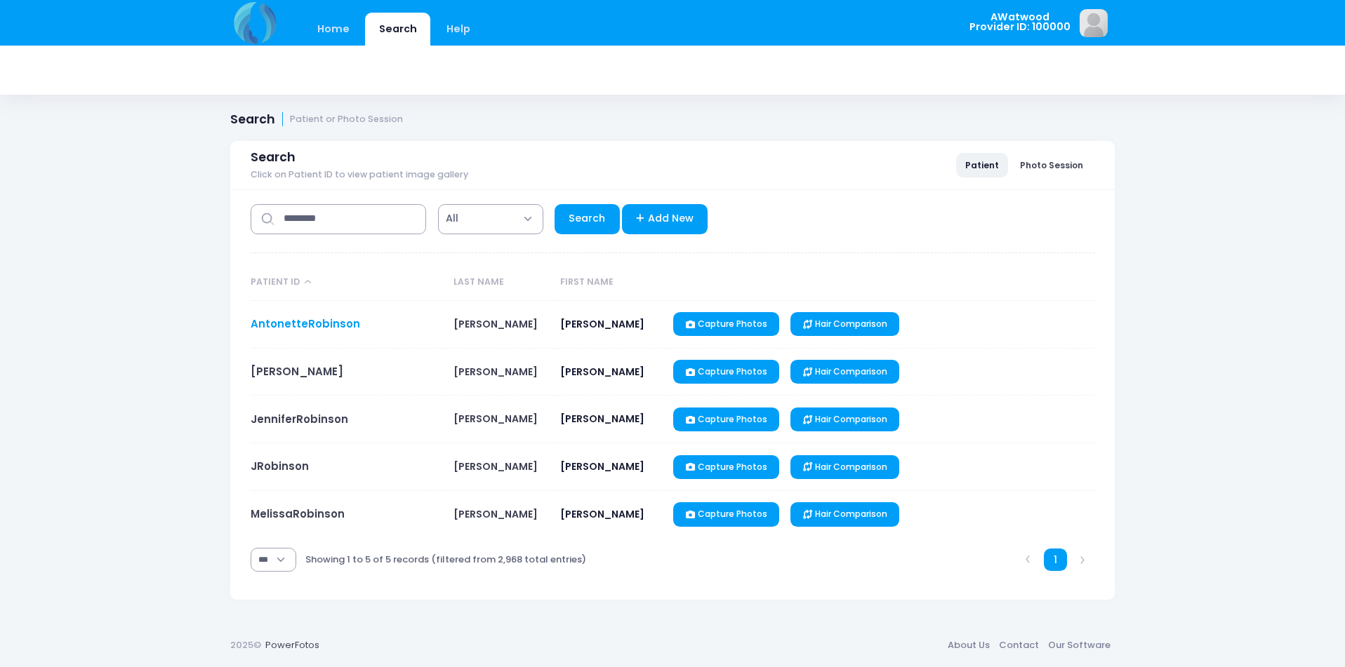
click at [288, 322] on link "AntonetteRobinson" at bounding box center [305, 324] width 109 height 15
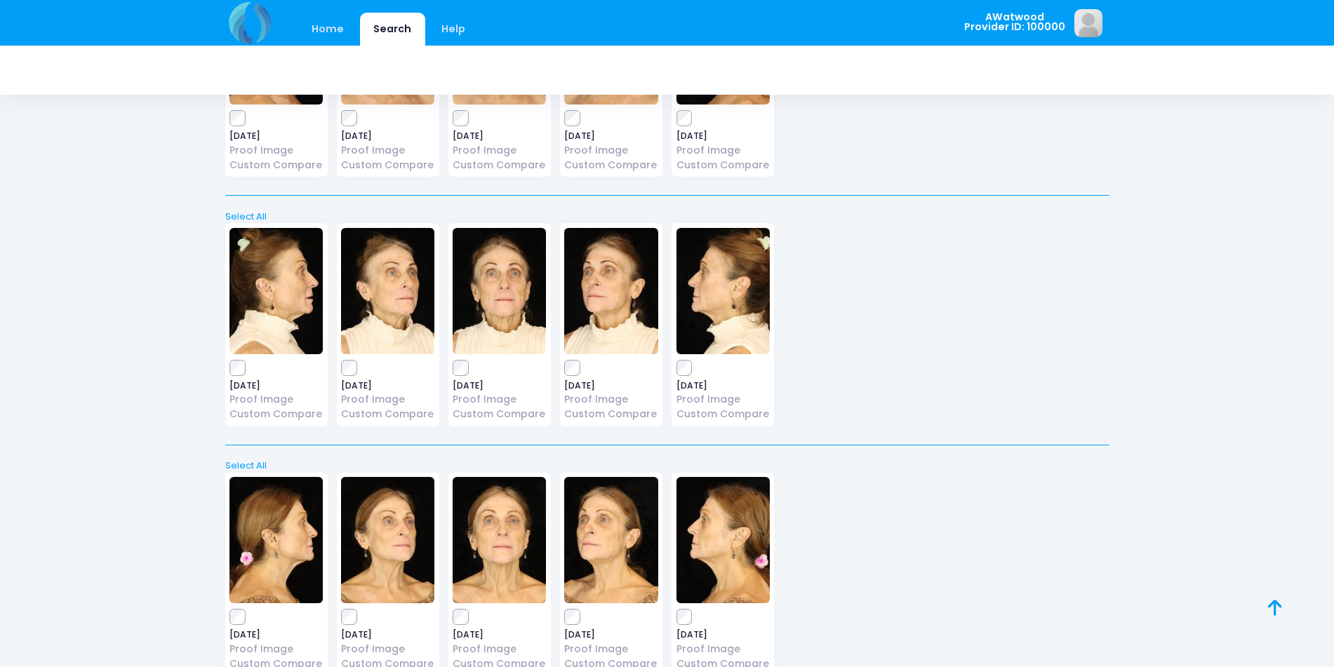
scroll to position [5019, 0]
